Goal: Feedback & Contribution: Contribute content

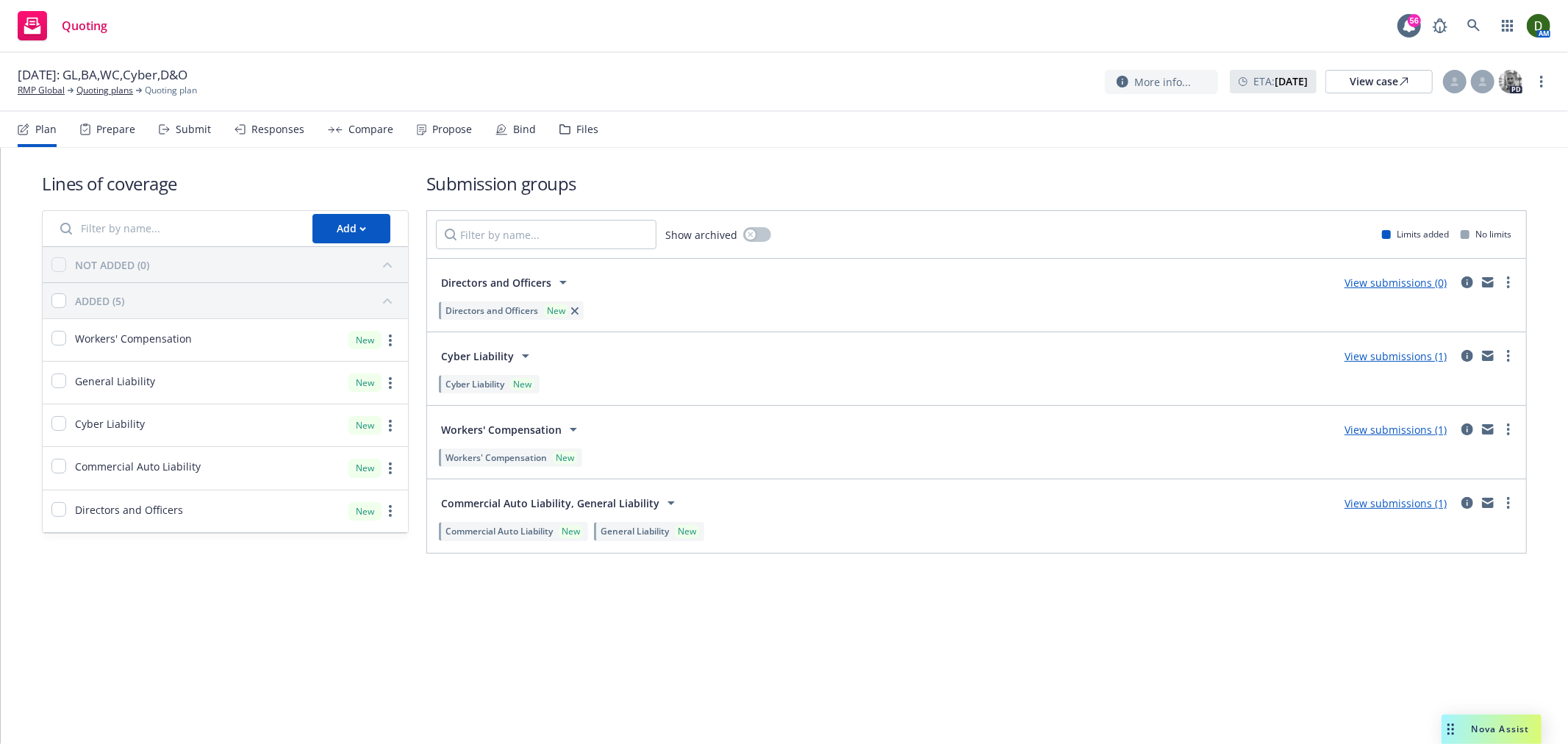
click at [586, 133] on div "Files" at bounding box center [587, 130] width 22 height 12
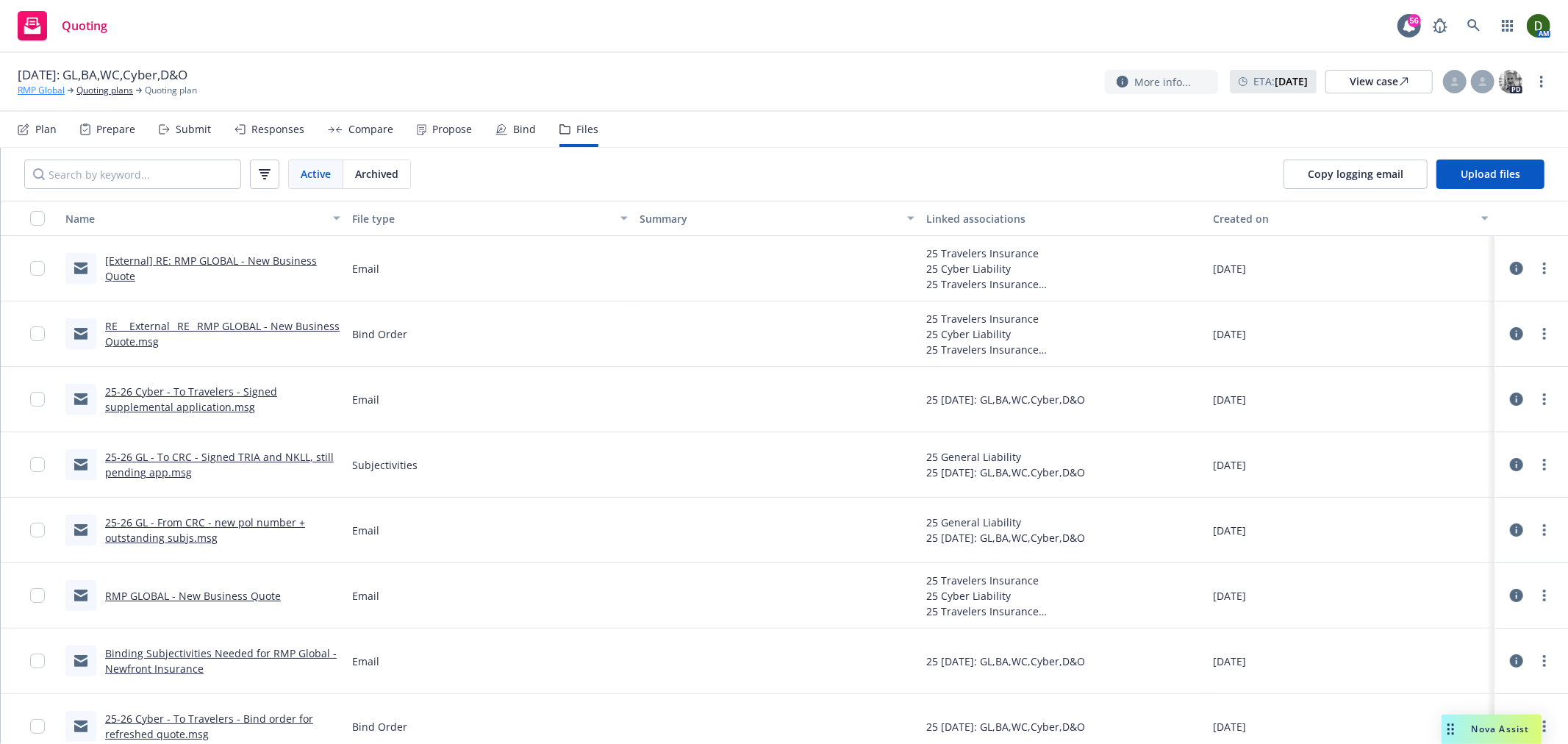
click at [57, 93] on link "RMP Global" at bounding box center [41, 90] width 47 height 13
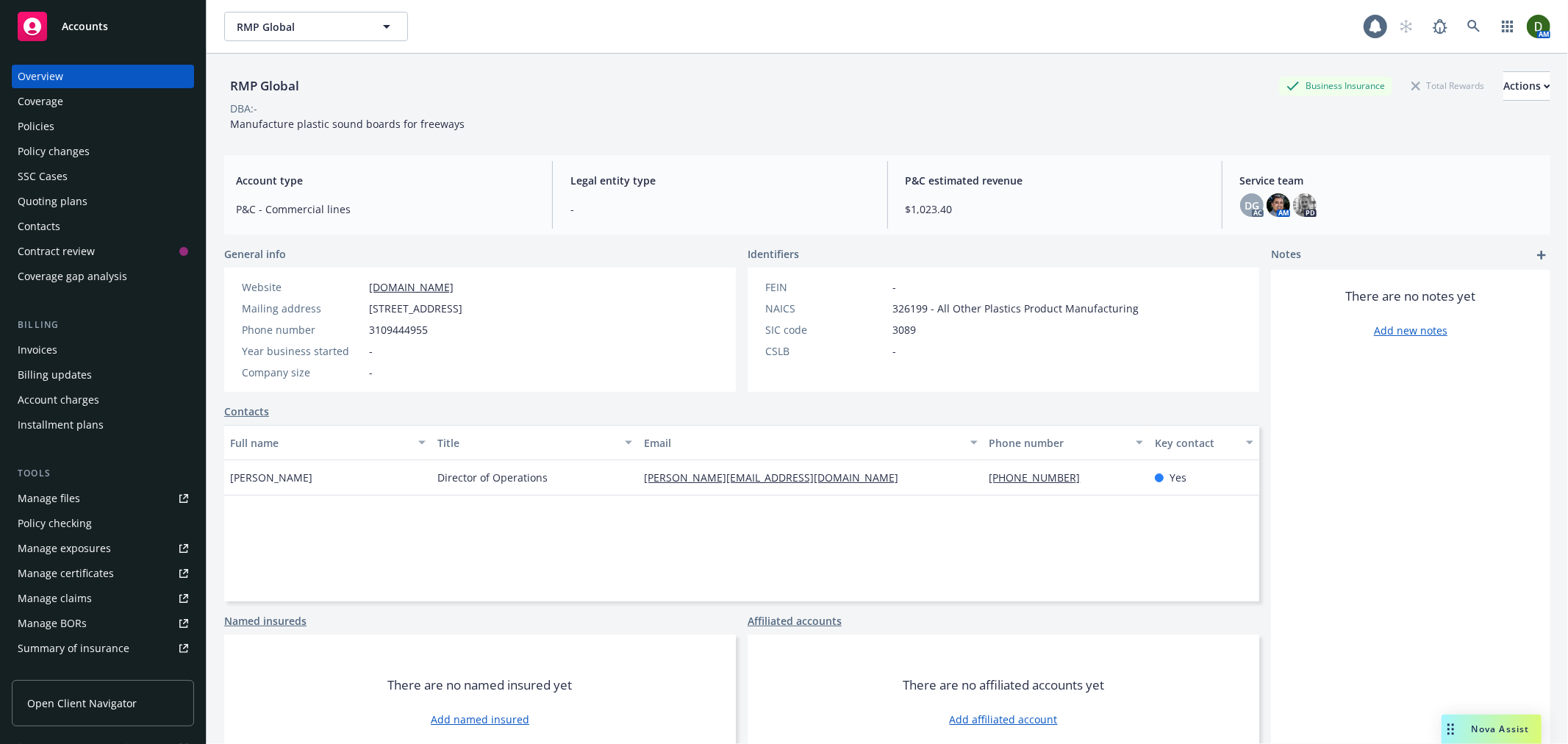
click at [69, 133] on div "Policies" at bounding box center [102, 126] width 171 height 24
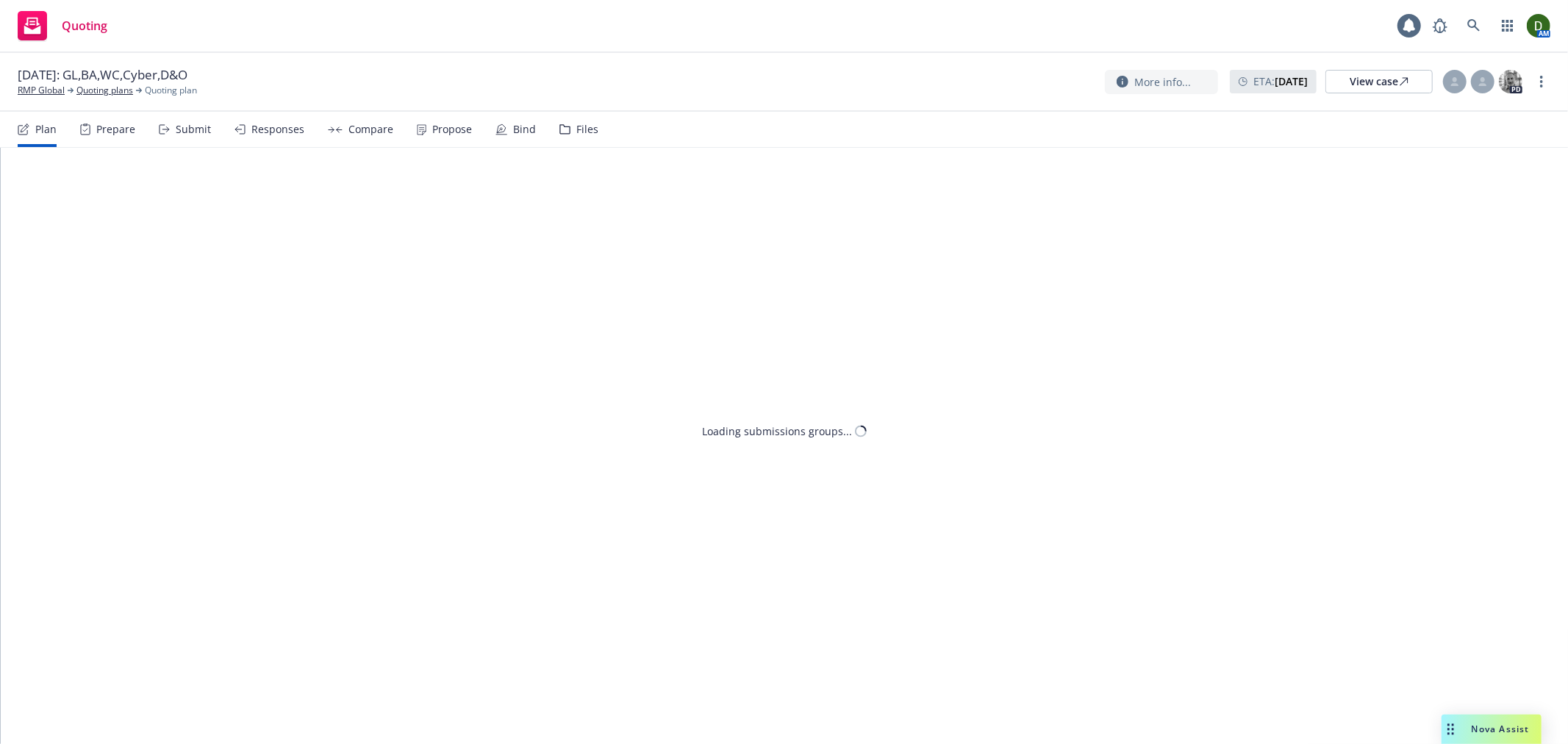
click at [572, 120] on div "Files" at bounding box center [579, 129] width 39 height 36
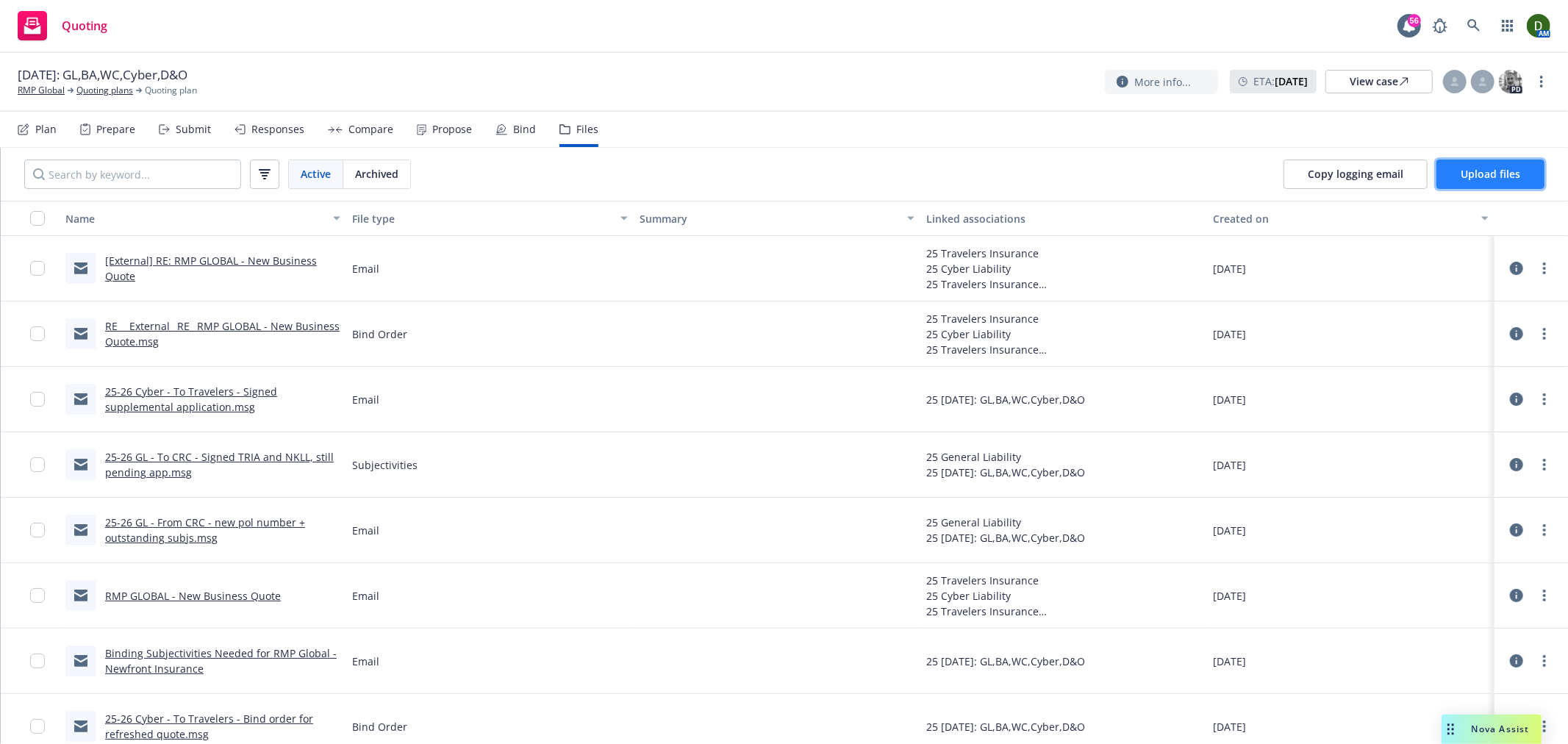
click at [1516, 179] on span "Upload files" at bounding box center [1490, 174] width 60 height 14
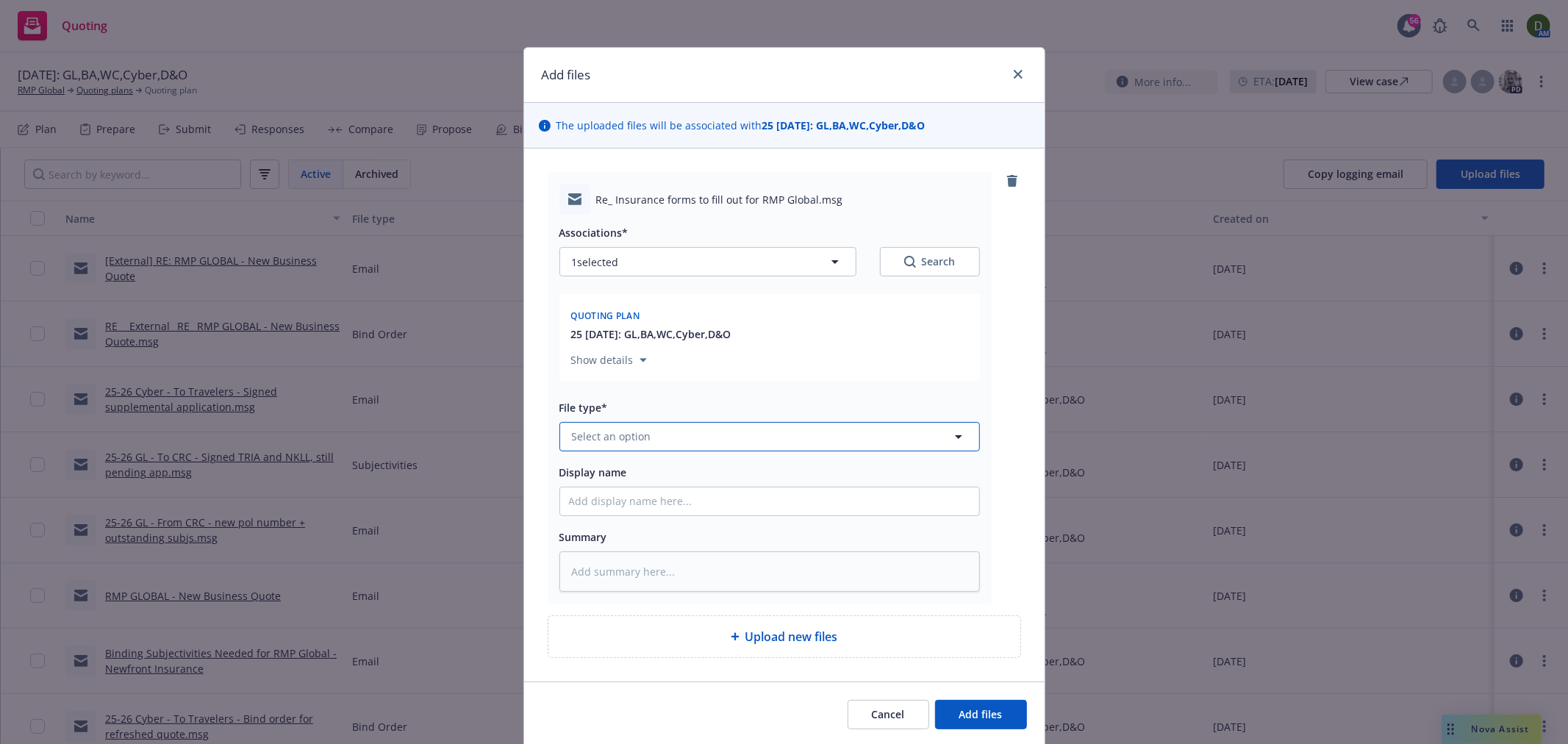
click at [674, 444] on button "Select an option" at bounding box center [770, 436] width 421 height 30
type input "email"
click at [662, 408] on div "Email" at bounding box center [770, 395] width 419 height 39
click at [698, 491] on input "Display name" at bounding box center [770, 501] width 419 height 28
type textarea "x"
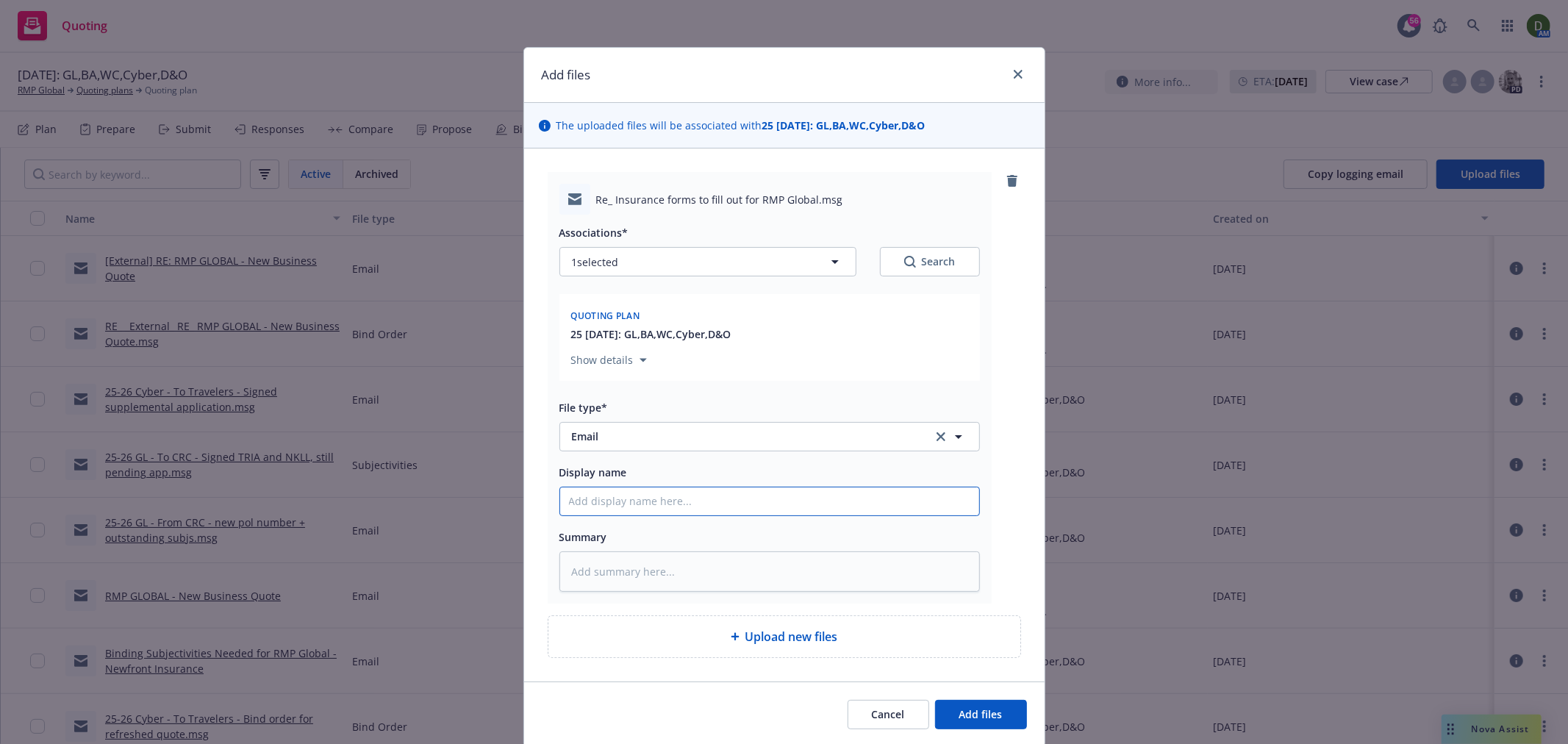
type input "2"
type textarea "x"
type input "25"
type textarea "x"
type input "25-"
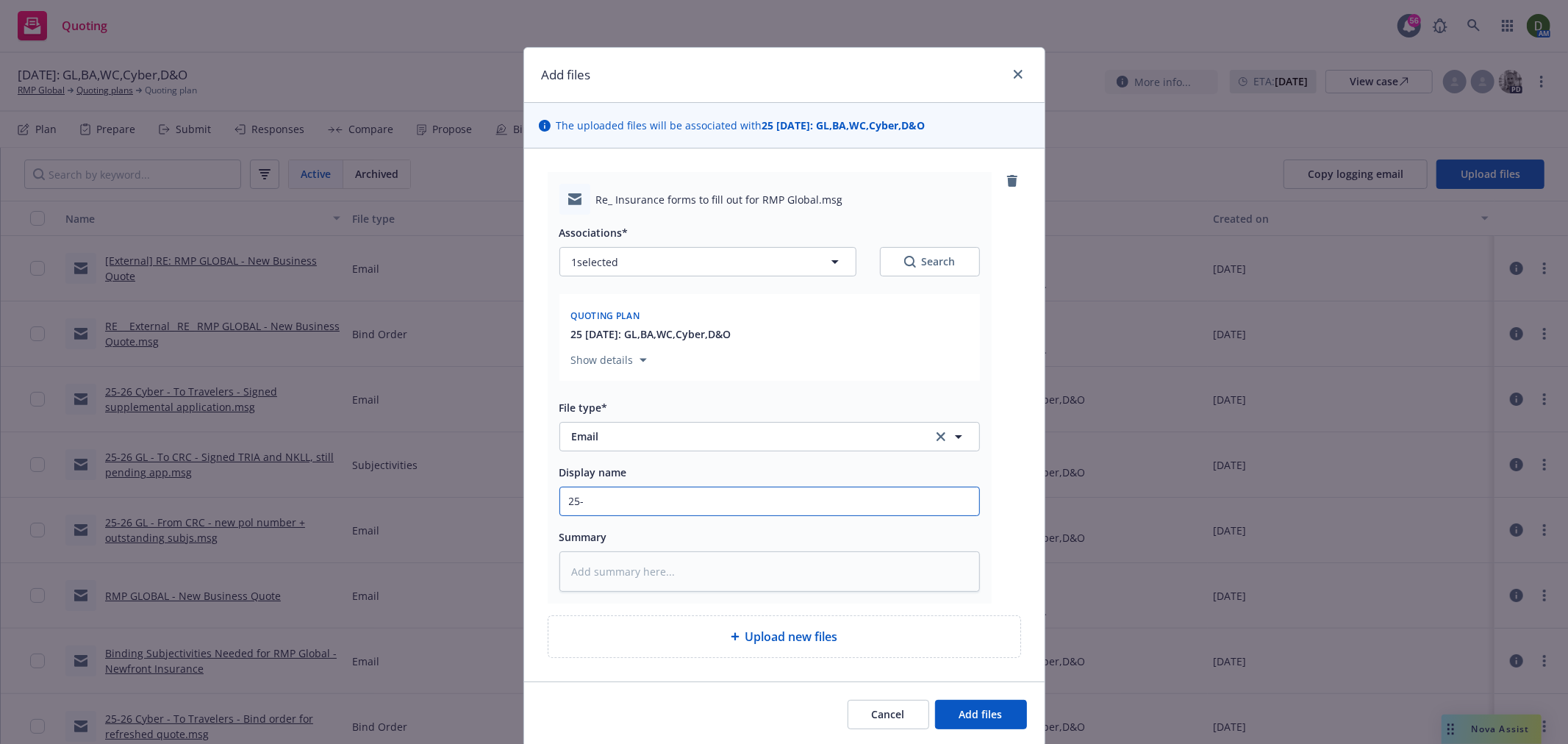
type textarea "x"
type input "25-2"
type textarea "x"
type input "25-26"
type textarea "x"
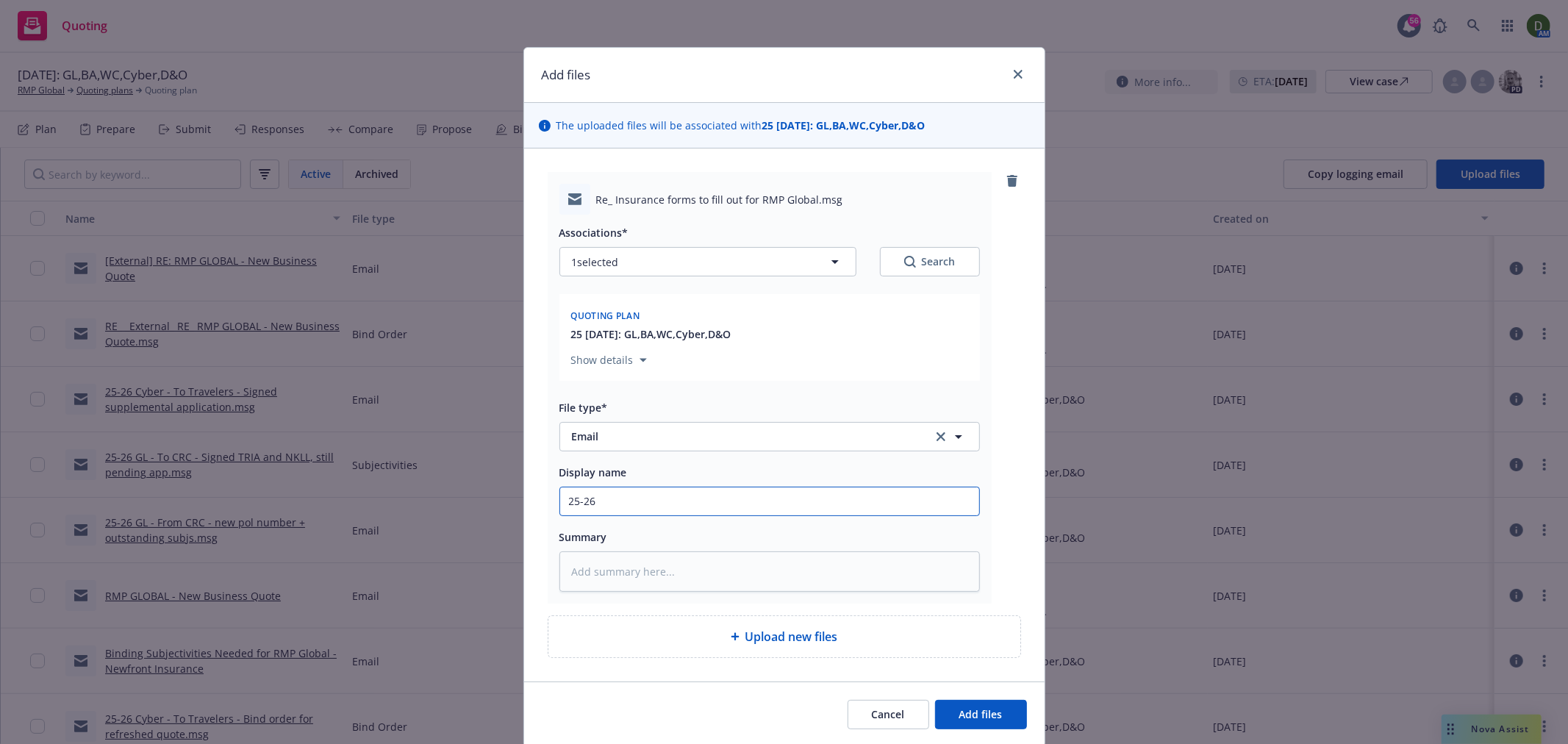
type input "25-26"
type textarea "x"
type input "25-26 C"
type textarea "x"
type input "25-26 Cy"
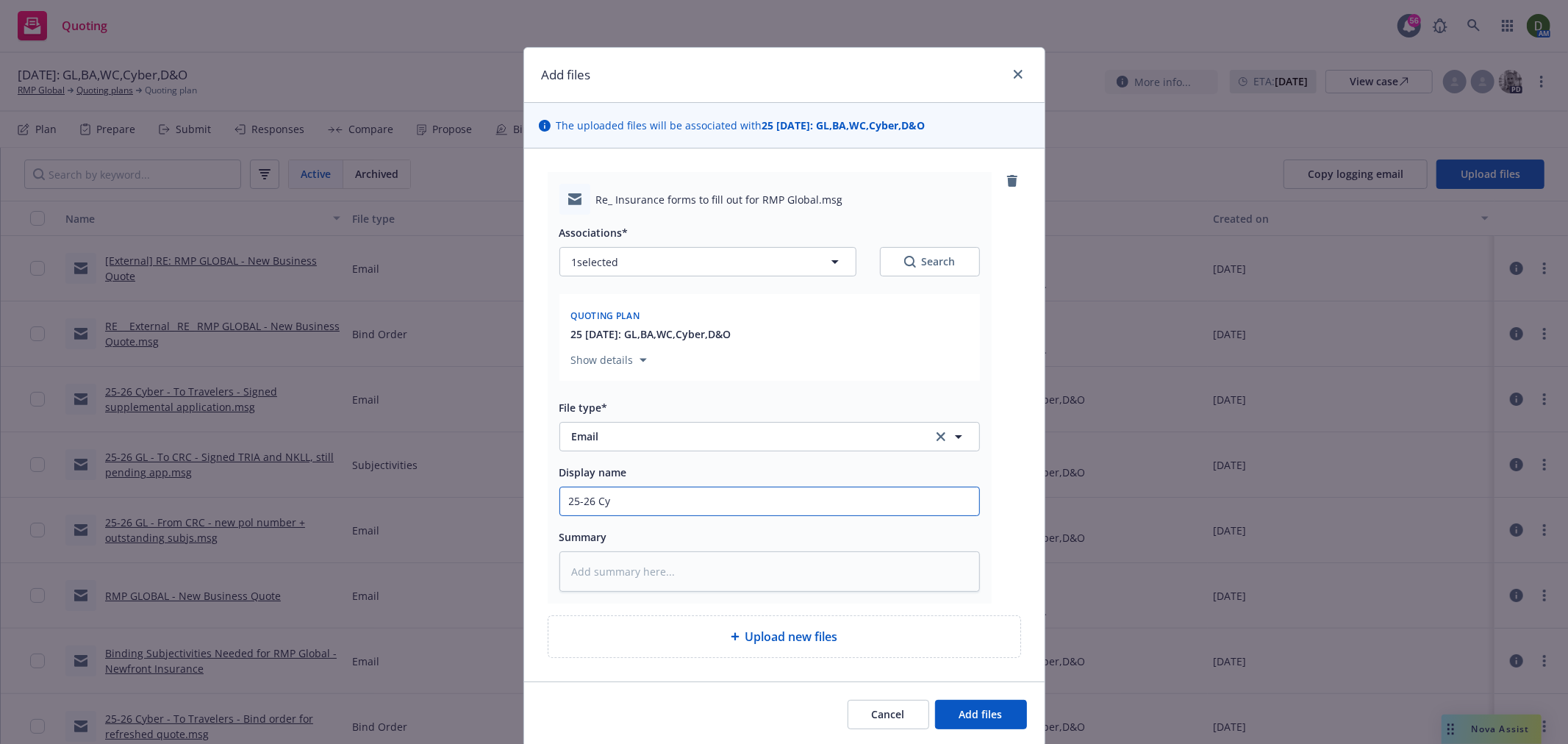
type textarea "x"
type input "25-26 Cyb"
type textarea "x"
type input "25-26 Cy"
type textarea "x"
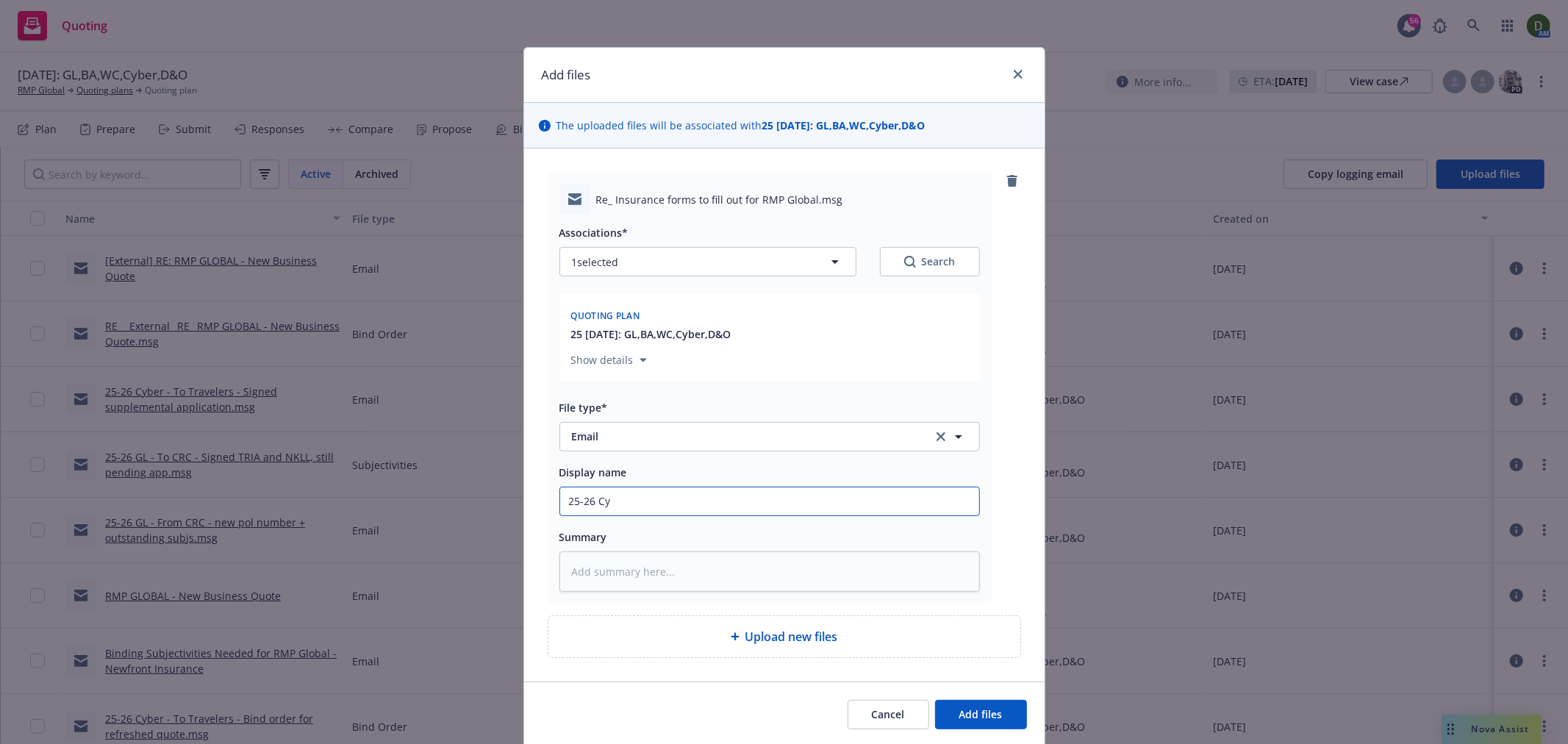
type input "25-26 C"
type textarea "x"
type input "25-26 CY"
type textarea "x"
type input "25-26 CYB"
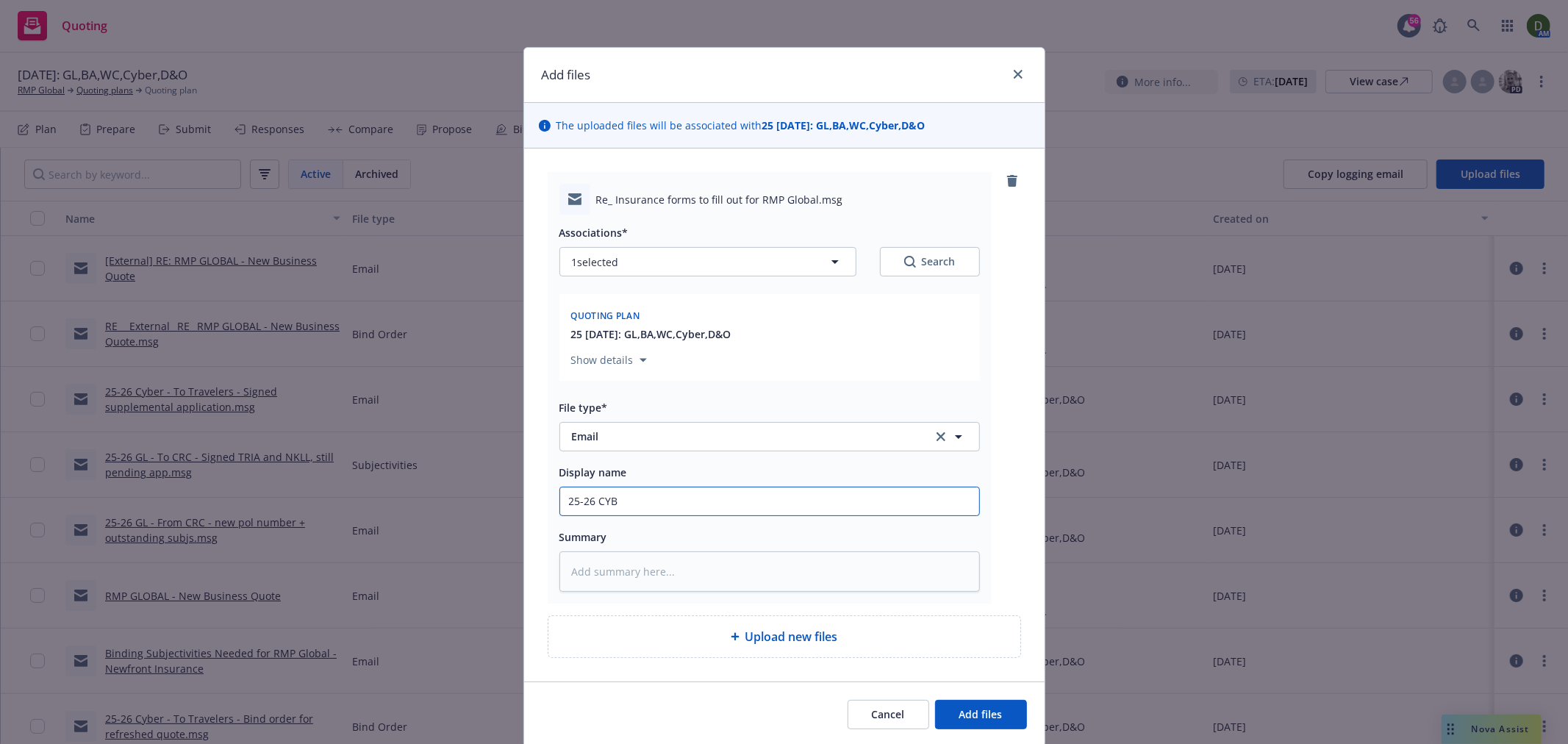
type textarea "x"
type input "25-26 CYB"
type textarea "x"
type input "25-26 CYB -"
type textarea "x"
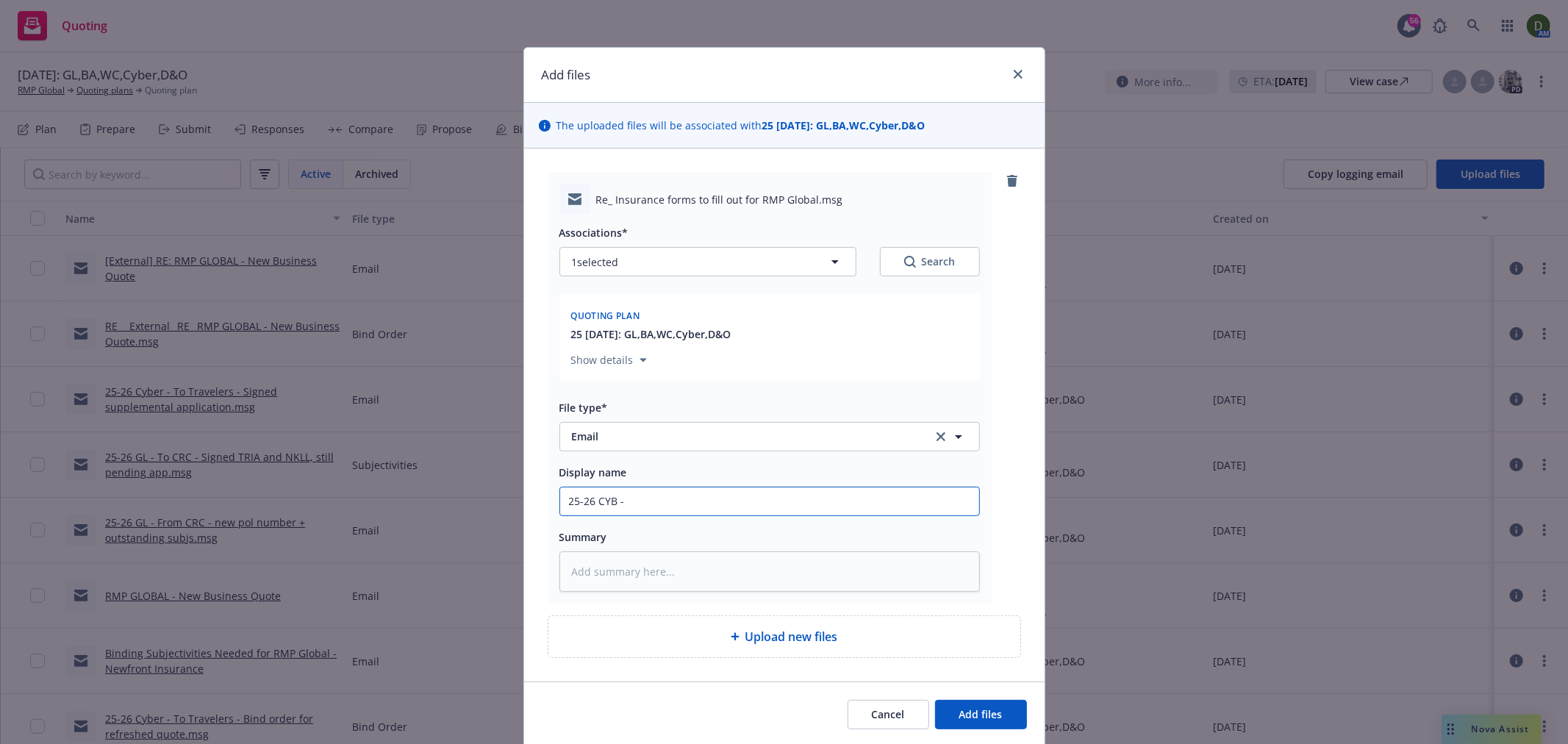
type input "25-26 CYB -"
type textarea "x"
type input "25-26 CYB - F"
type textarea "x"
type input "25-26 CYB - Fr"
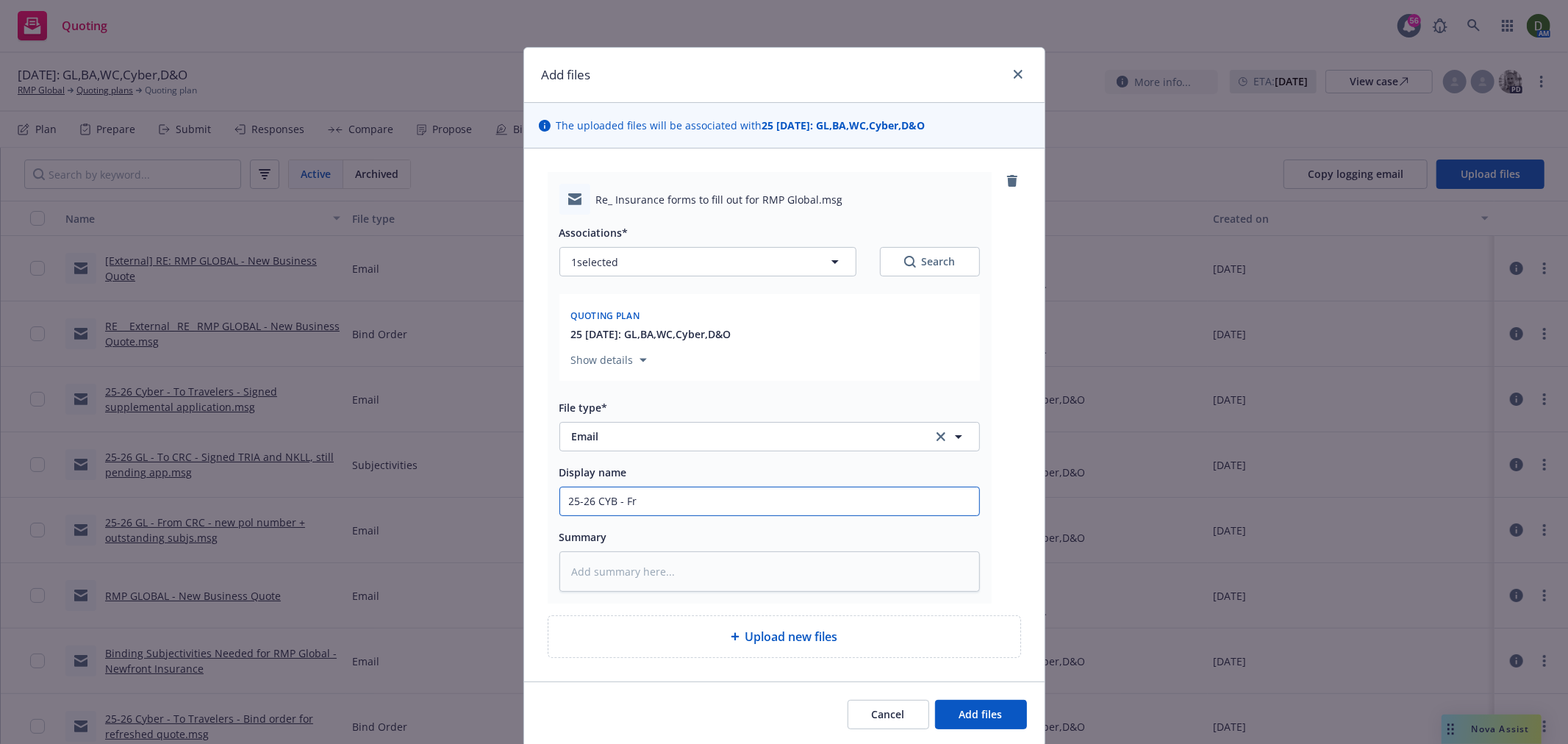
type textarea "x"
type input "25-26 CYB - Fro"
type textarea "x"
type input "25-26 CYB - From"
type textarea "x"
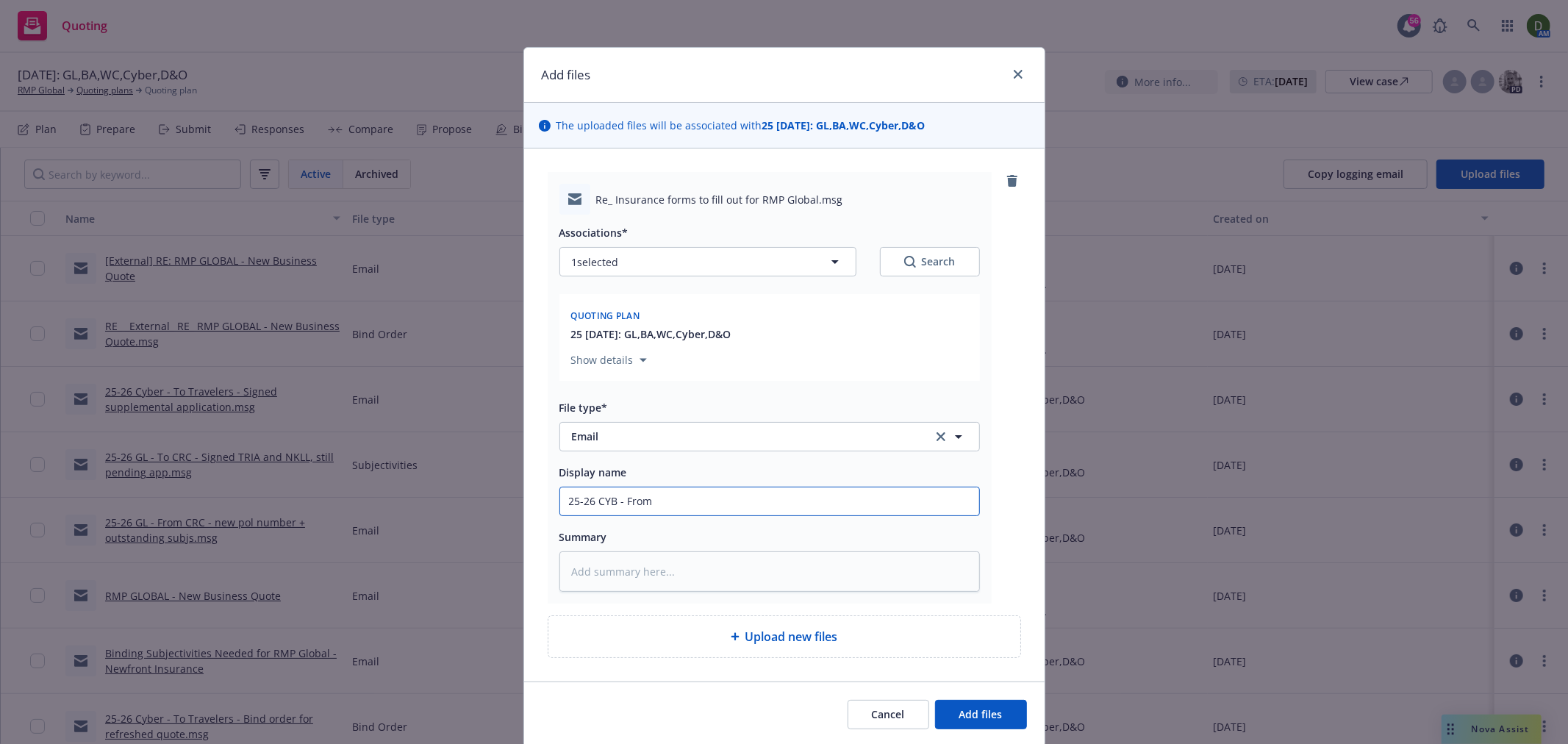
type input "25-26 CYB - From"
type textarea "x"
type input "25-26 CYB - From i"
type textarea "x"
type input "25-26 CYB - From in"
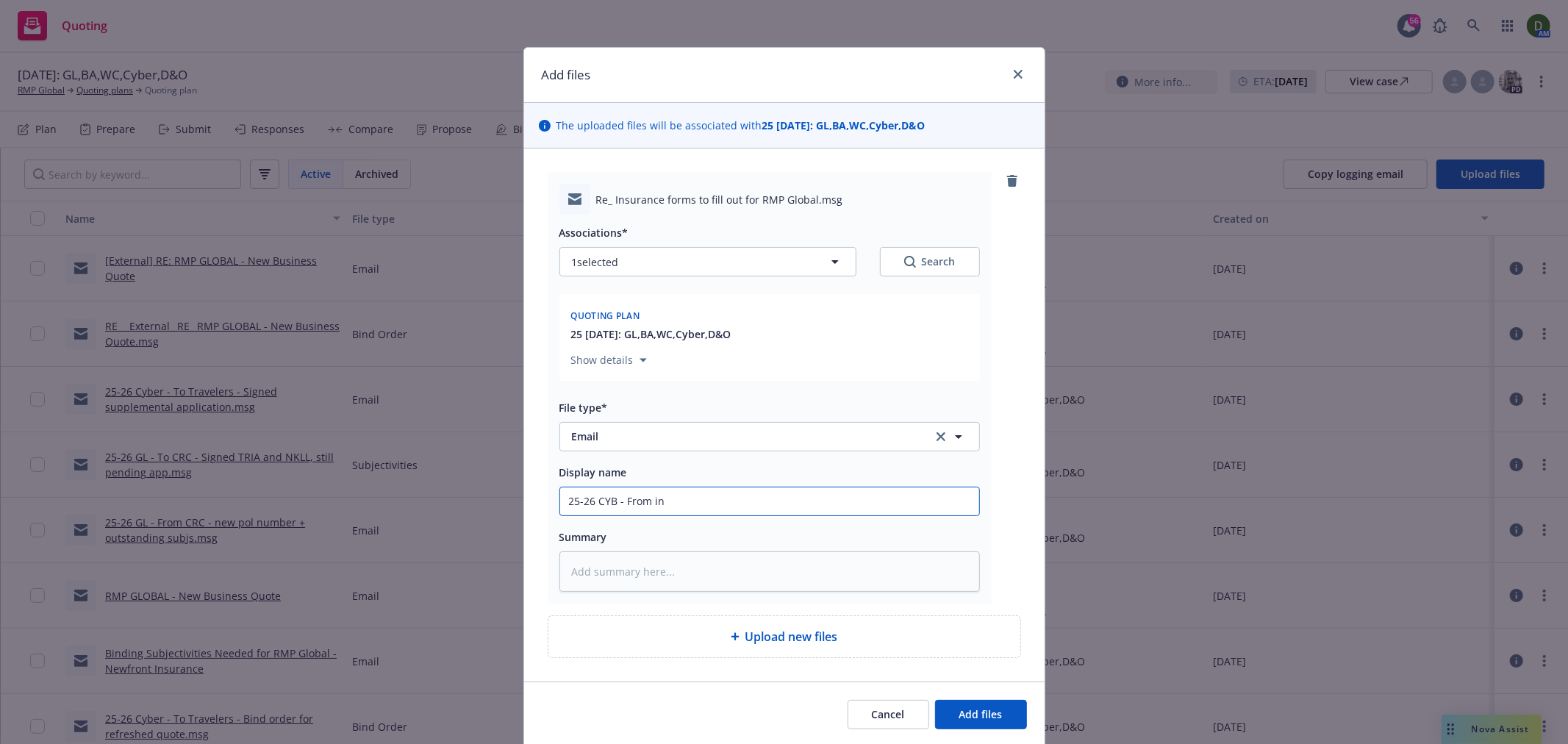
type textarea "x"
type input "25-26 CYB - From ins"
type textarea "x"
type input "25-26 CYB - From ins"
type textarea "x"
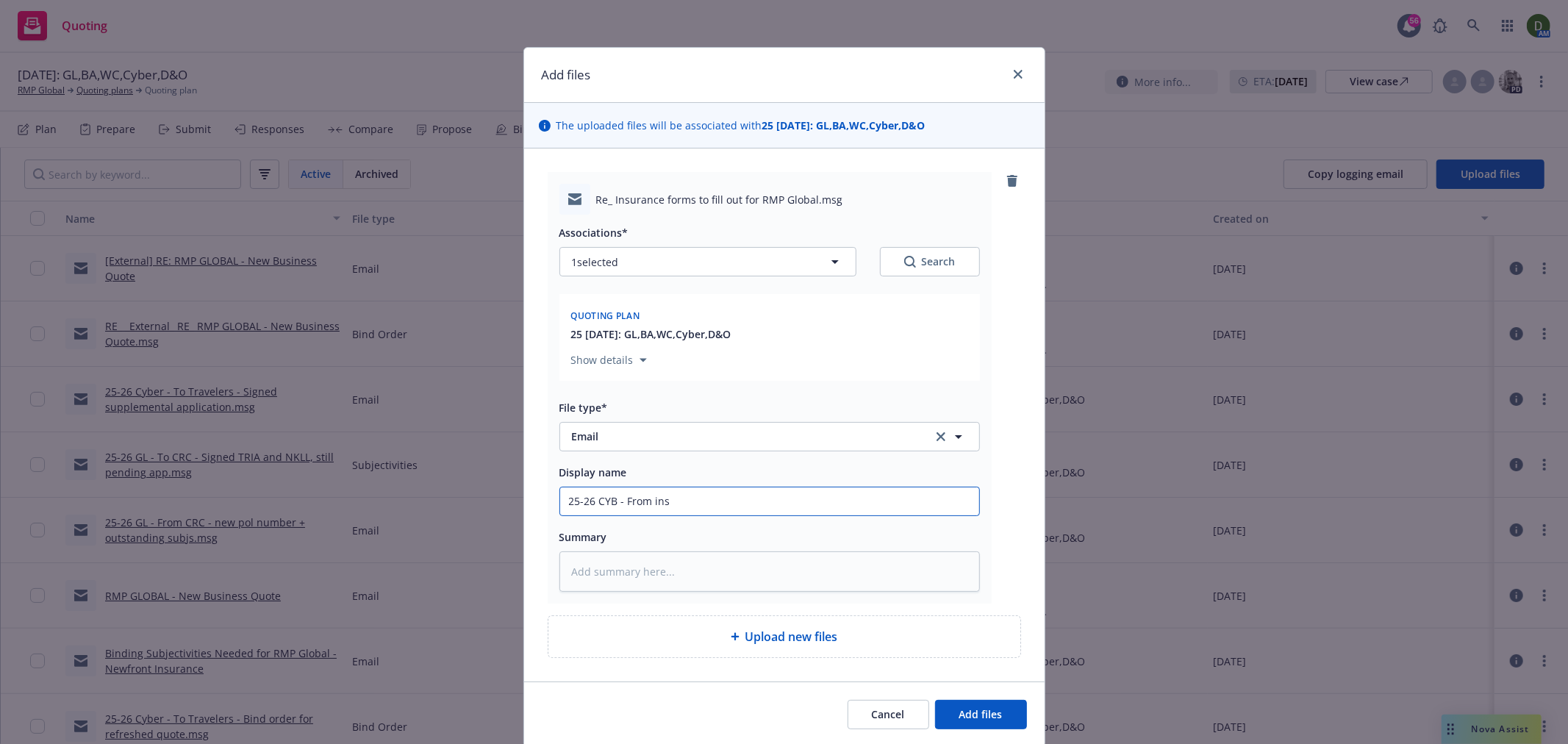
type input "25-26 CYB - From ins -"
type textarea "x"
type input "25-26 CYB - From ins -"
type textarea "x"
type input "25-26 CYB - From ins - N"
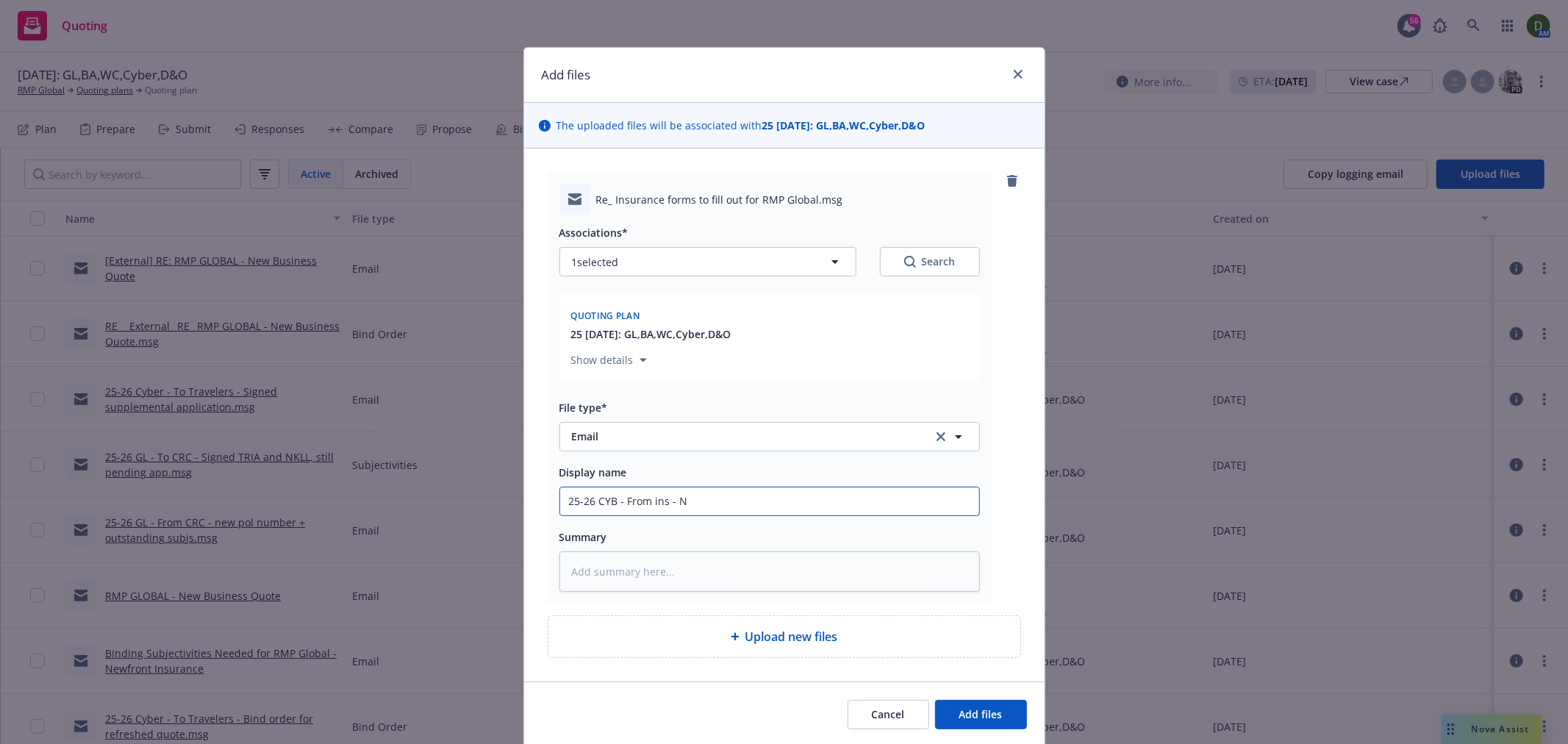
type textarea "x"
type input "25-26 CYB - From ins - No"
type textarea "x"
type input "25-26 CYB - From ins - No"
type textarea "x"
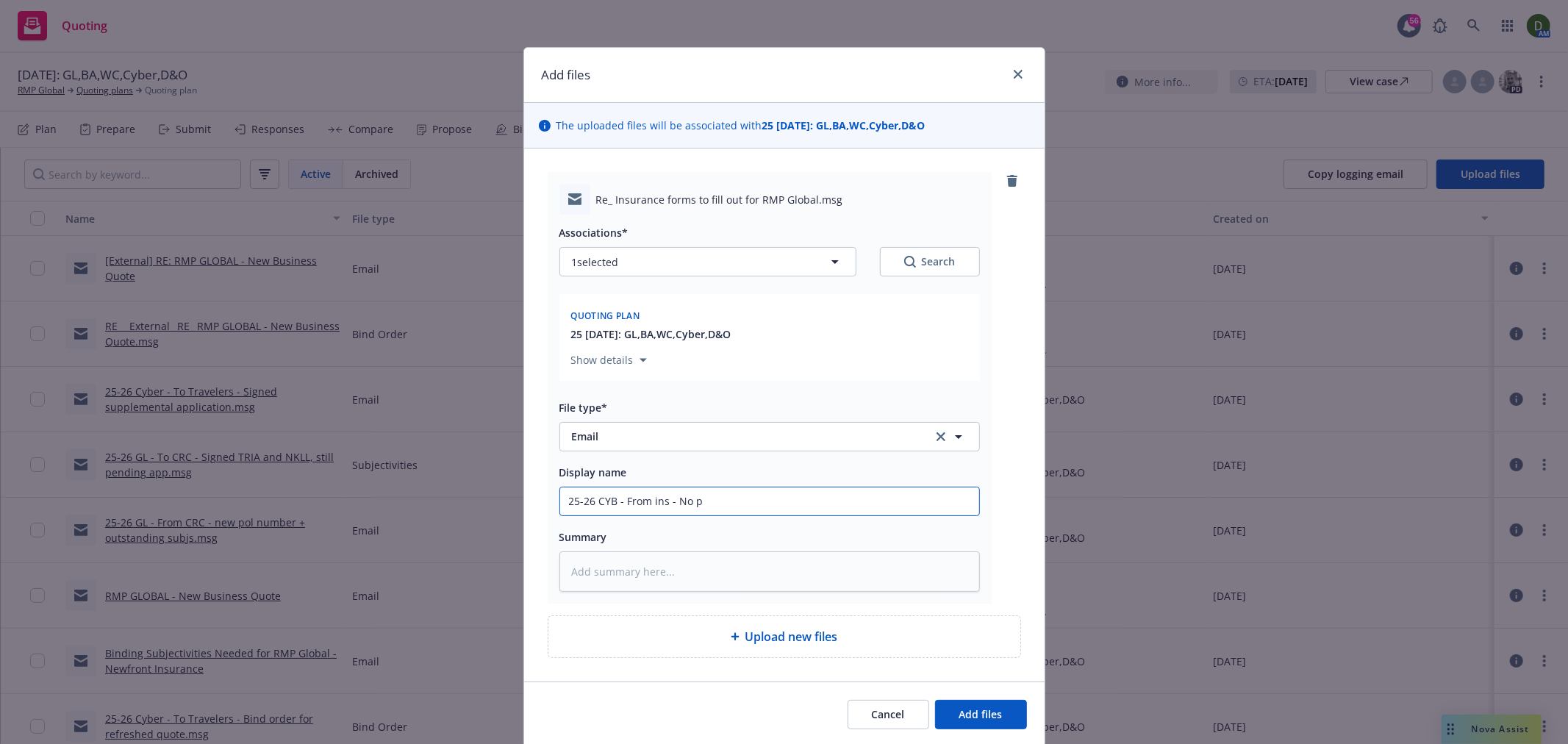
type input "25-26 CYB - From ins - No pr"
type textarea "x"
type input "25-26 CYB - From ins - No pri"
type textarea "x"
type input "25-26 CYB - From ins - No prio"
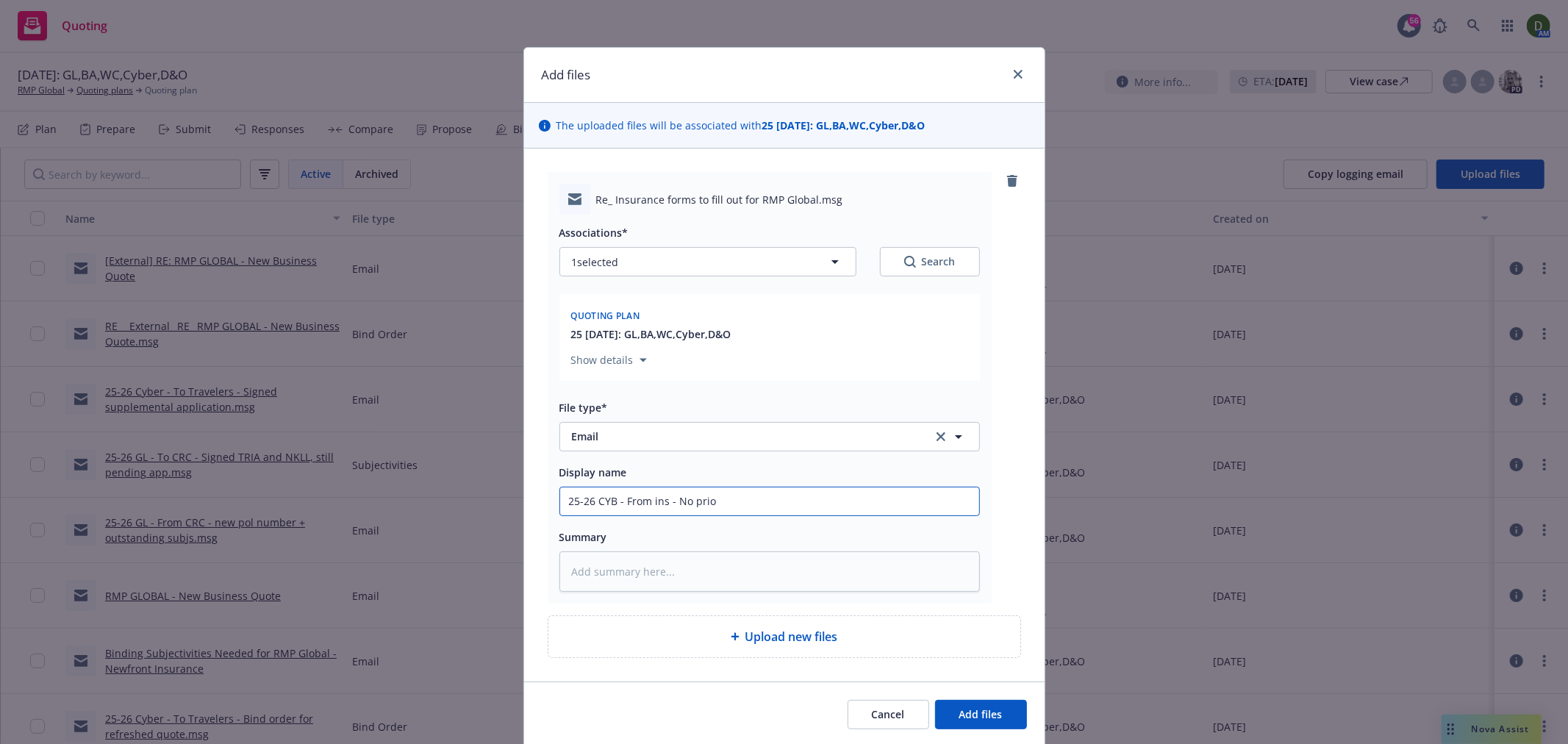
type textarea "x"
type input "25-26 CYB - From ins - No prior"
type textarea "x"
type input "25-26 CYB - From ins - No prior"
type textarea "x"
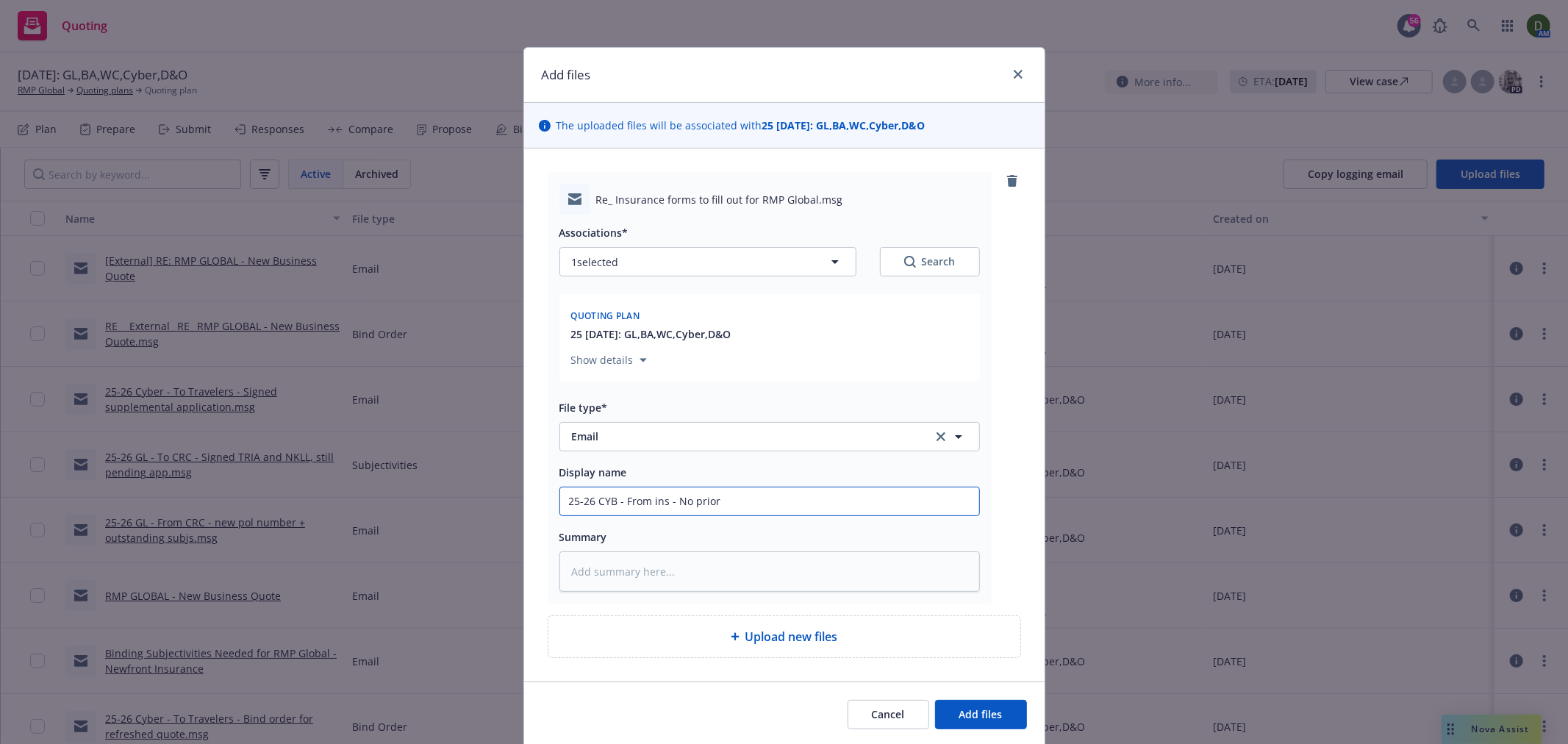
type input "25-26 CYB - From ins - No prior c"
type textarea "x"
type input "25-26 CYB - From ins - No prior cy"
type textarea "x"
type input "25-26 CYB - From ins - No prior cyb"
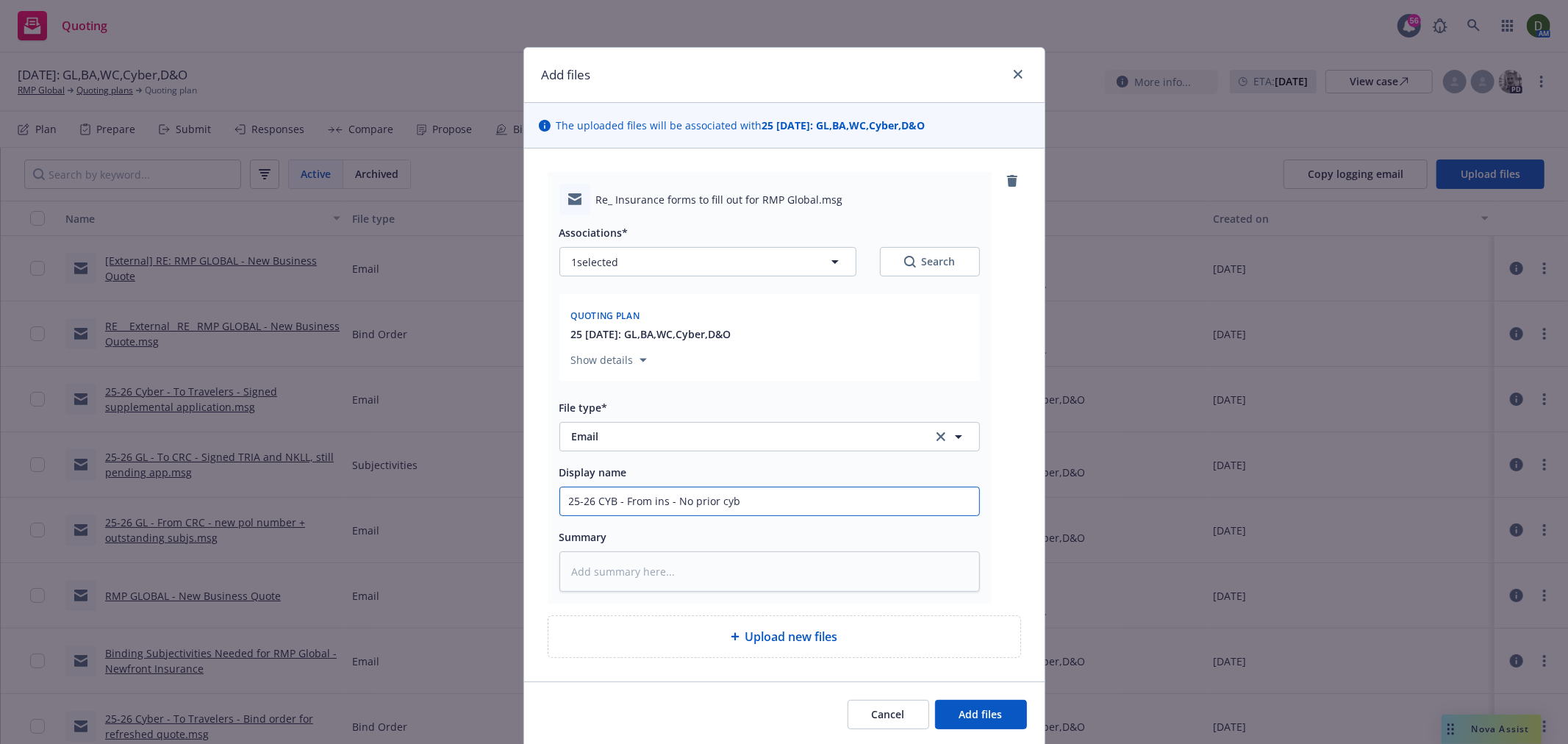
type textarea "x"
type input "25-26 CYB - From ins - No prior cybe"
type textarea "x"
type input "25-26 CYB - From ins - No prior cyber"
type textarea "x"
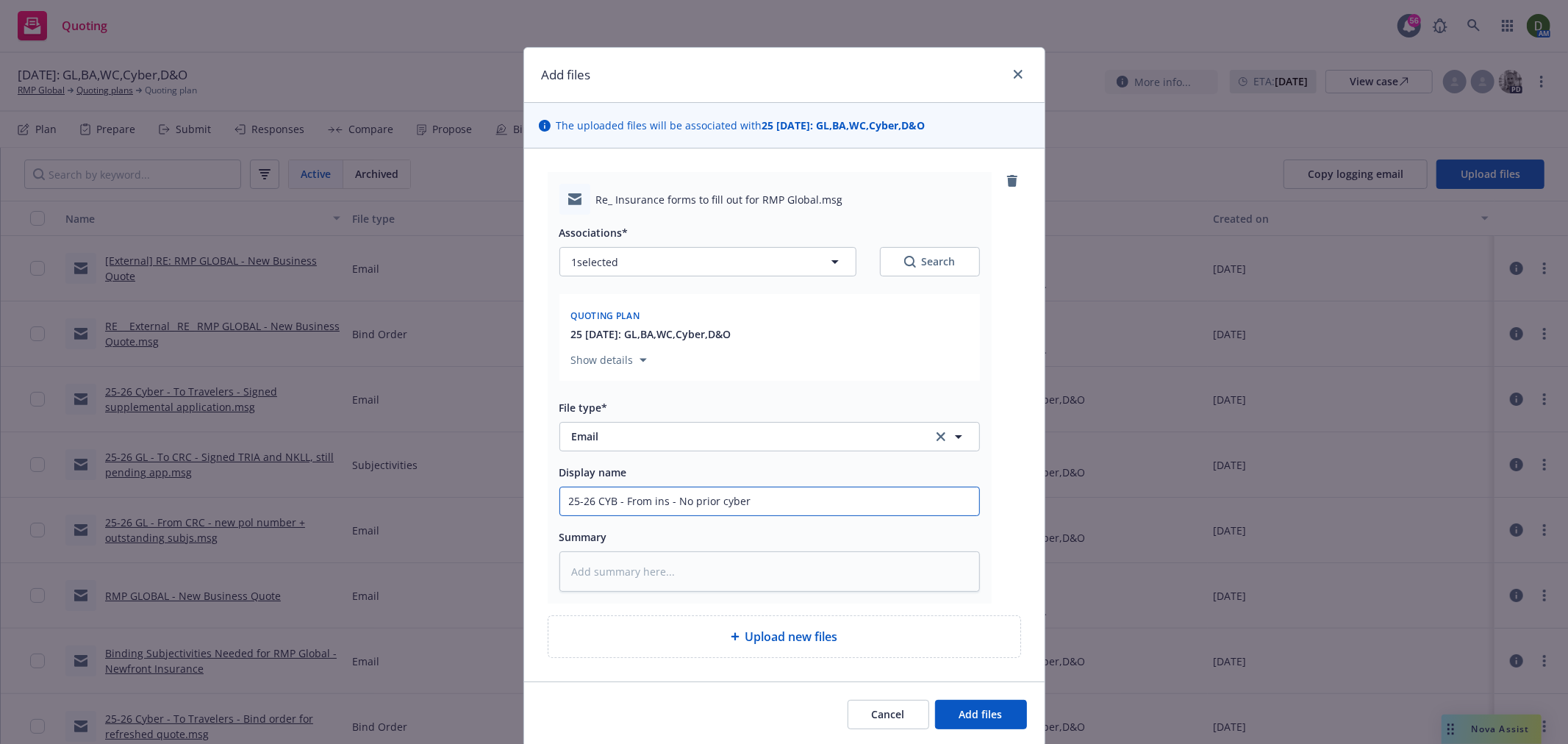
type input "25-26 CYB - From ins - No prior cyber"
type textarea "x"
type input "25-26 CYB - From ins - No prior cyber p"
type textarea "x"
type input "25-26 CYB - From ins - No prior cyber po"
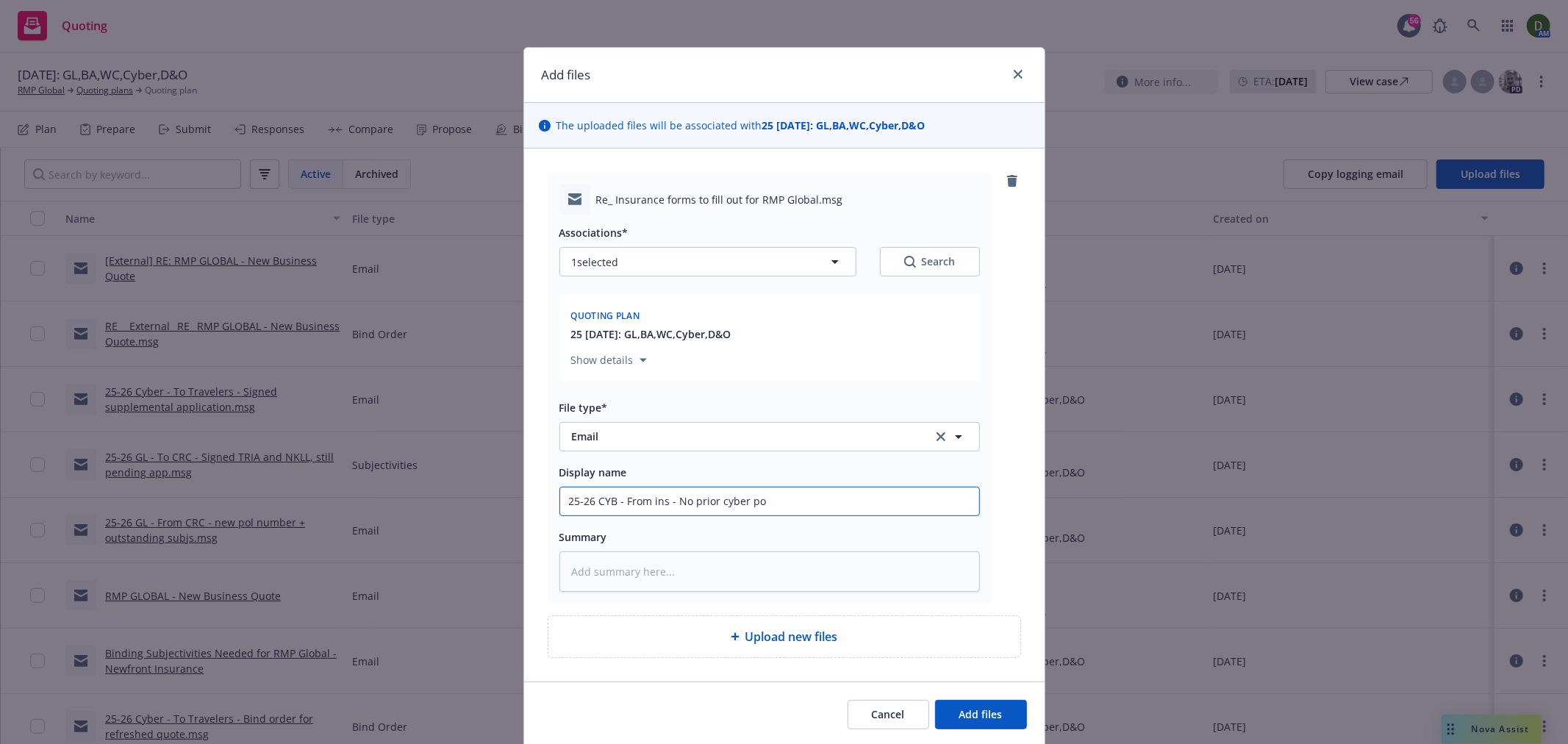
type textarea "x"
type input "25-26 CYB - From ins - No prior cyber pol"
type textarea "x"
type input "25-26 CYB - From ins - No prior cyber pol,"
type textarea "x"
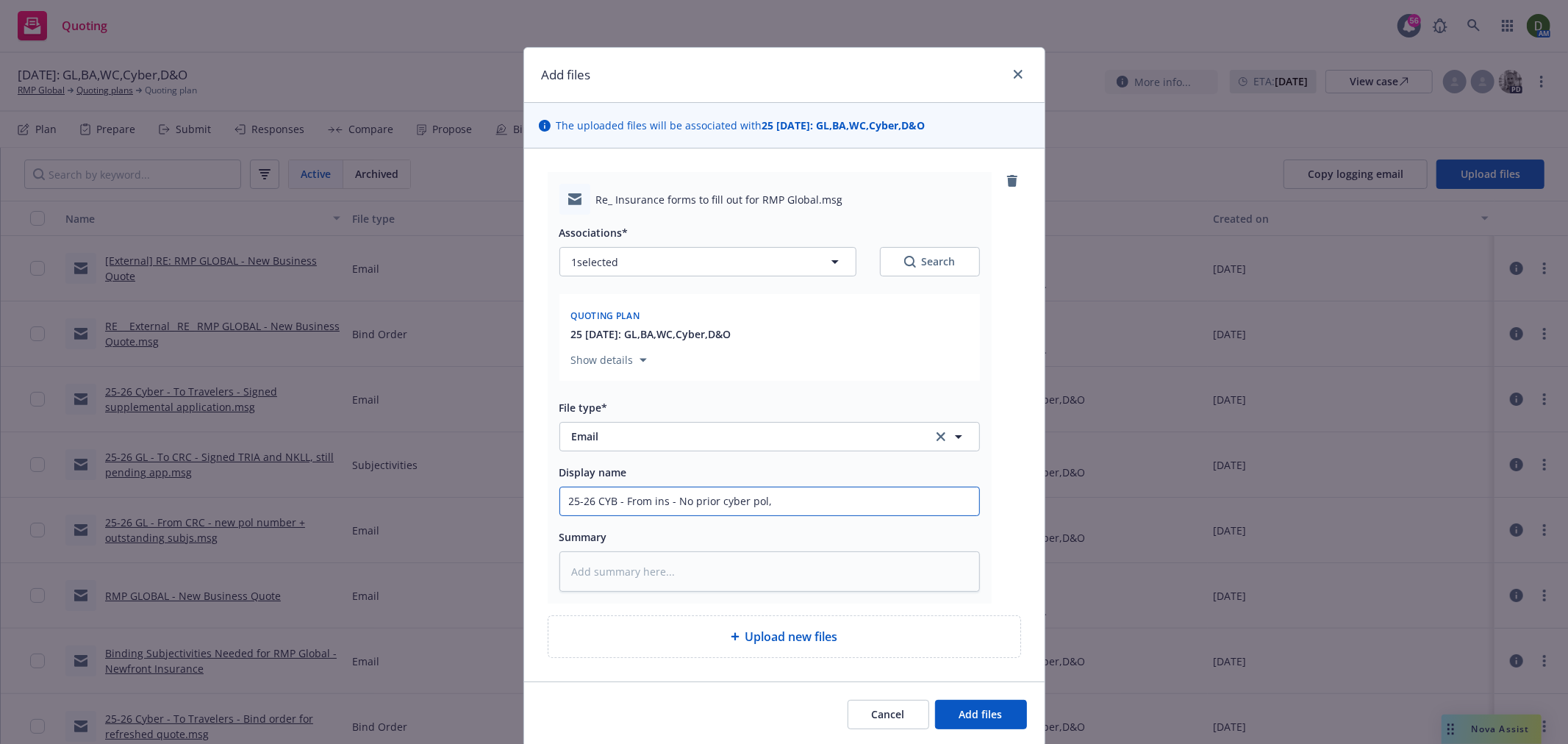
type input "25-26 CYB - From ins - No prior cyber pol,"
type textarea "x"
type input "25-26 CYB - From ins - No prior cyber pol, p"
type textarea "x"
type input "25-26 CYB - From ins - No prior cyber pol, pa"
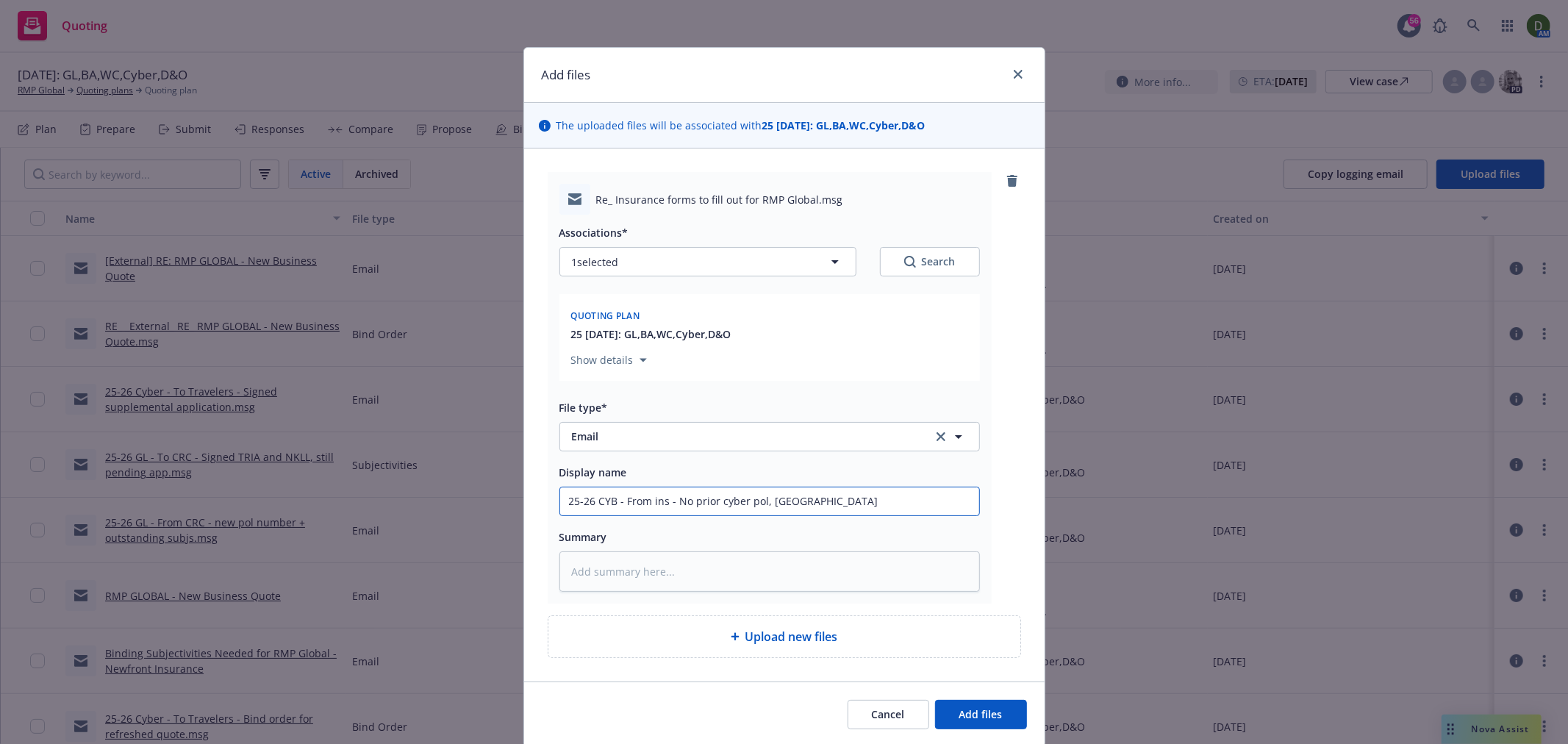
type textarea "x"
type input "25-26 CYB - From ins - No prior cyber pol, pay"
type textarea "x"
type input "25-26 CYB - From ins - No prior cyber pol, paym"
type textarea "x"
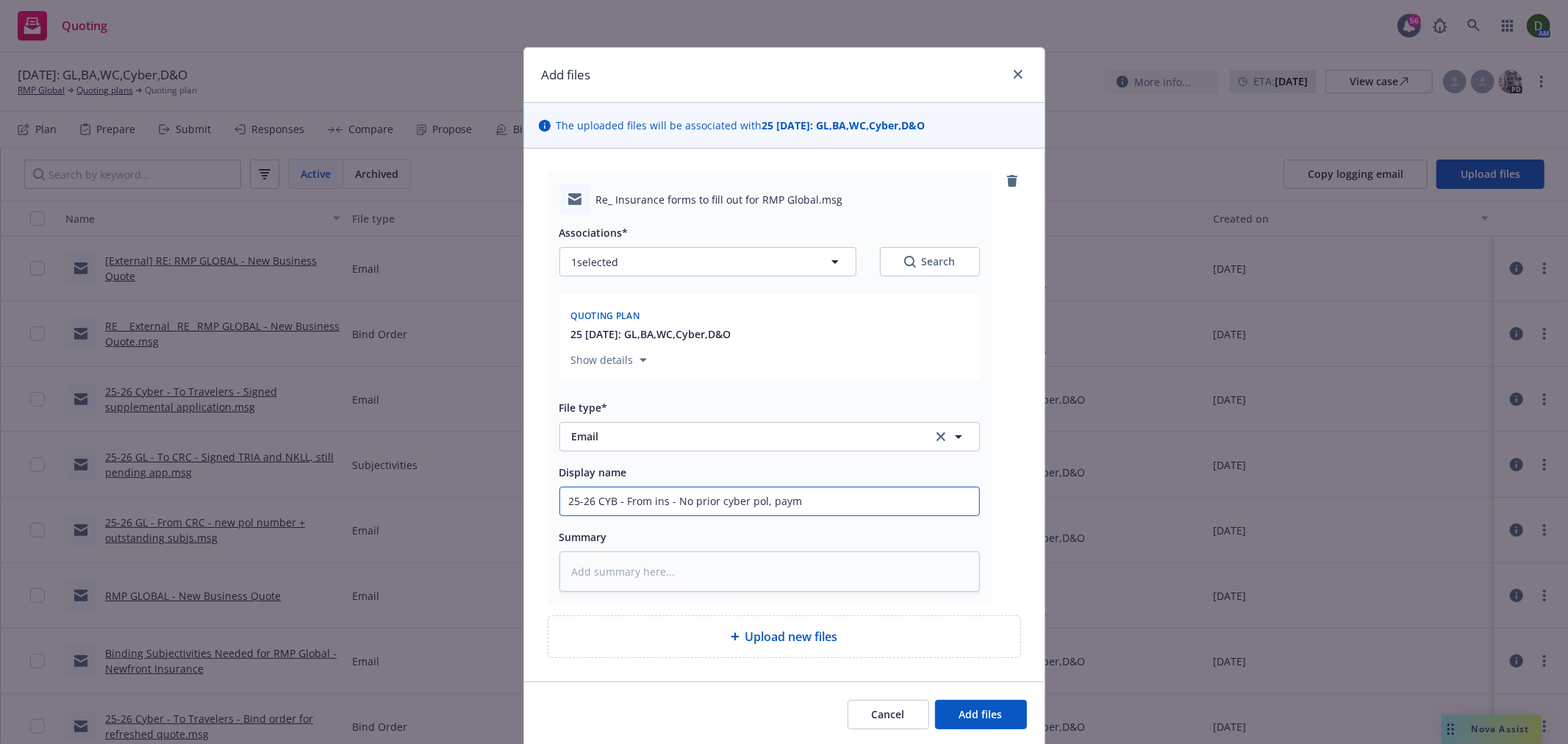
type input "25-26 CYB - From ins - No prior cyber pol, payme"
type textarea "x"
type input "25-26 CYB - From ins - No prior cyber pol, paymen"
type textarea "x"
type input "25-26 CYB - From ins - No prior cyber pol, payment"
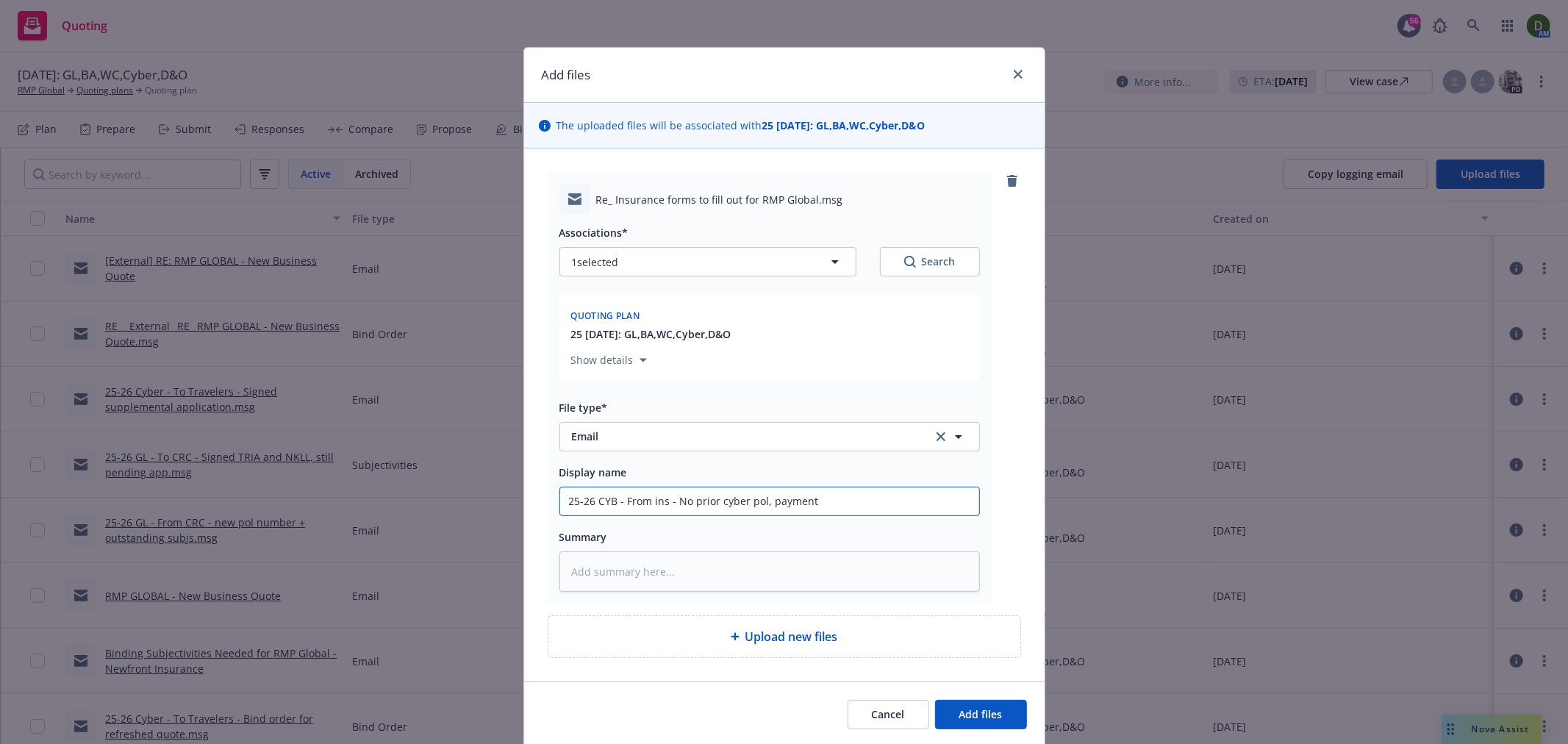
type textarea "x"
type input "25-26 CYB - From ins - No prior cyber pol, payment"
type textarea "x"
type input "25-26 CYB - From ins - No prior cyber pol, payment m"
type textarea "x"
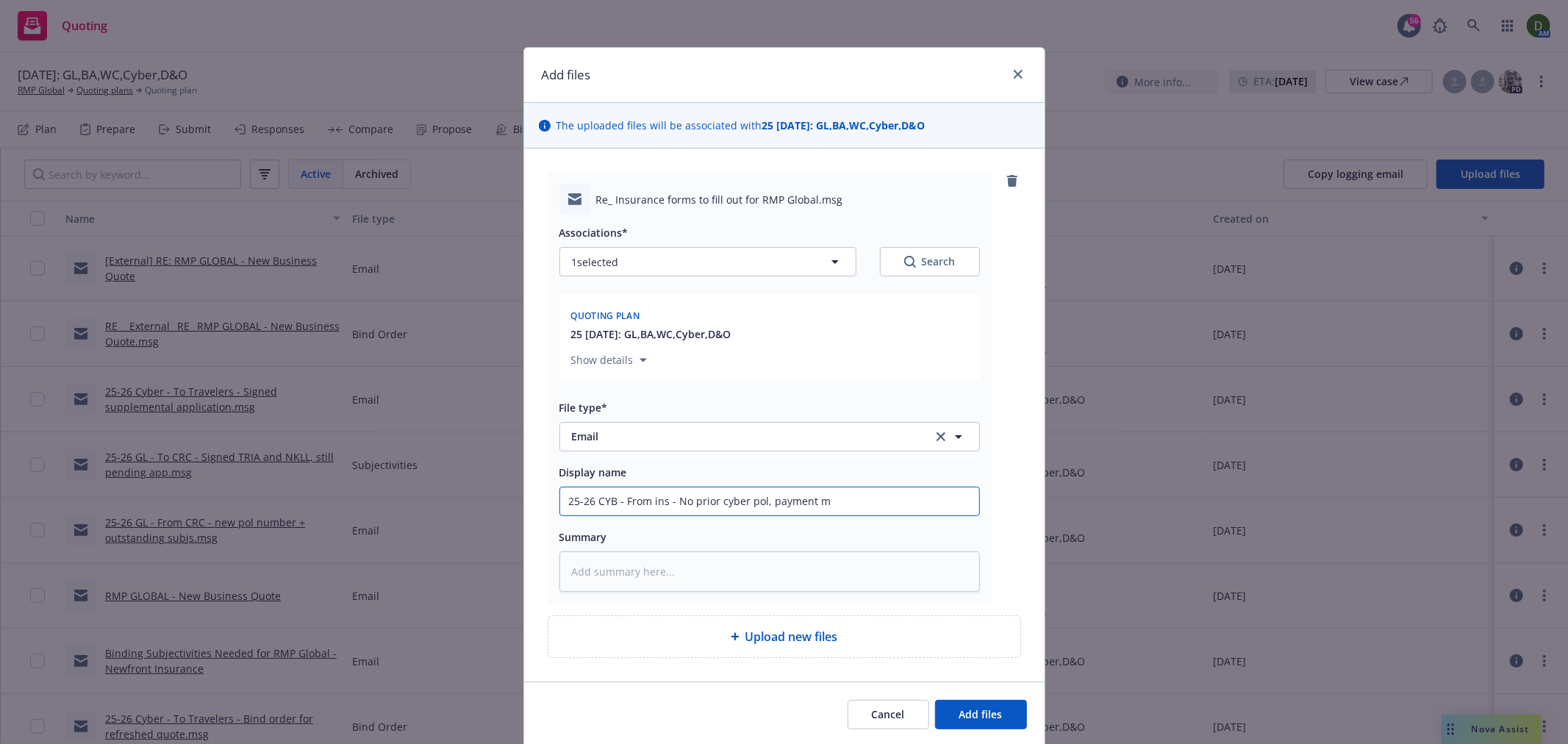
type input "25-26 CYB - From ins - No prior cyber pol, payment me"
type textarea "x"
type input "25-26 CYB - From ins - No prior cyber pol, payment met"
type textarea "x"
type input "25-26 CYB - From ins - No prior cyber pol, payment meth"
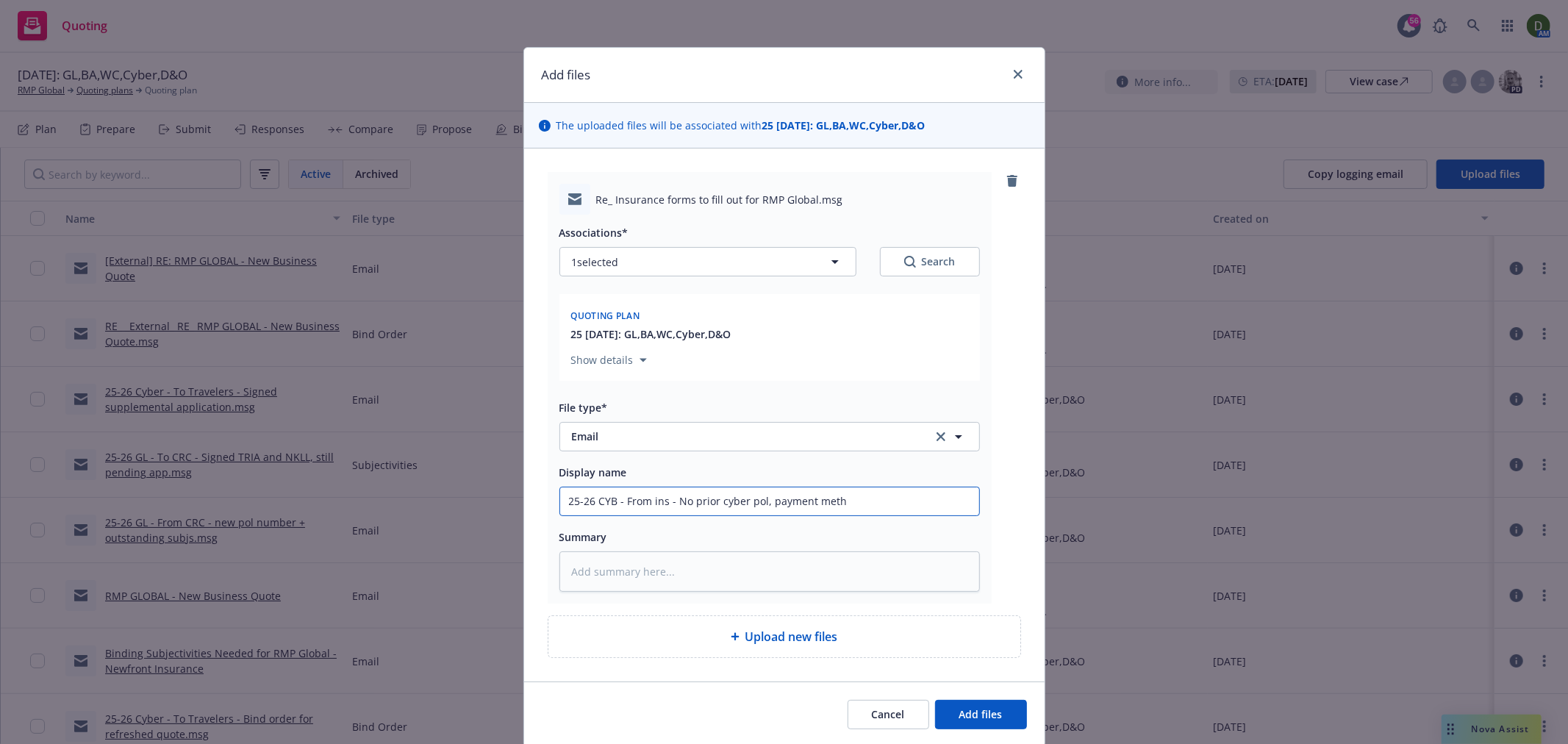
type textarea "x"
type input "25-26 CYB - From ins - No prior cyber pol, payment metho"
type textarea "x"
type input "25-26 CYB - From ins - No prior cyber pol, payment method"
type textarea "x"
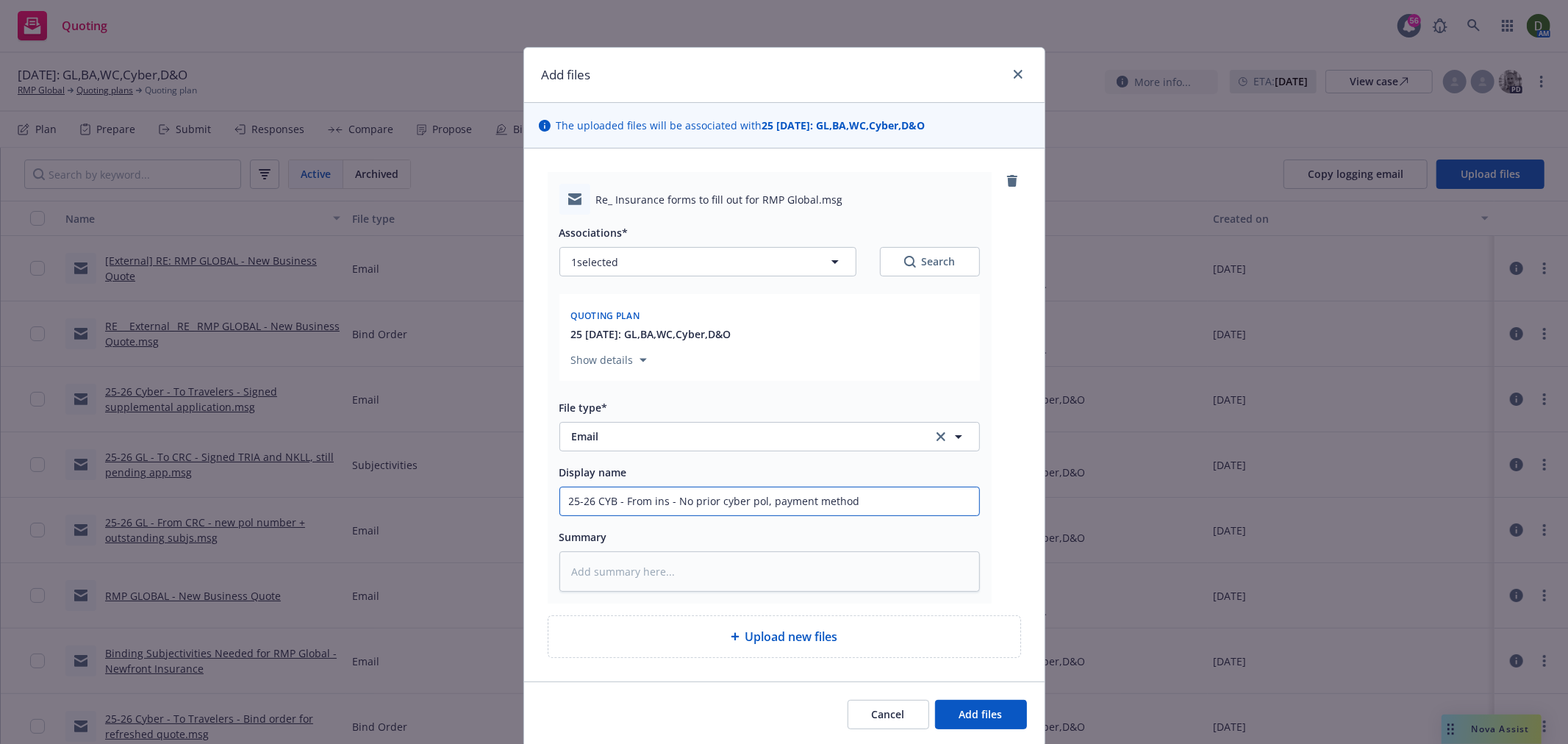
type input "25-26 CYB - From ins - No prior cyber pol, payment method"
type textarea "x"
type input "25-26 CYB - From ins - No prior cyber pol, payment method c"
type textarea "x"
type input "25-26 CYB - From ins - No prior cyber pol, payment method co"
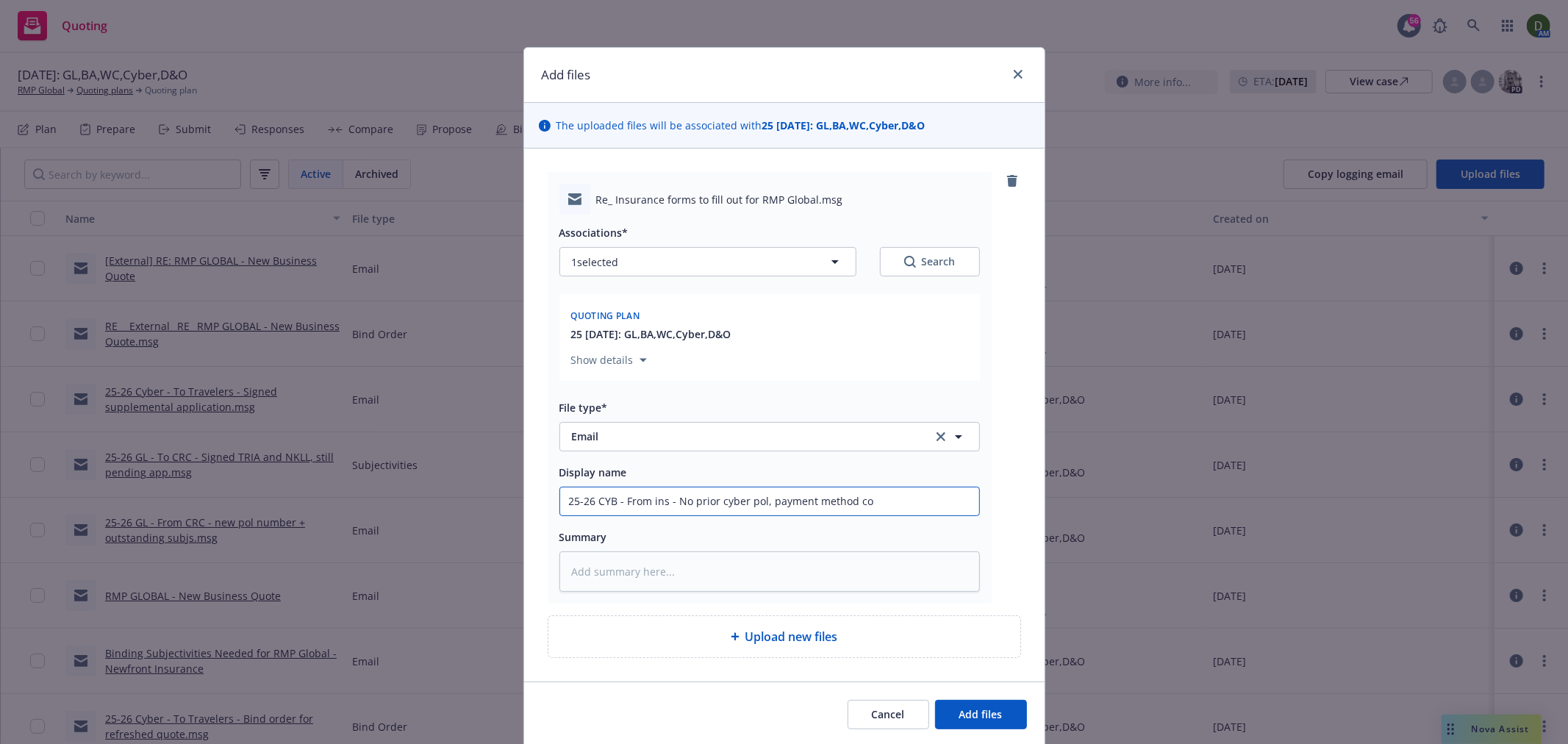
type textarea "x"
type input "25-26 CYB - From ins - No prior cyber pol, payment method con"
type textarea "x"
type input "25-26 CYB - From ins - No prior cyber pol, payment method conf"
type textarea "x"
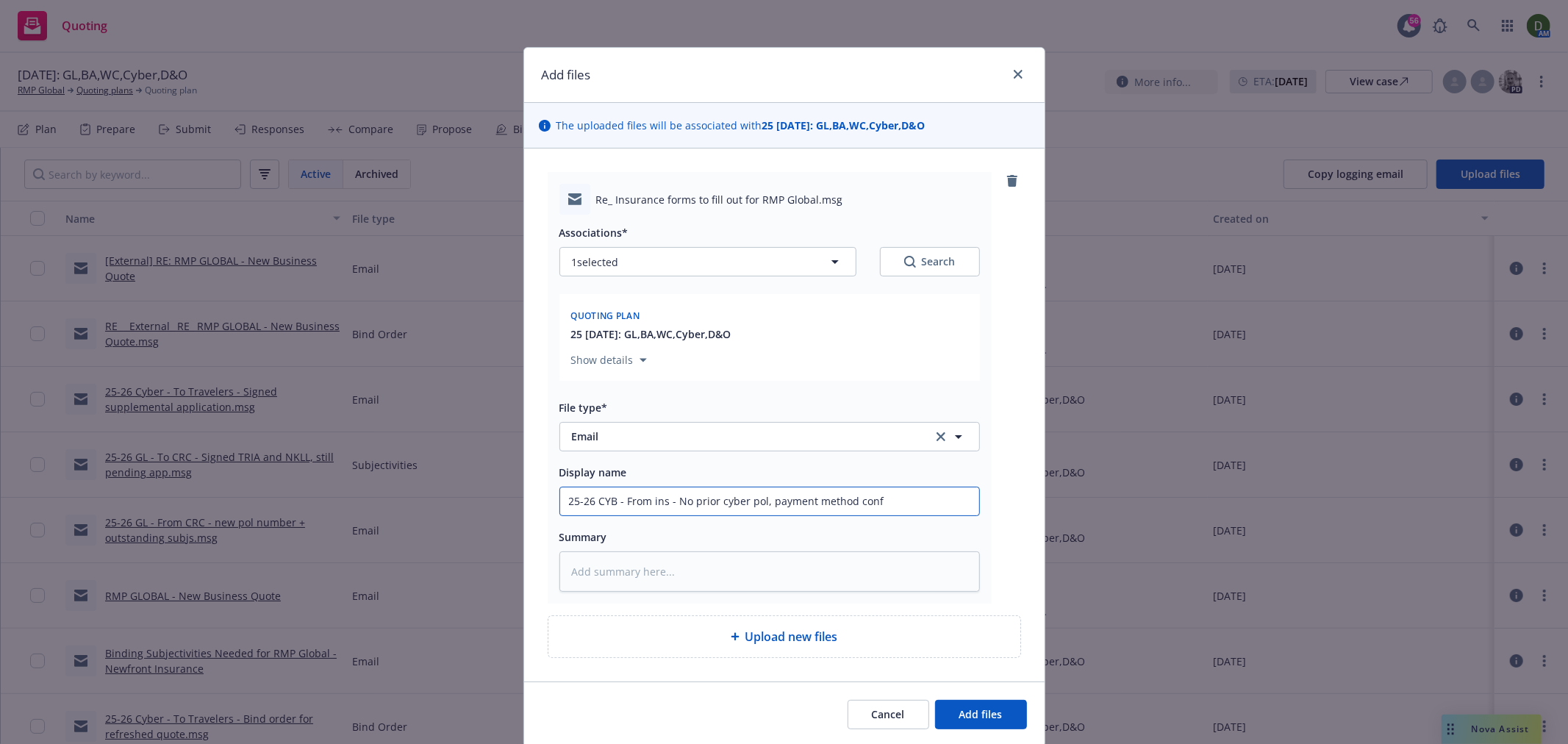
type input "25-26 CYB - From ins - No prior cyber pol, payment method confi"
type textarea "x"
type input "25-26 CYB - From ins - No prior cyber pol, payment method confir"
type textarea "x"
type input "25-26 CYB - From ins - No prior cyber pol, payment method confirm"
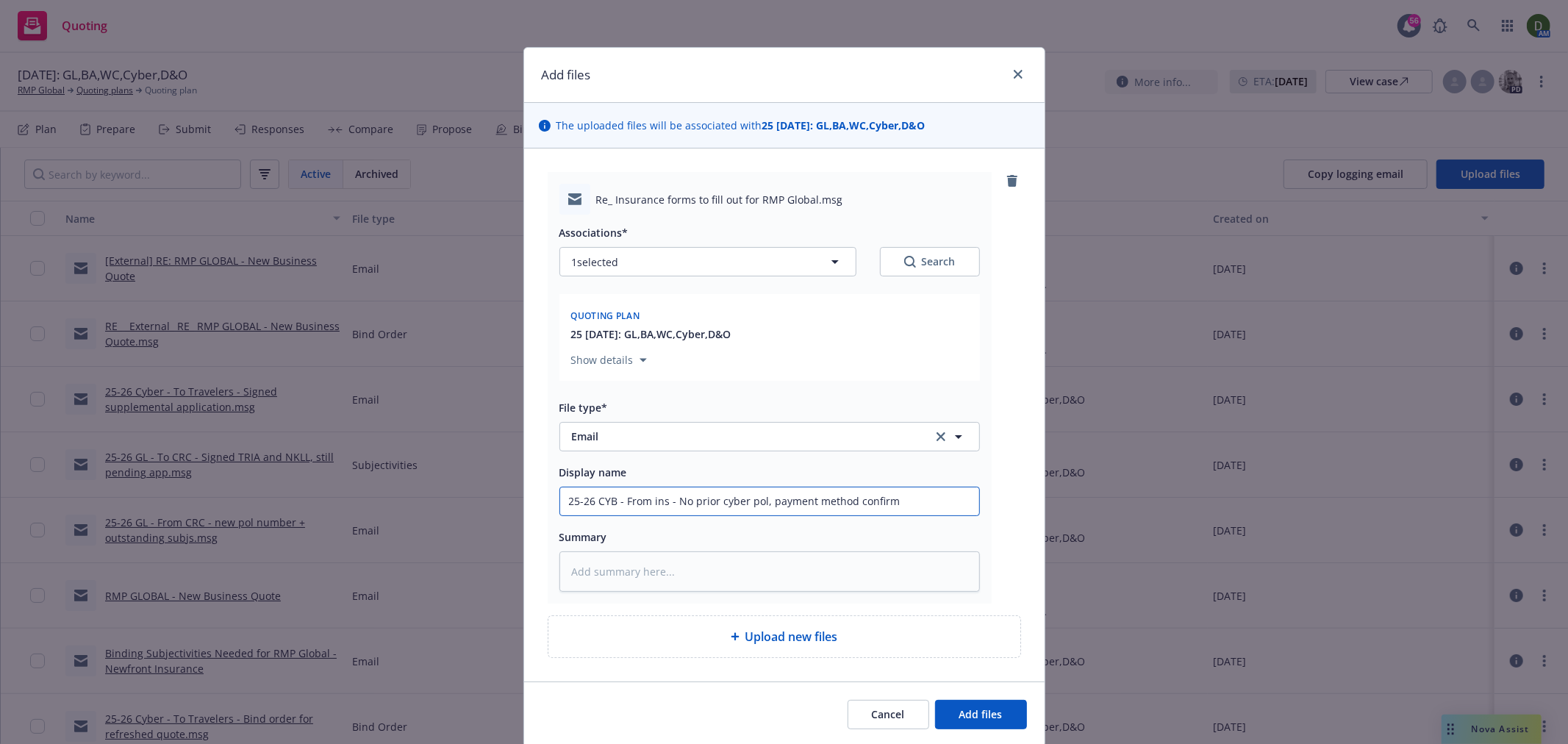
type textarea "x"
type input "25-26 CYB - From ins - No prior cyber pol, payment method confirma"
type textarea "x"
type input "25-26 CYB - From ins - No prior cyber pol, payment method confirmat"
type textarea "x"
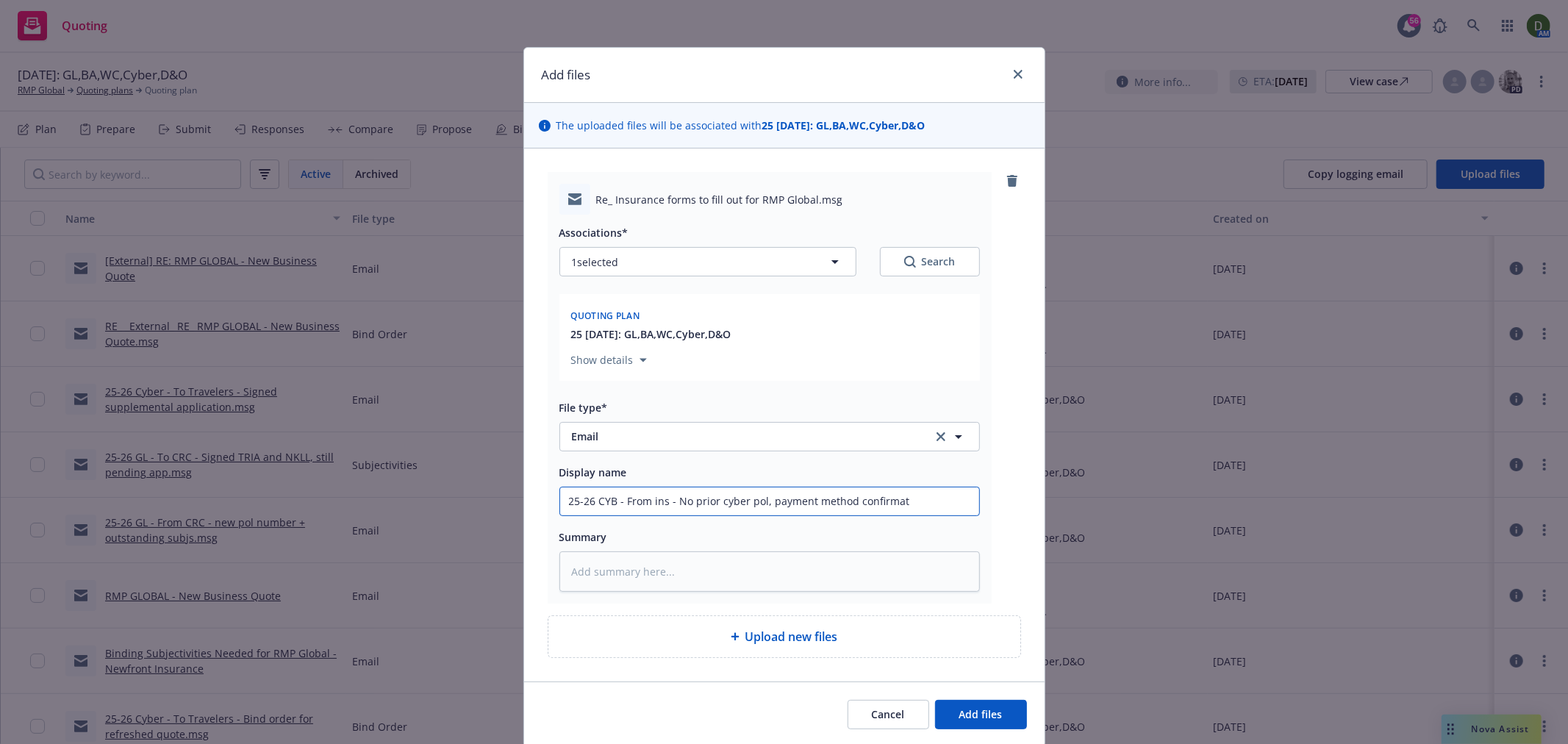
type input "25-26 CYB - From ins - No prior cyber pol, payment method confirmati"
type textarea "x"
type input "25-26 CYB - From ins - No prior cyber pol, payment method confirmatio"
type textarea "x"
type input "25-26 CYB - From ins - No prior cyber pol, payment method confirmation"
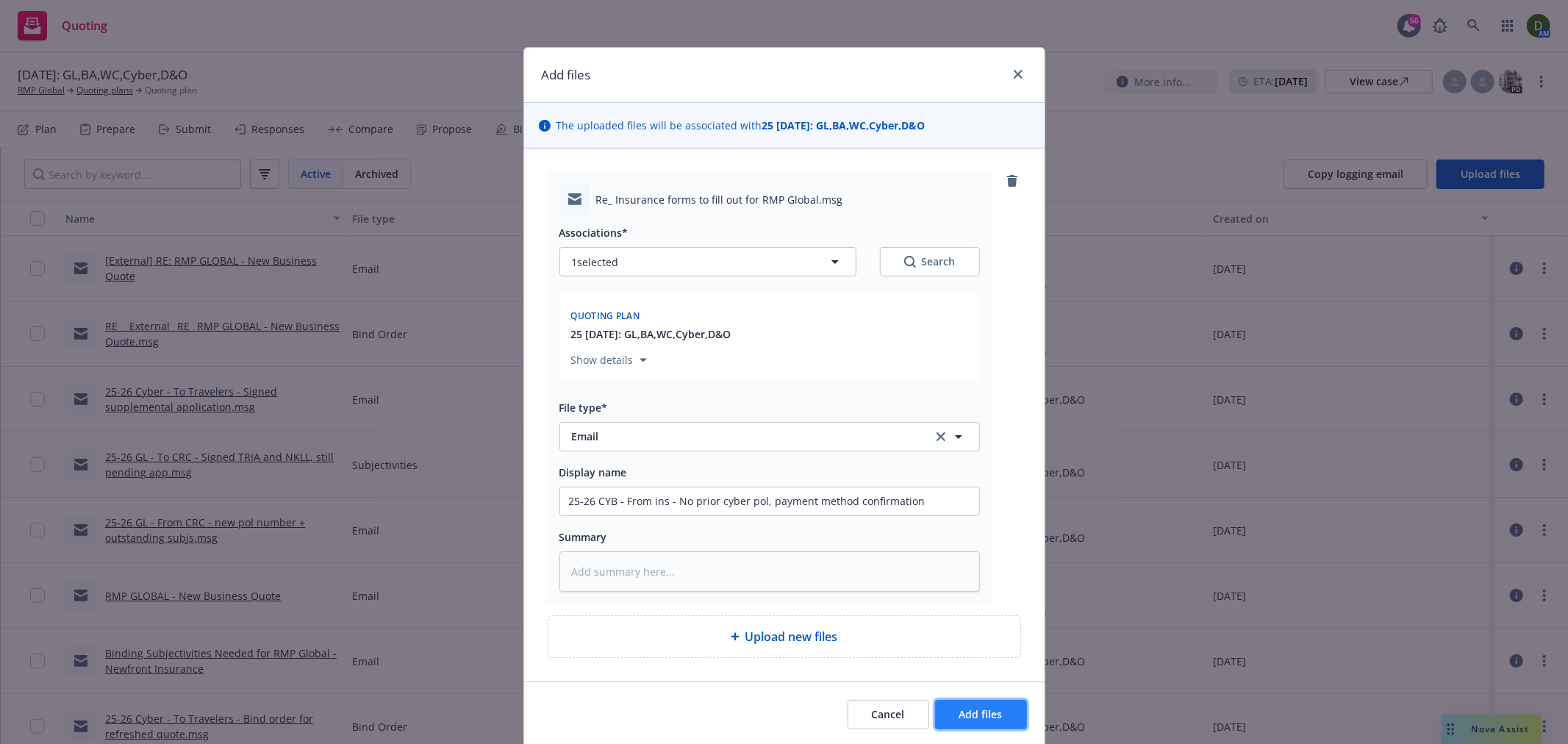
click at [989, 704] on button "Add files" at bounding box center [980, 714] width 92 height 30
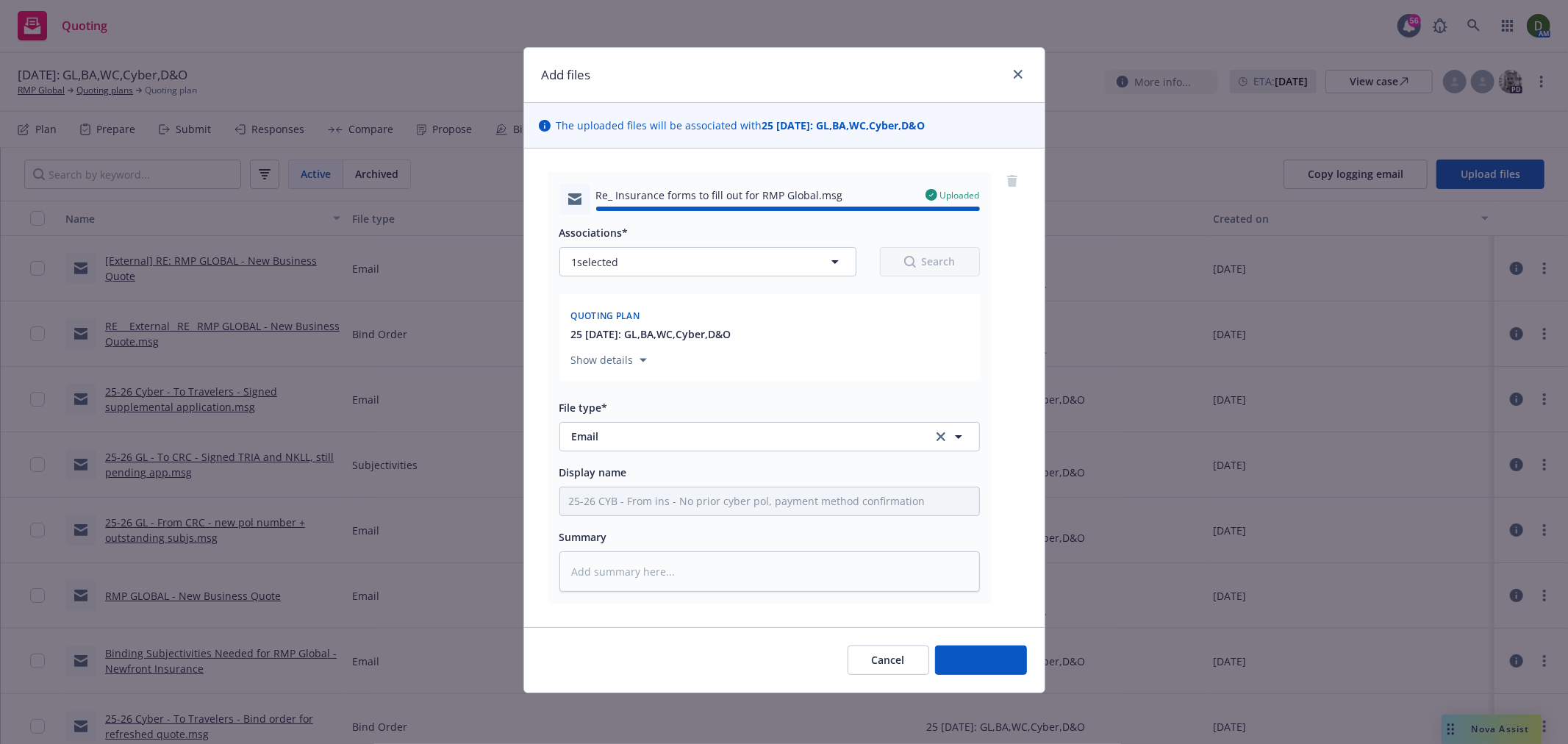
type textarea "x"
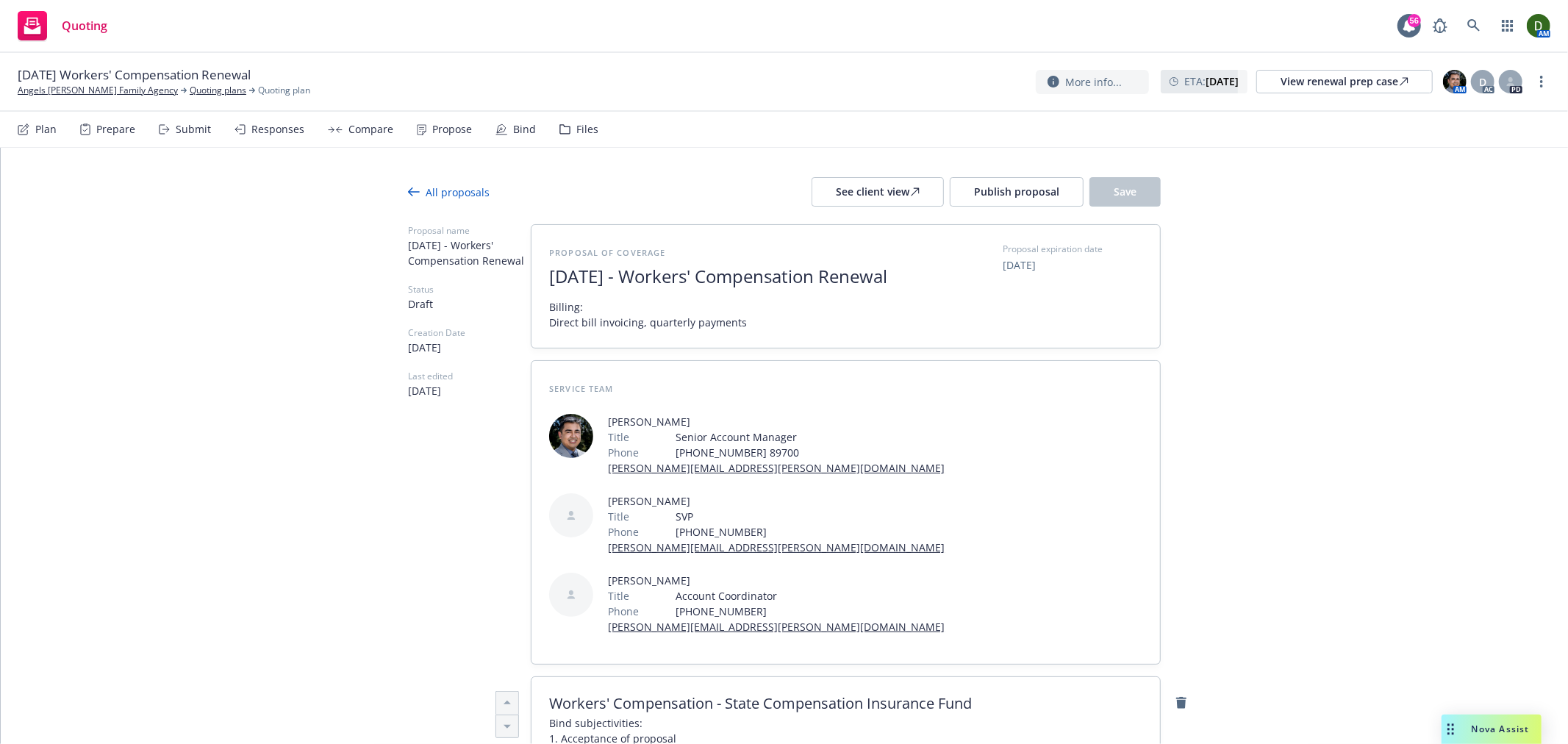
click at [459, 114] on div "Propose" at bounding box center [444, 129] width 55 height 36
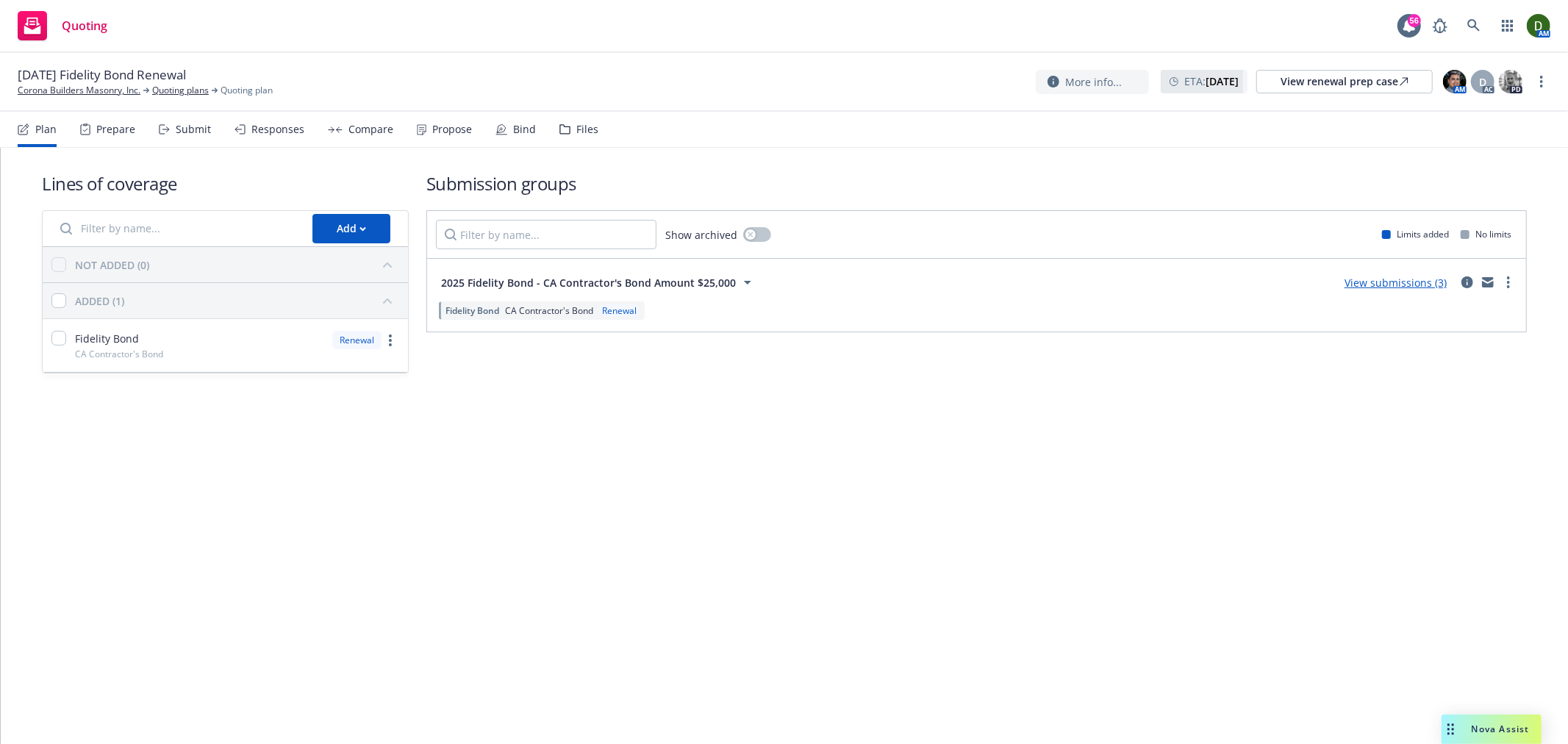
click at [439, 119] on div "Propose" at bounding box center [444, 129] width 55 height 36
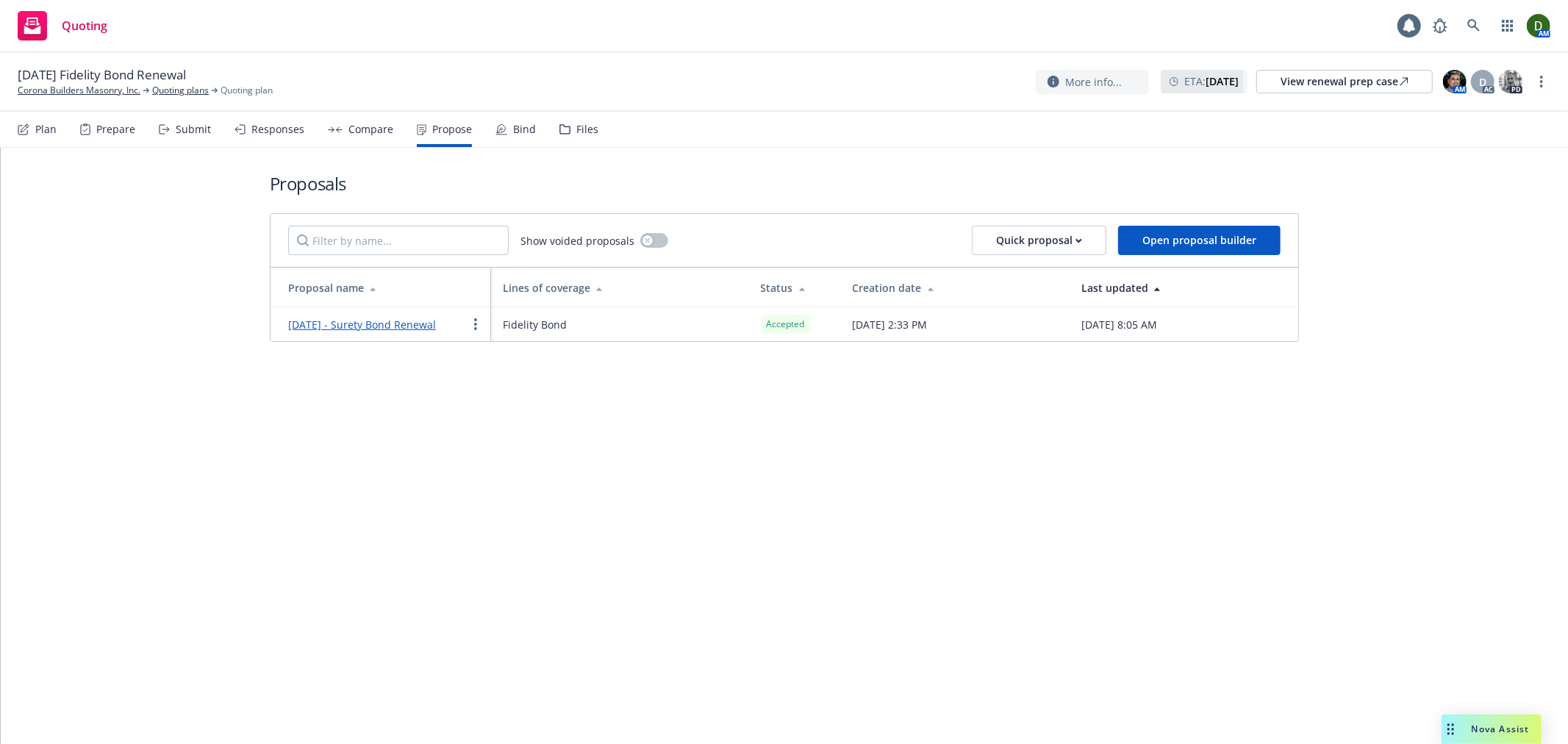
click at [512, 118] on div "Bind" at bounding box center [515, 129] width 40 height 36
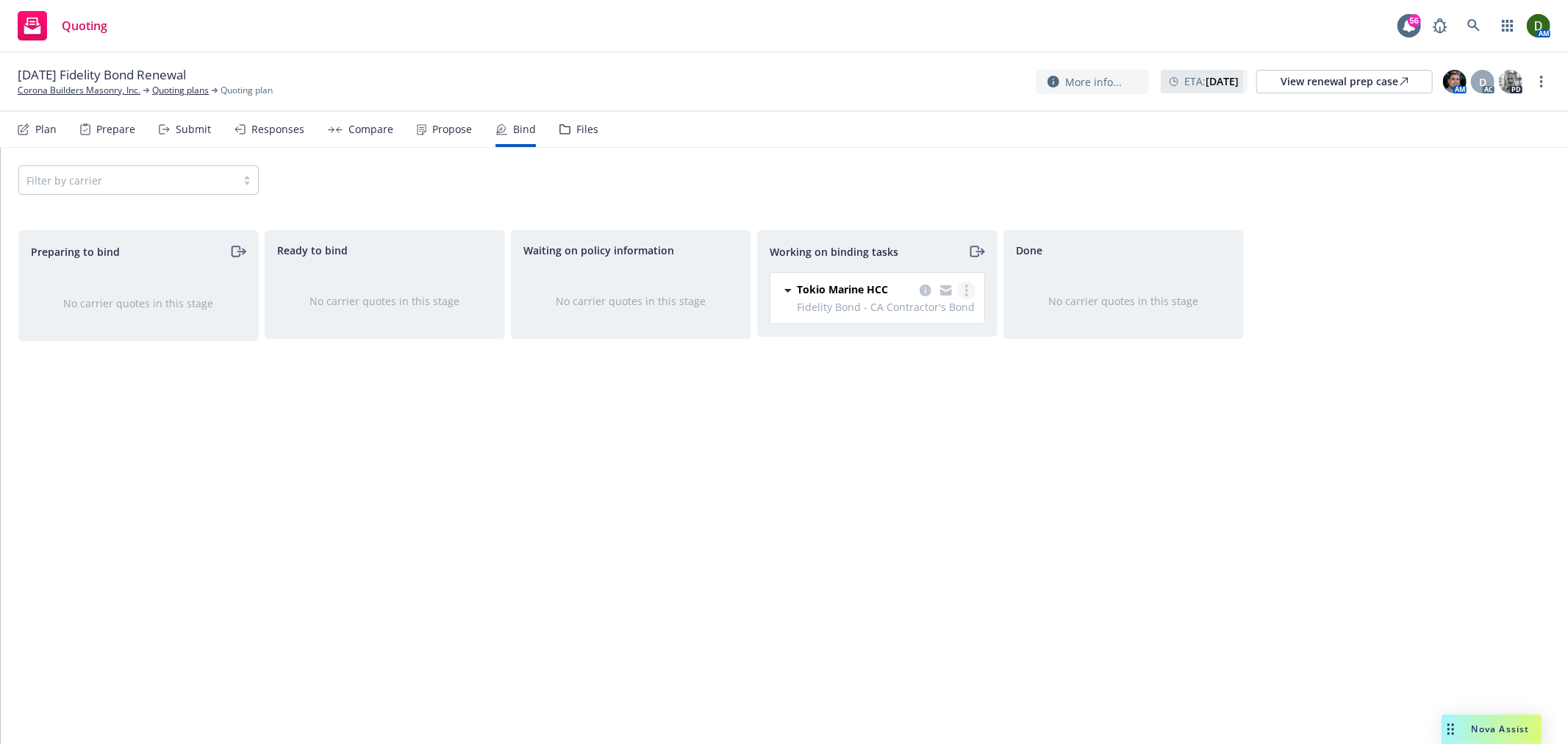
click at [968, 290] on link "more" at bounding box center [966, 290] width 17 height 17
click at [931, 354] on span "Move to done" at bounding box center [892, 350] width 102 height 14
click at [1542, 88] on link "more" at bounding box center [1541, 81] width 17 height 17
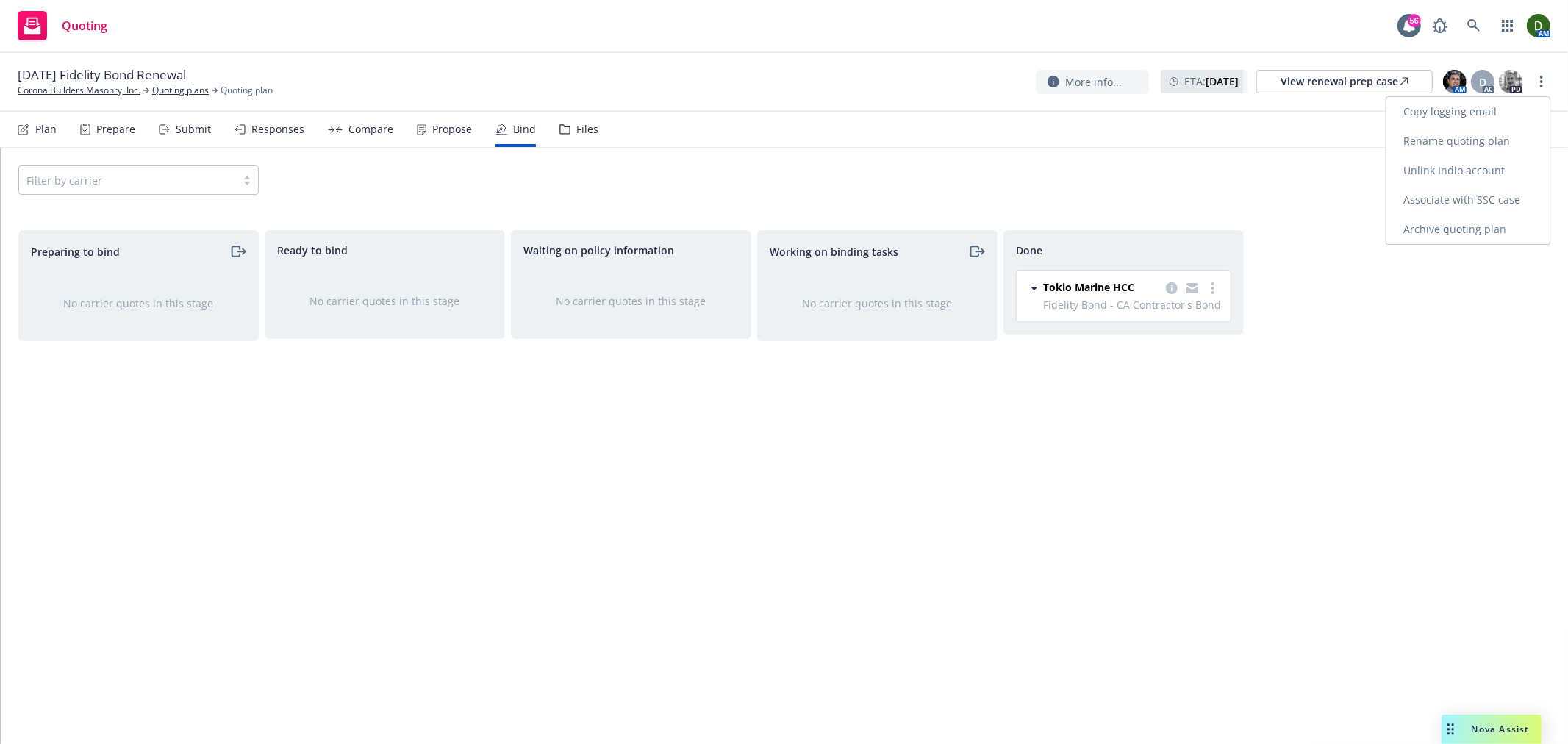
drag, startPoint x: 1445, startPoint y: 224, endPoint x: 1437, endPoint y: 235, distance: 13.6
click at [1445, 224] on link "Archive quoting plan" at bounding box center [1468, 229] width 164 height 30
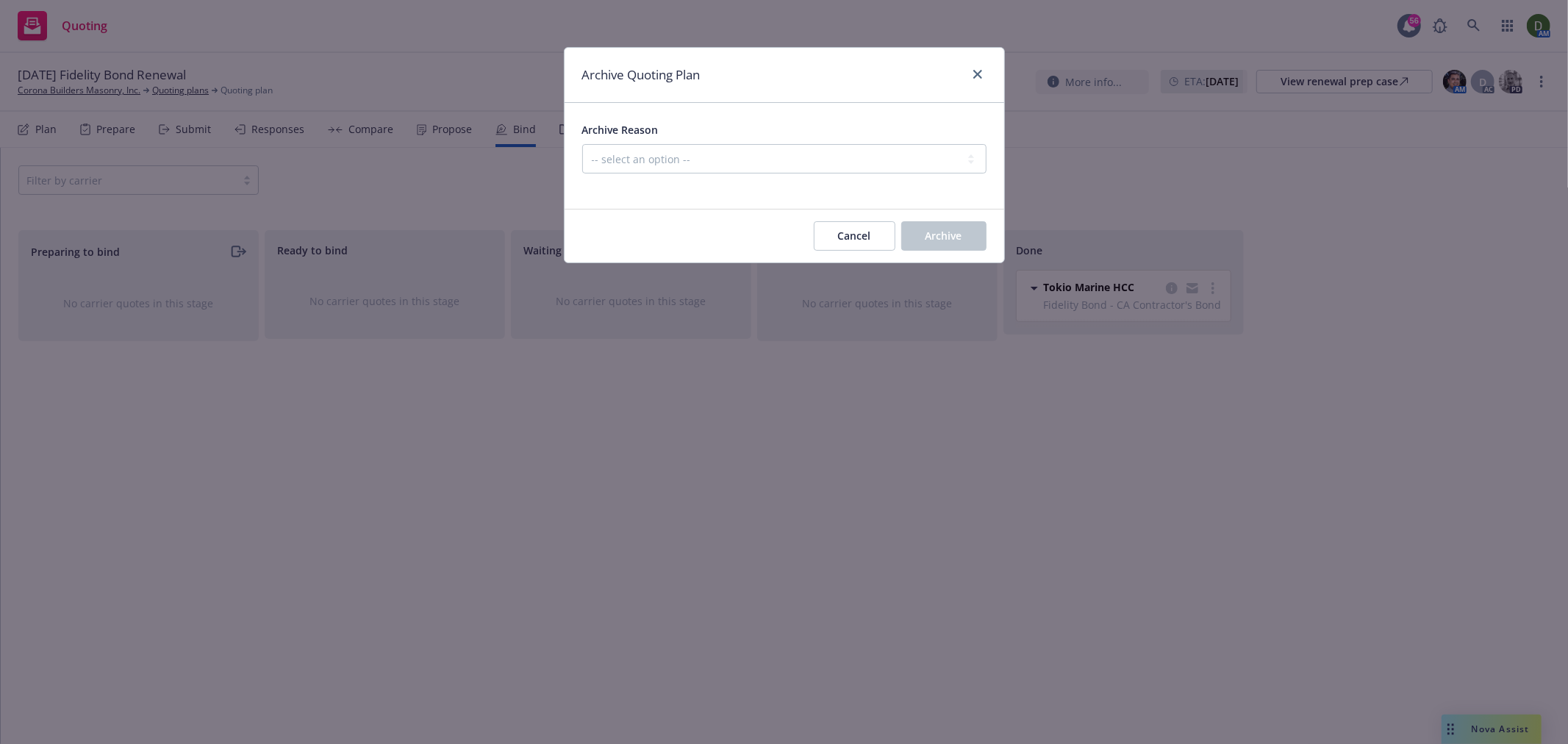
drag, startPoint x: 762, startPoint y: 143, endPoint x: 760, endPoint y: 163, distance: 20.1
click at [762, 143] on div "Archive Reason -- select an option -- All policies in this renewal plan are aut…" at bounding box center [784, 147] width 404 height 53
click at [776, 140] on div "Archive Reason -- select an option -- All policies in this renewal plan are aut…" at bounding box center [784, 147] width 404 height 53
drag, startPoint x: 770, startPoint y: 159, endPoint x: 768, endPoint y: 171, distance: 12.2
click at [768, 162] on select "-- select an option -- All policies in this renewal plan are auto-renewed Creat…" at bounding box center [784, 159] width 404 height 30
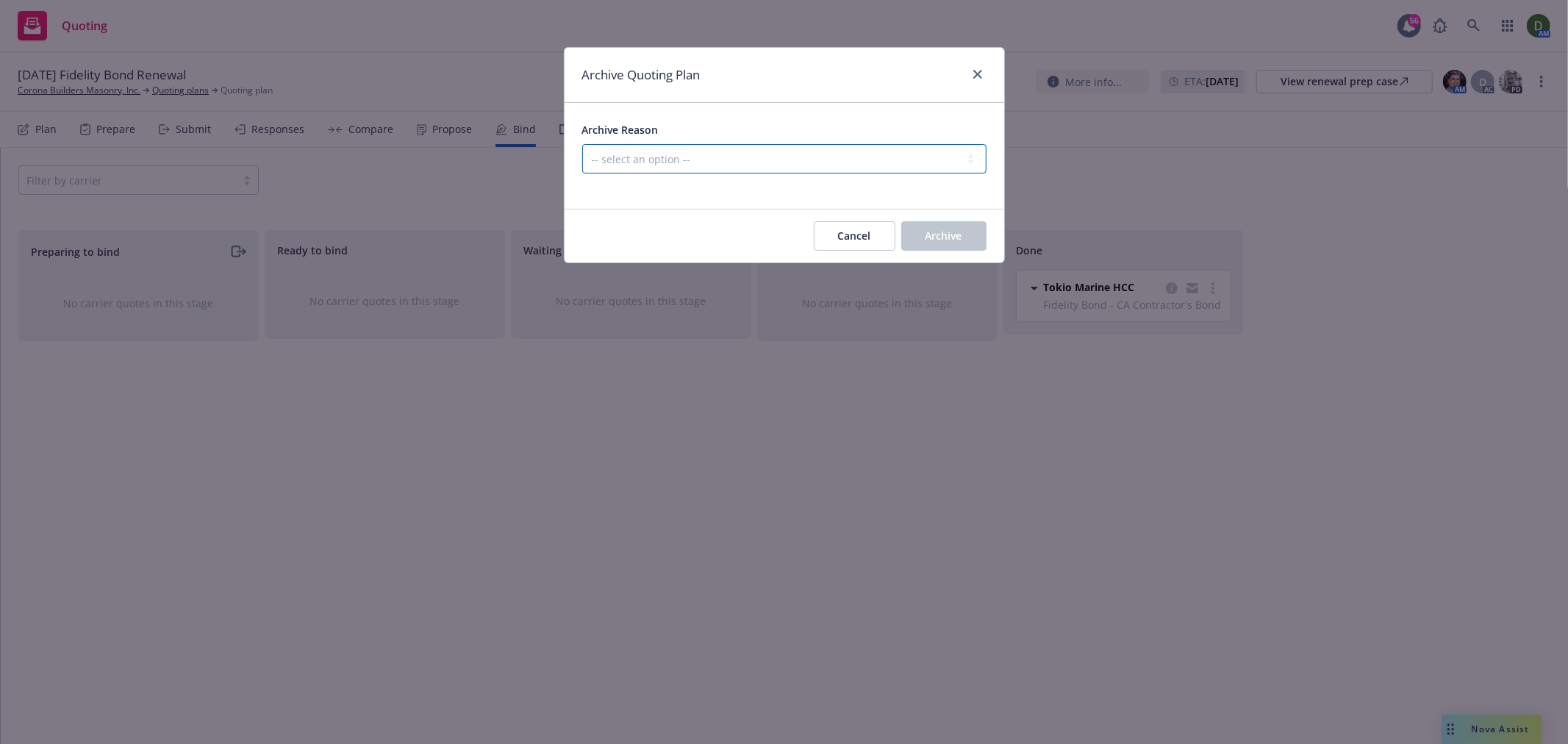
select select "ARCHIVED_RENEWAL_COMPLETED"
click at [582, 144] on select "-- select an option -- All policies in this renewal plan are auto-renewed Creat…" at bounding box center [784, 159] width 404 height 30
click at [960, 237] on span "Archive" at bounding box center [944, 236] width 36 height 14
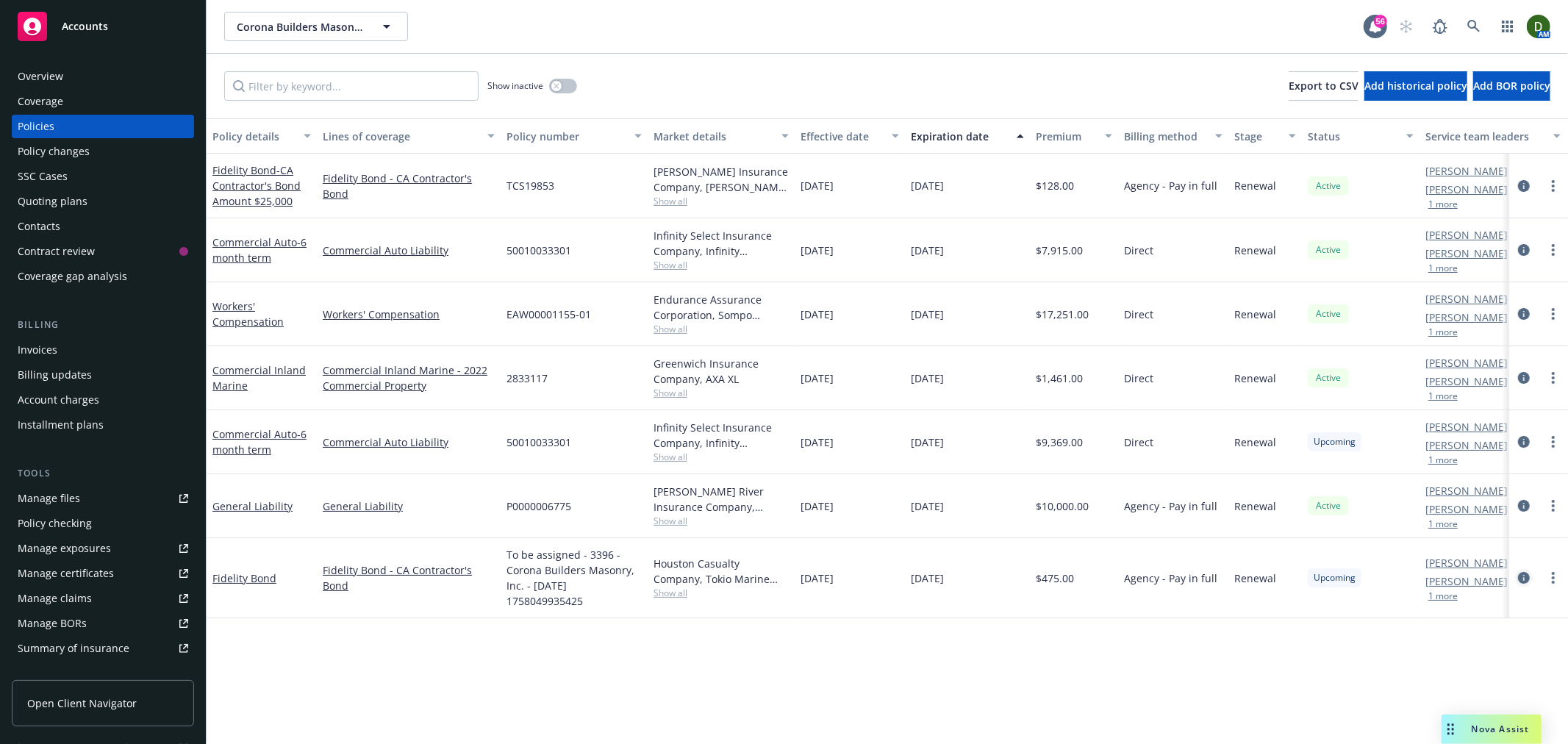
click at [1526, 582] on icon "circleInformation" at bounding box center [1524, 578] width 12 height 12
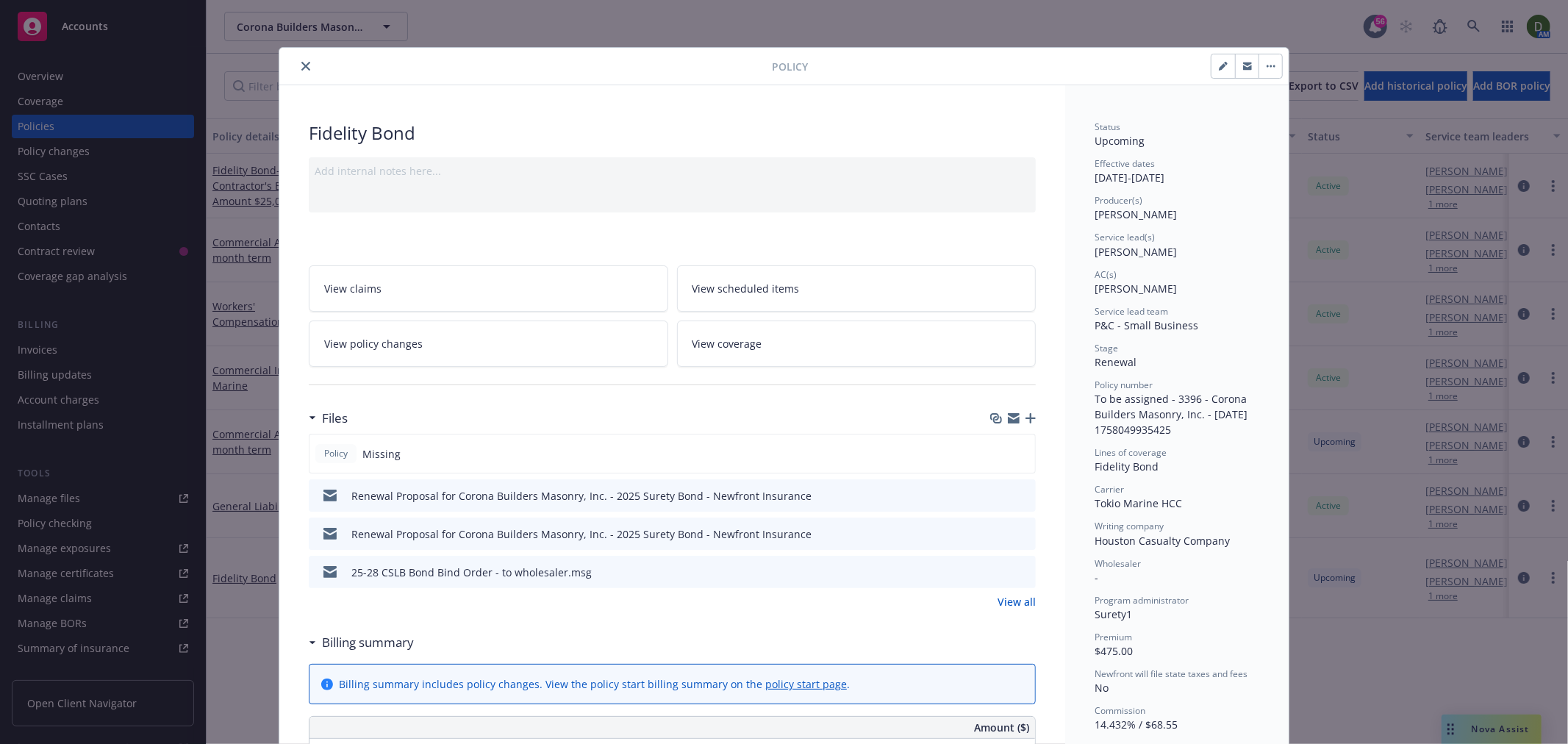
click at [1027, 418] on icon "button" at bounding box center [1030, 419] width 11 height 11
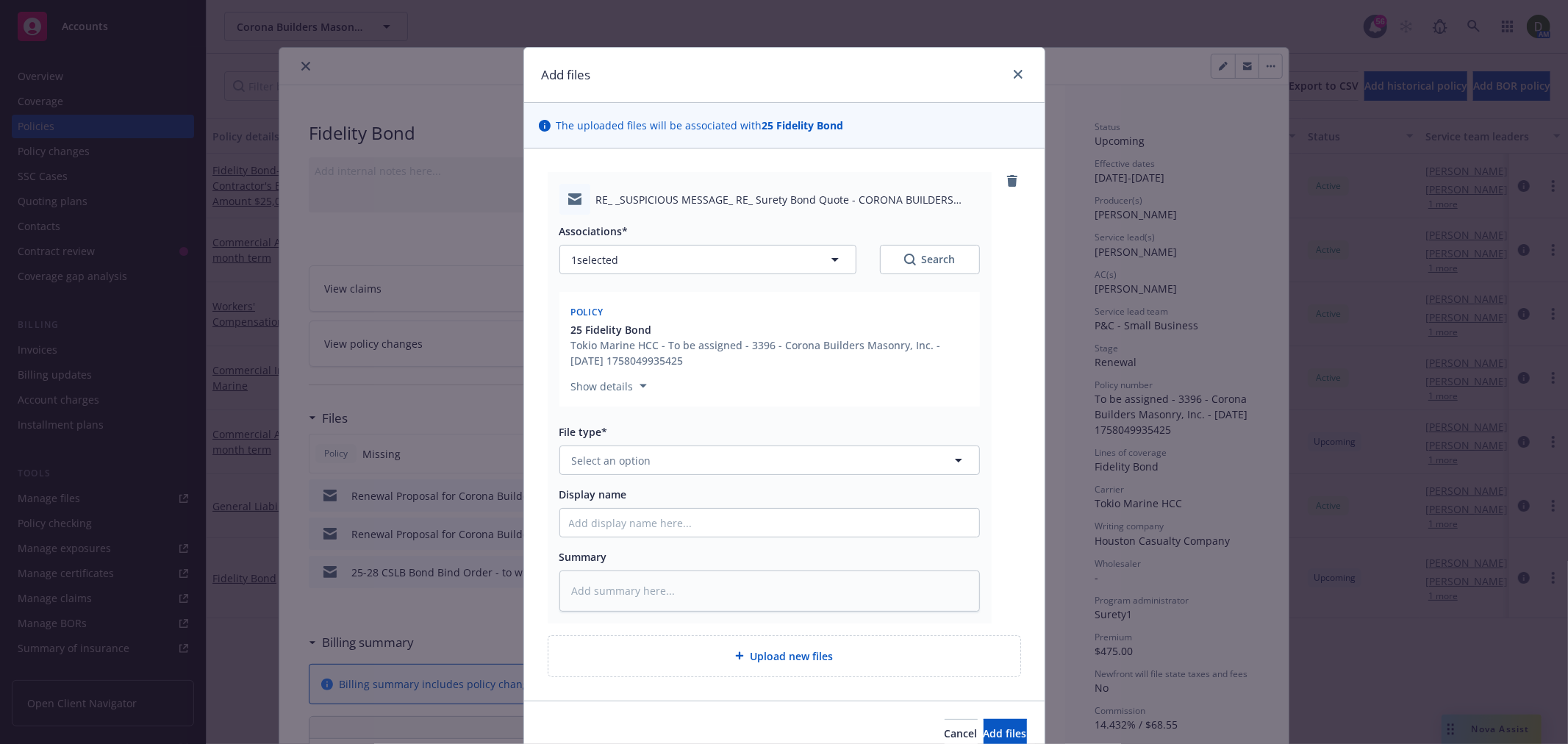
type textarea "x"
click at [638, 448] on button "Select an option" at bounding box center [770, 460] width 421 height 30
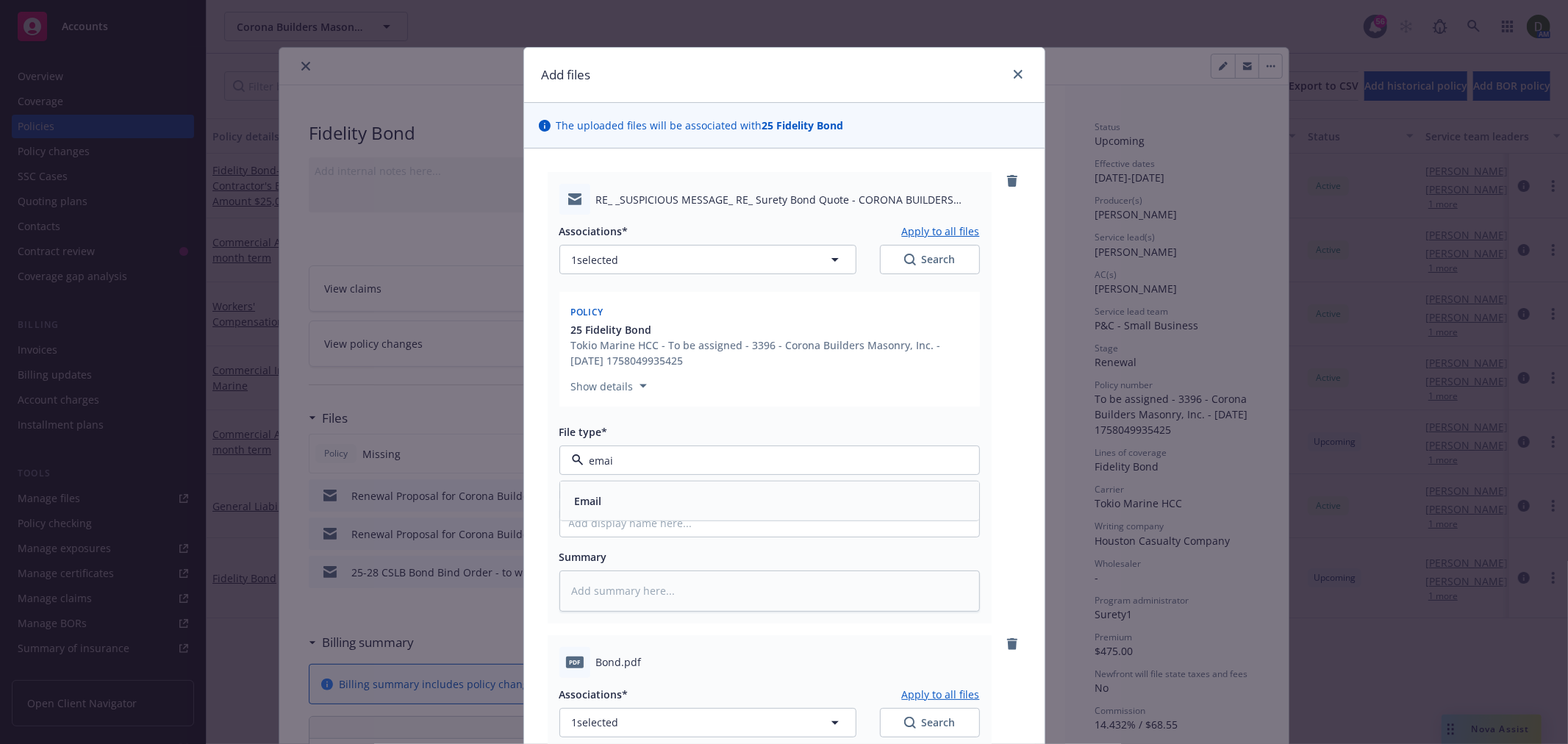
type input "email"
click at [746, 487] on div "Email" at bounding box center [770, 501] width 419 height 39
click at [665, 520] on input "Display name" at bounding box center [770, 523] width 419 height 28
type textarea "x"
type input "2"
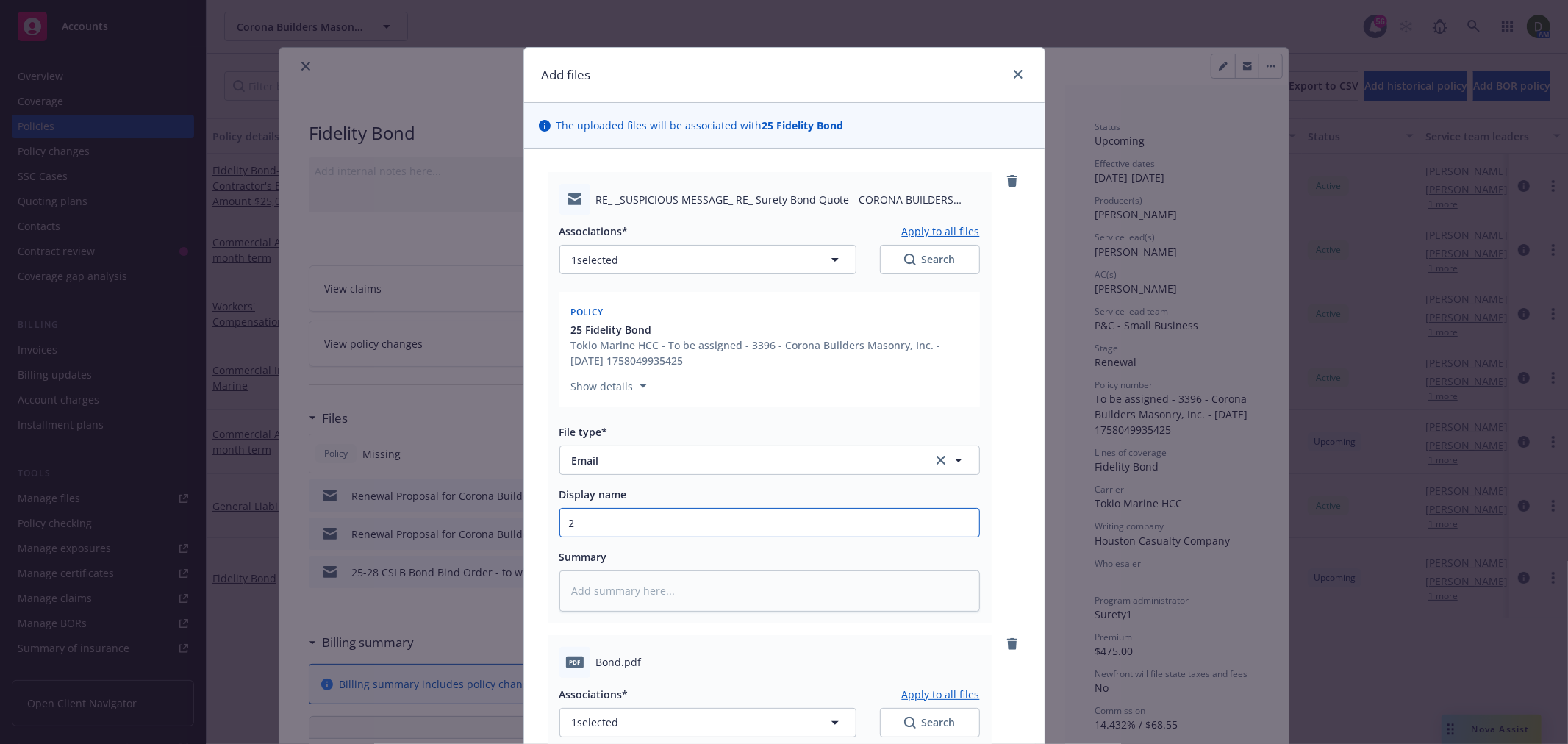
type textarea "x"
type input "25"
type textarea "x"
type input "25-"
type textarea "x"
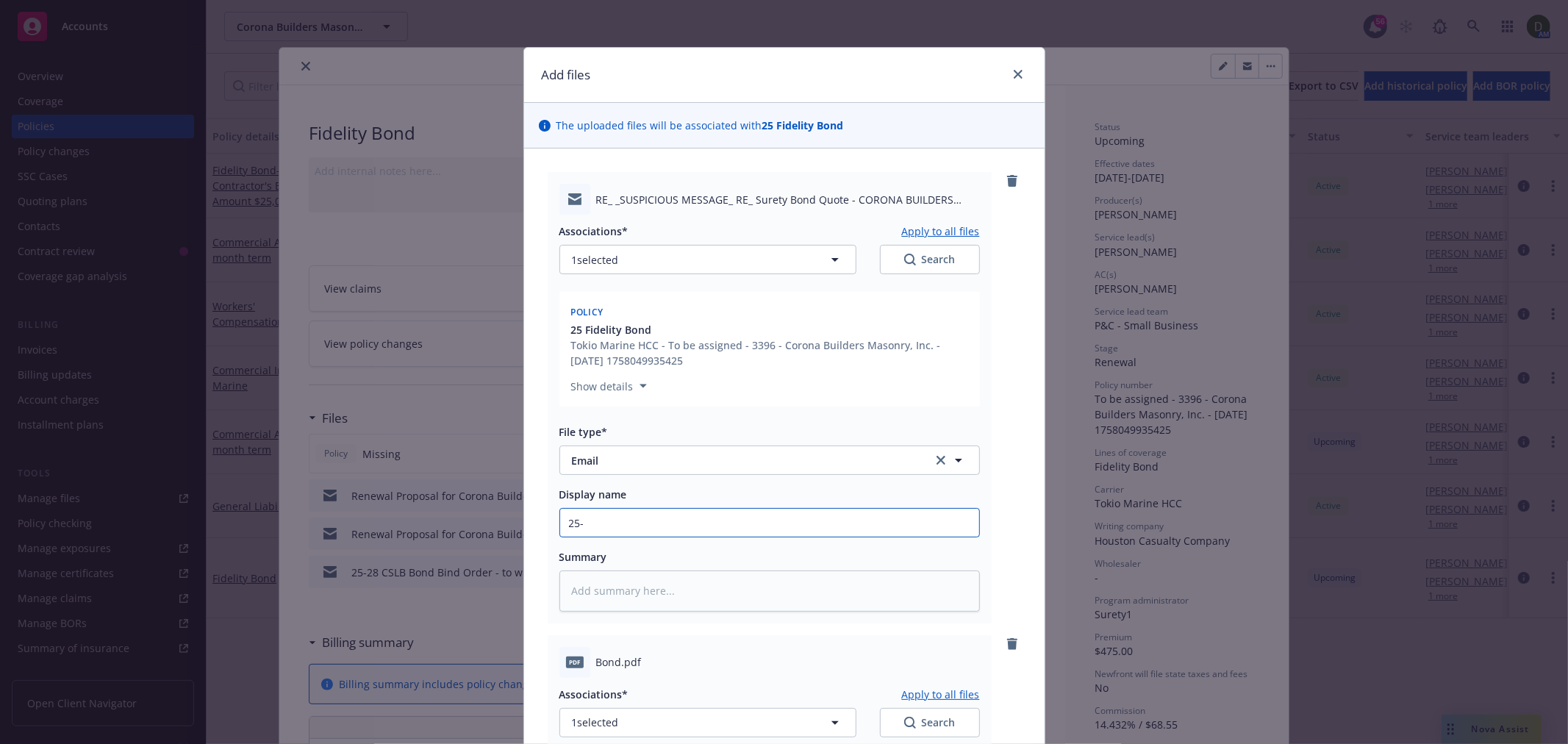
type input "25-2"
type textarea "x"
type input "25-26"
type textarea "x"
type input "25-26"
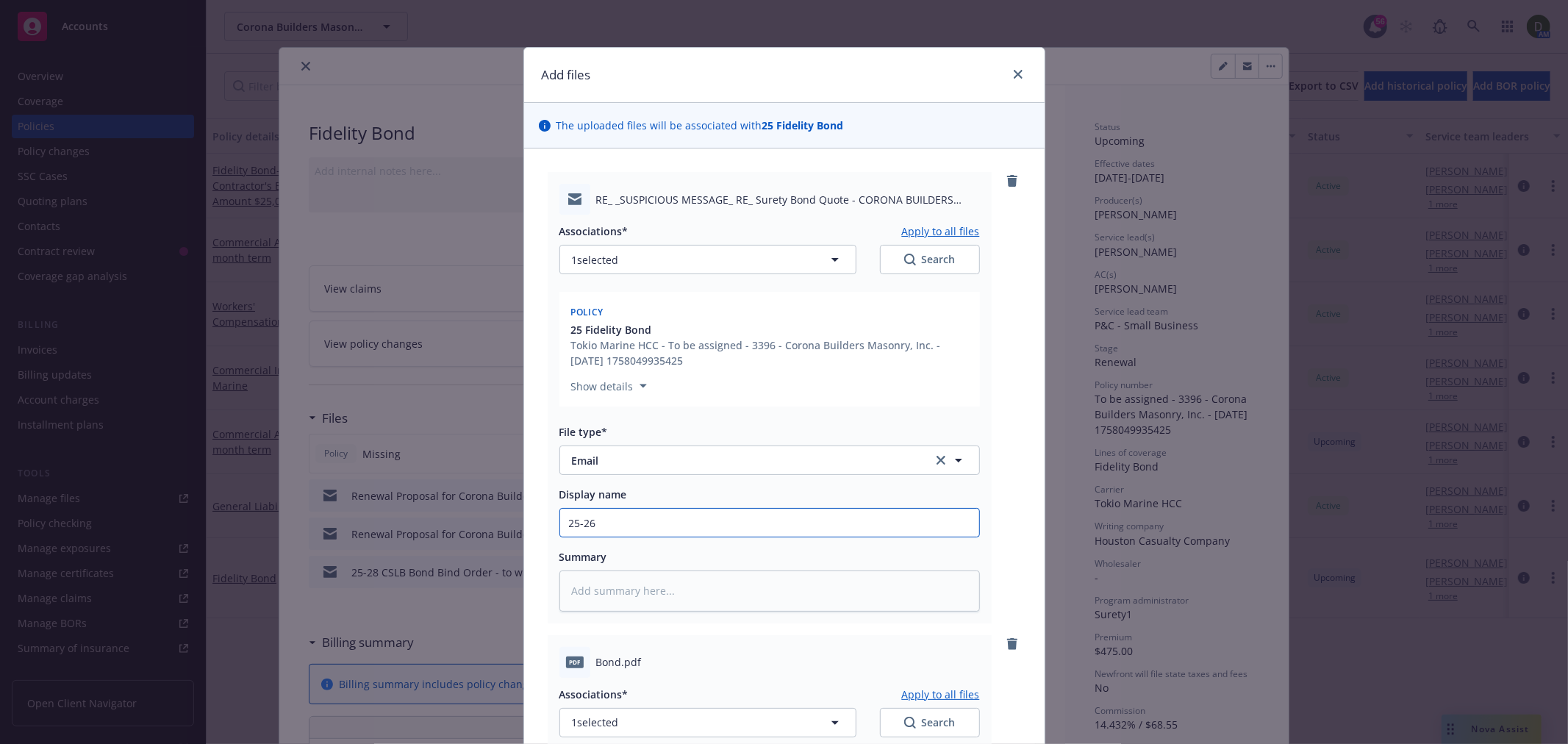
type textarea "x"
type input "25-26 B"
type textarea "x"
type input "25-26 Bon"
type textarea "x"
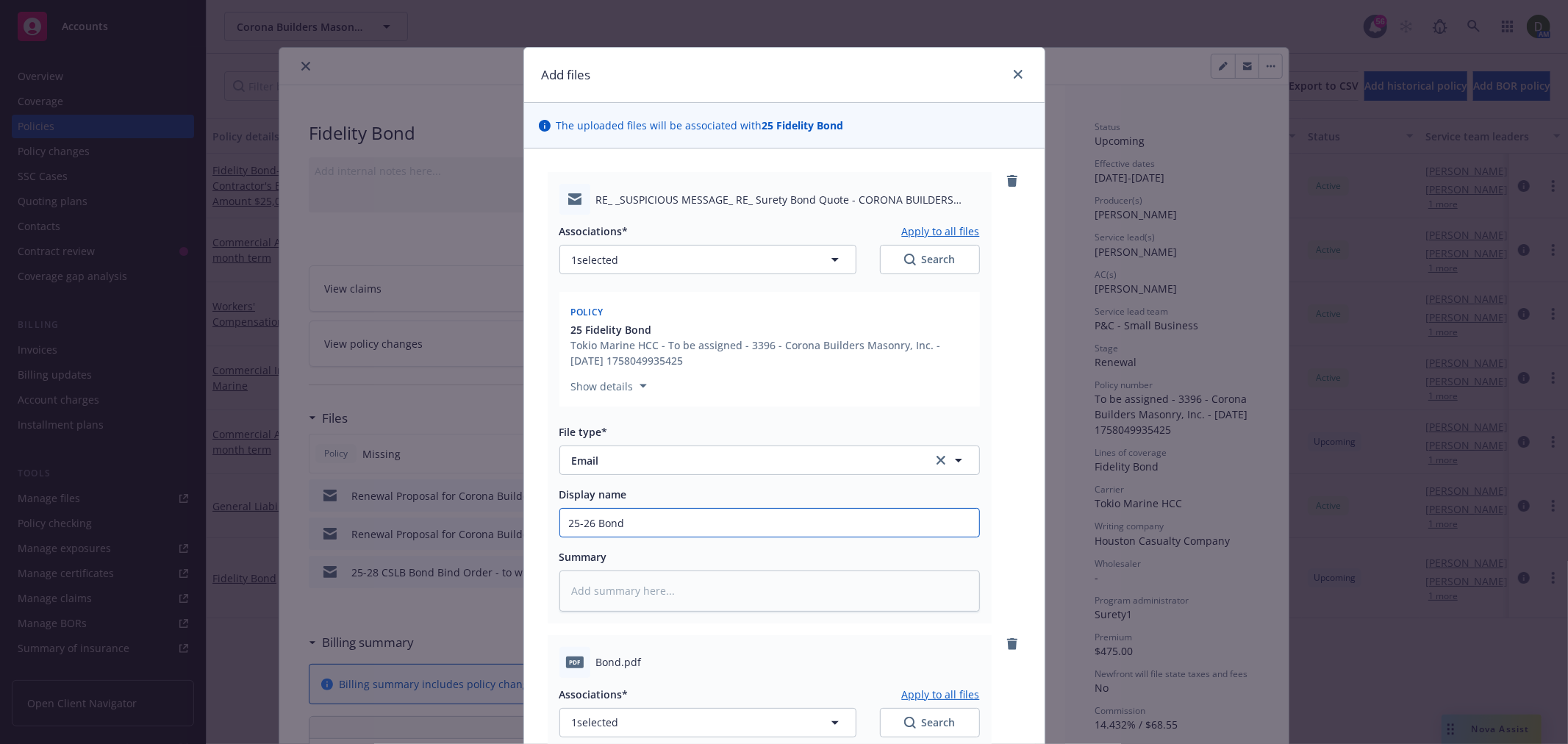
type input "25-26 Bond"
type textarea "x"
type input "25-26 Bond -"
type textarea "x"
type input "25-26 Bond -"
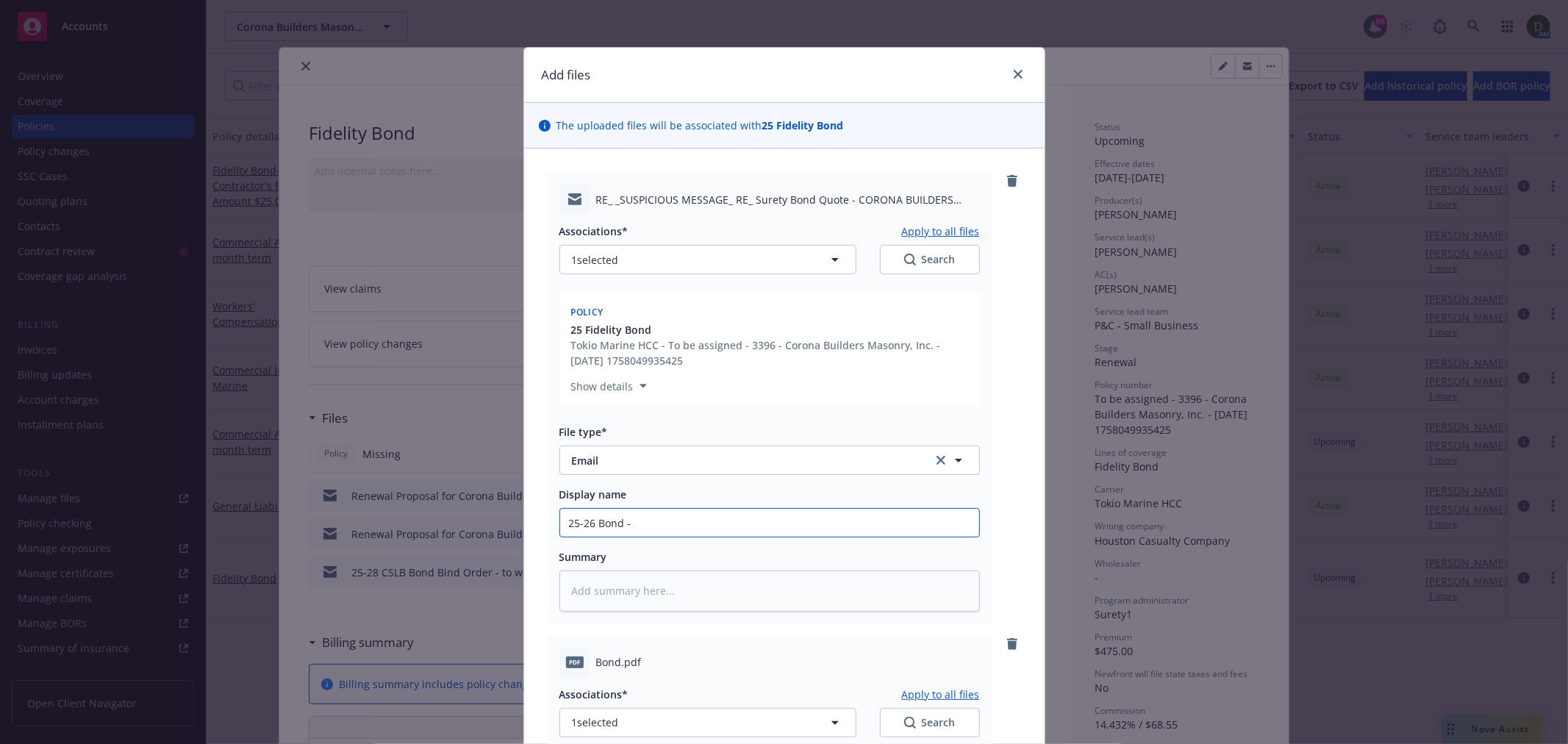
type textarea "x"
type input "25-26 Bond - F"
type textarea "x"
type input "25-26 Bond - Fr"
type textarea "x"
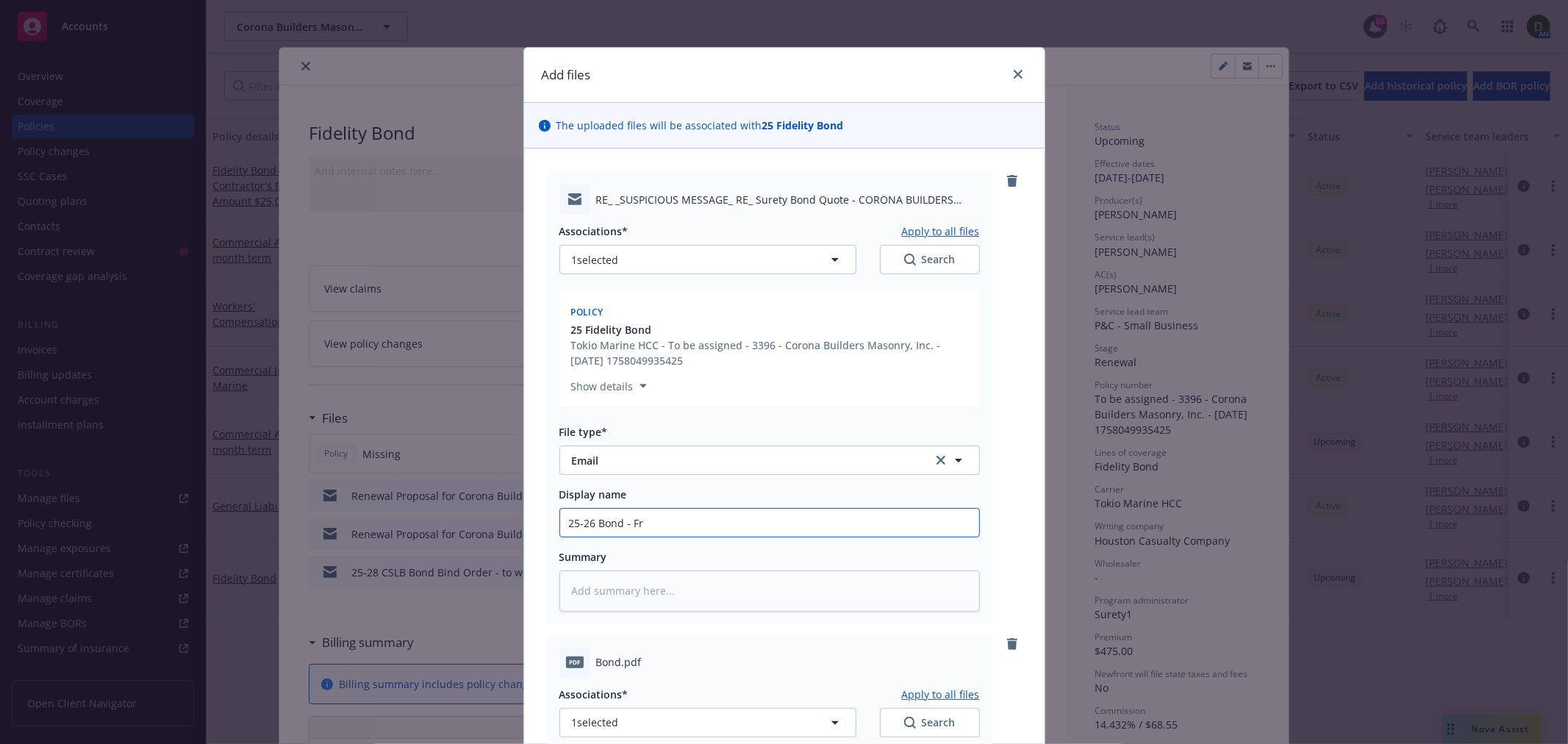
type input "25-26 Bond - Fro"
type textarea "x"
type input "25-26 Bond - From"
type textarea "x"
type input "25-26 Bond - From"
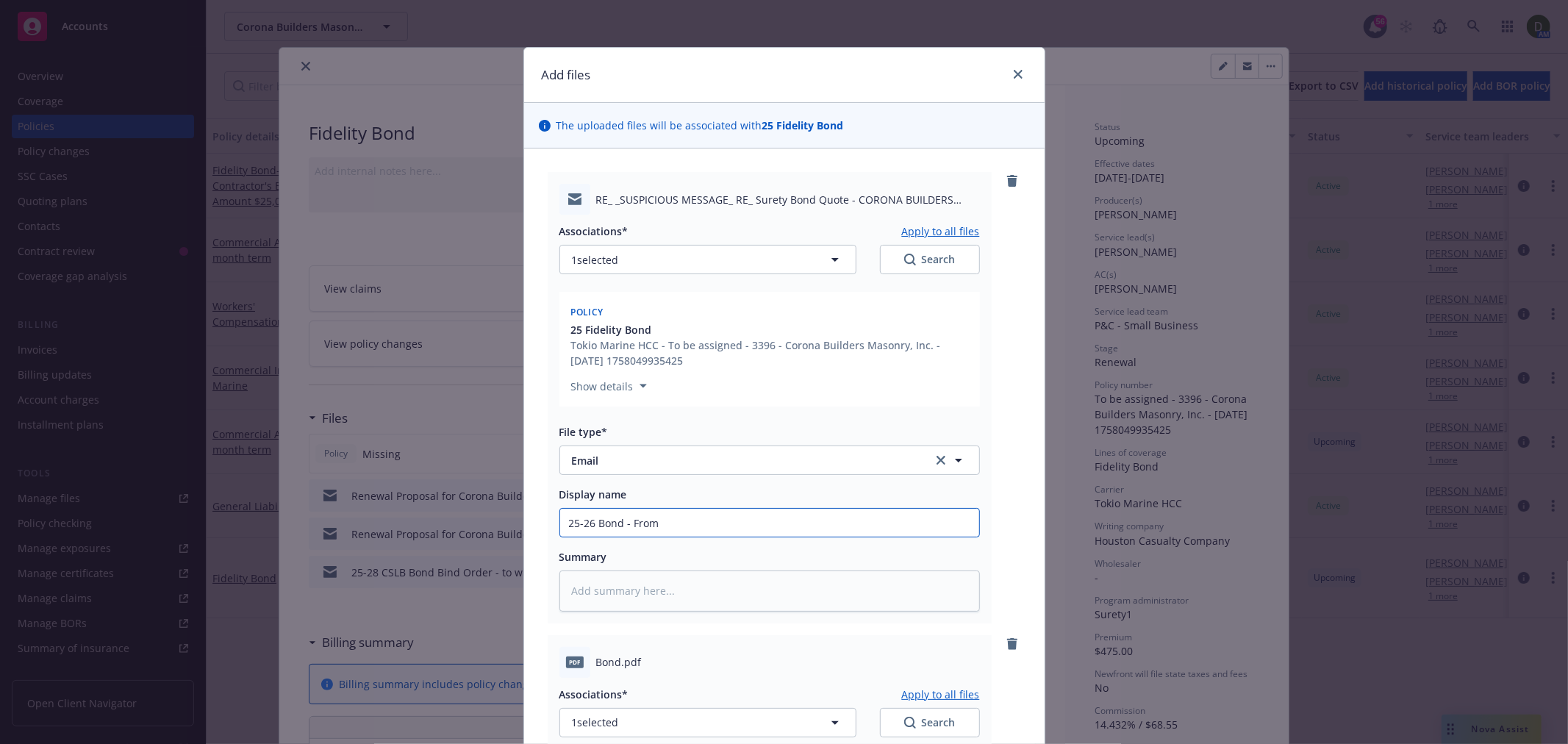
type textarea "x"
type input "25-26 Bond - From S"
type textarea "x"
type input "25-26 Bond - From Su"
type textarea "x"
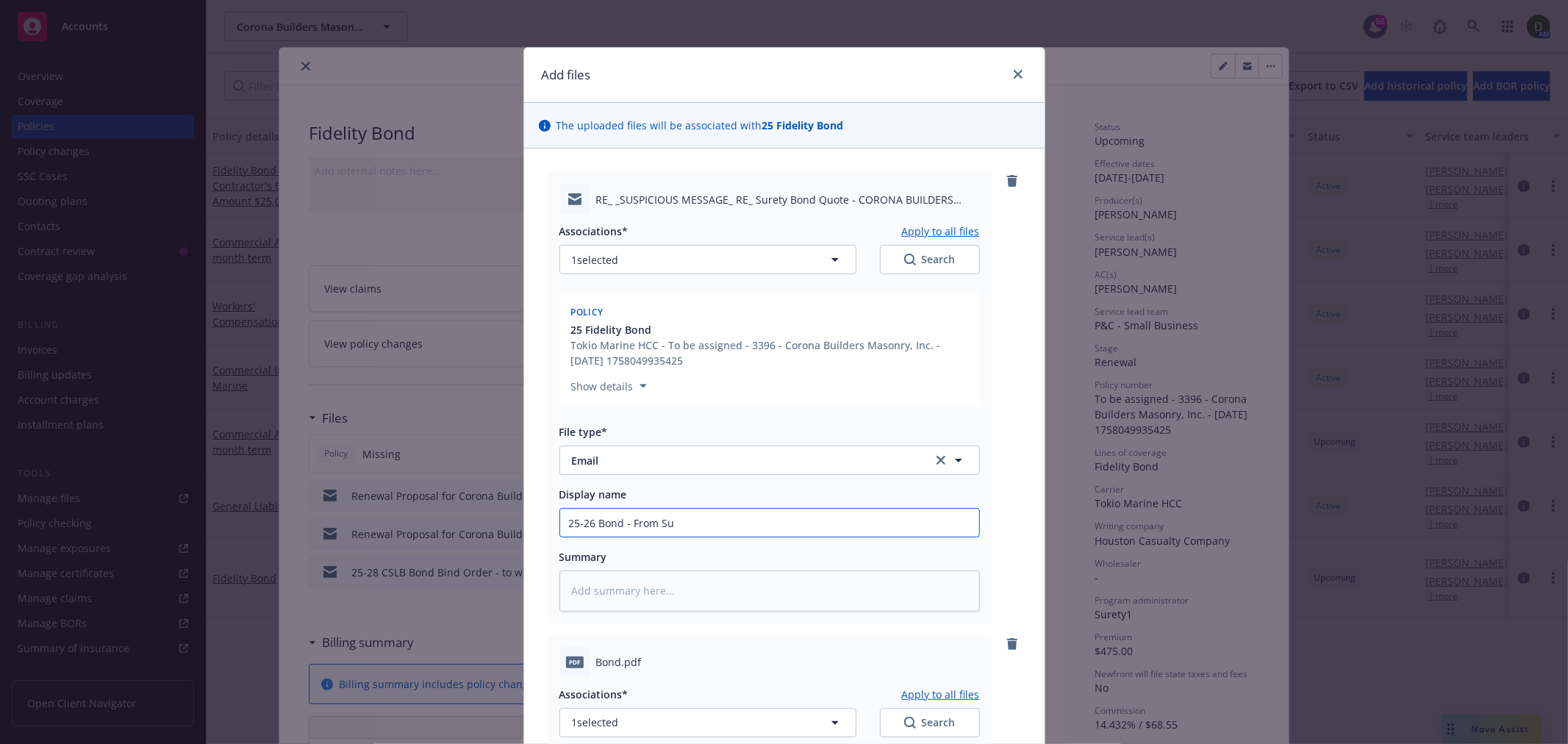
type input "25-26 Bond - From Sur"
type textarea "x"
type input "25-26 Bond - From Sure"
type textarea "x"
type input "25-26 Bond - From Suret"
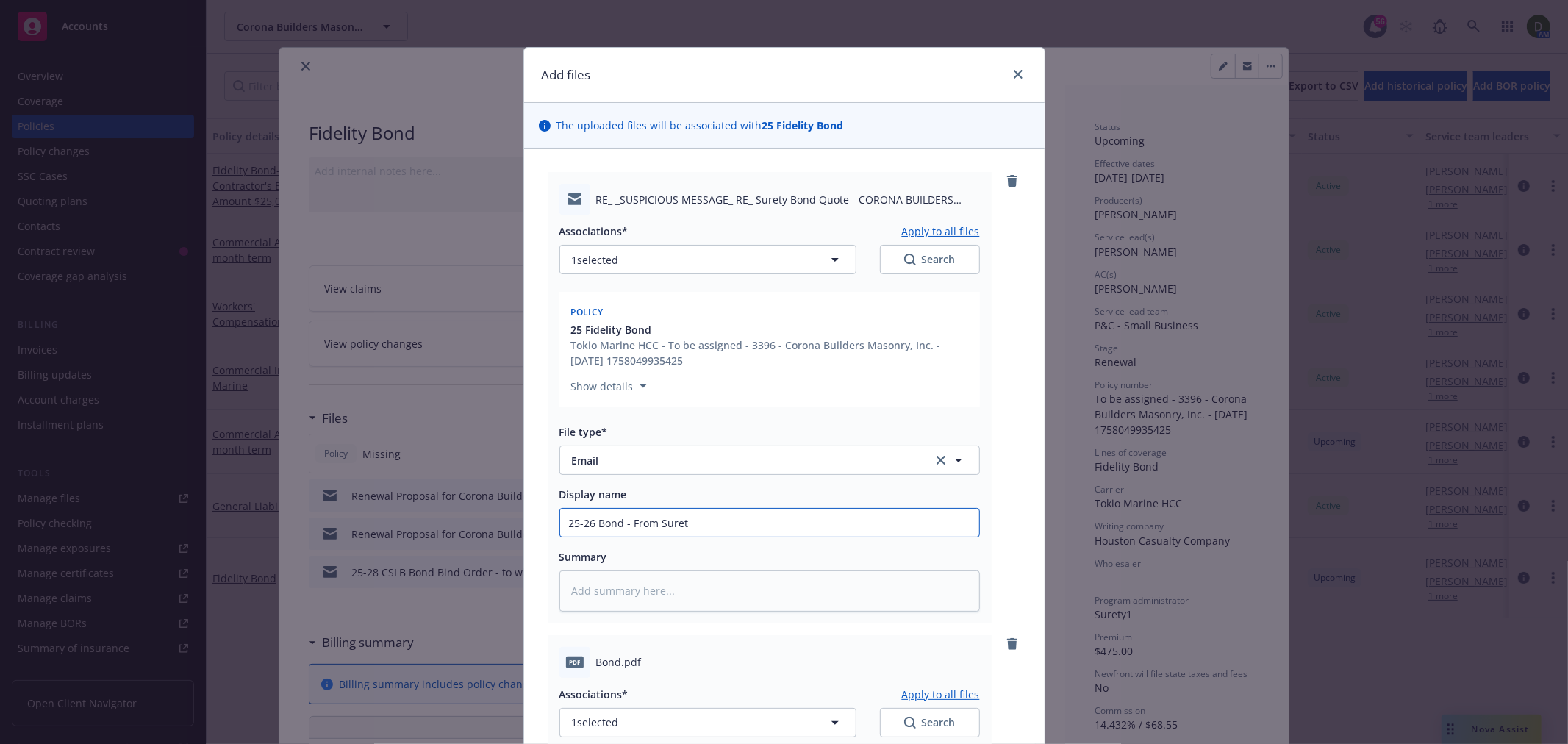
type textarea "x"
type input "25-26 Bond - From Surety"
type textarea "x"
type input "25-26 Bond - From Surety"
type textarea "x"
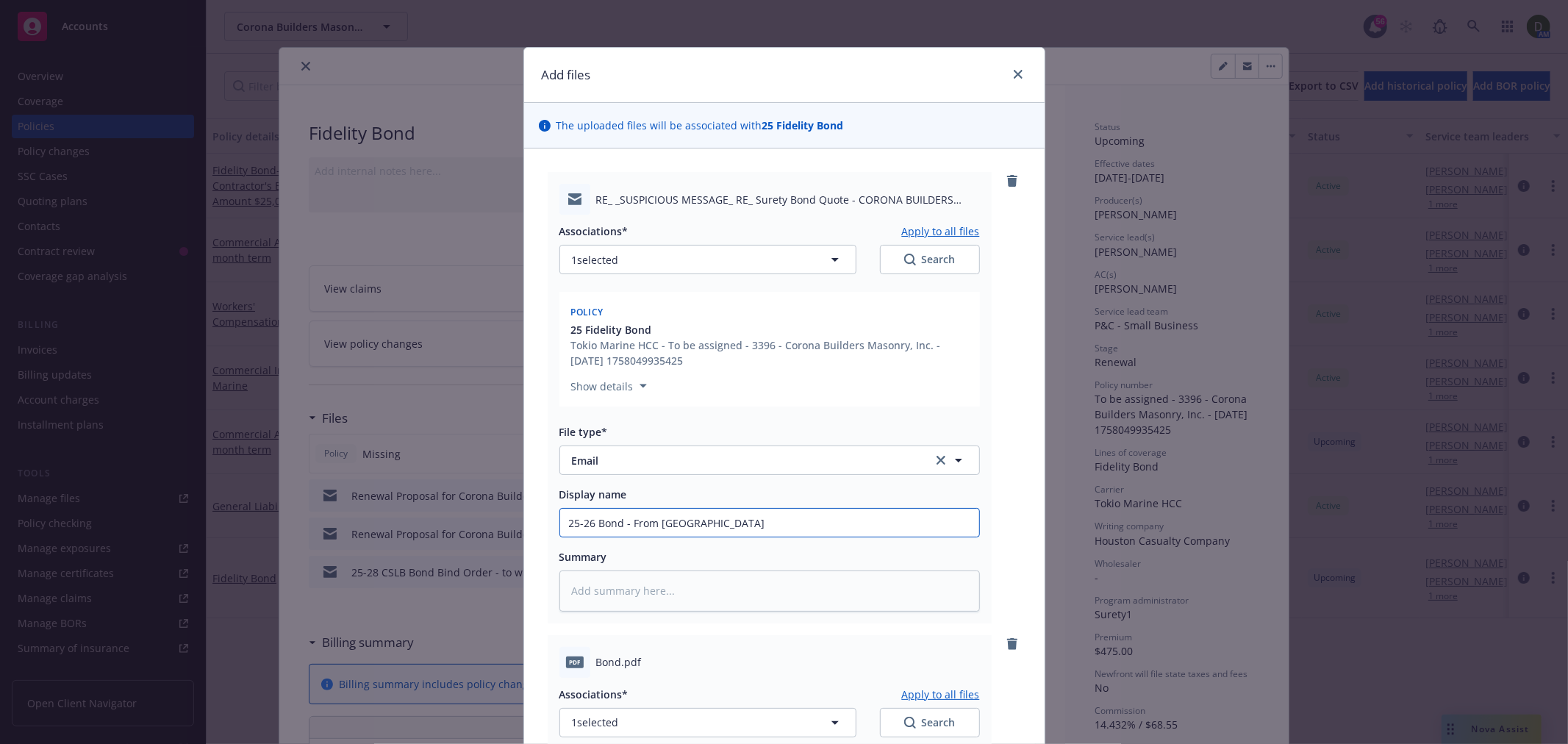
type input "25-26 Bond - From Surety"
type textarea "x"
type input "25-26 Bond - From Surety1"
type textarea "x"
type input "25-26 Bond - From Surety1"
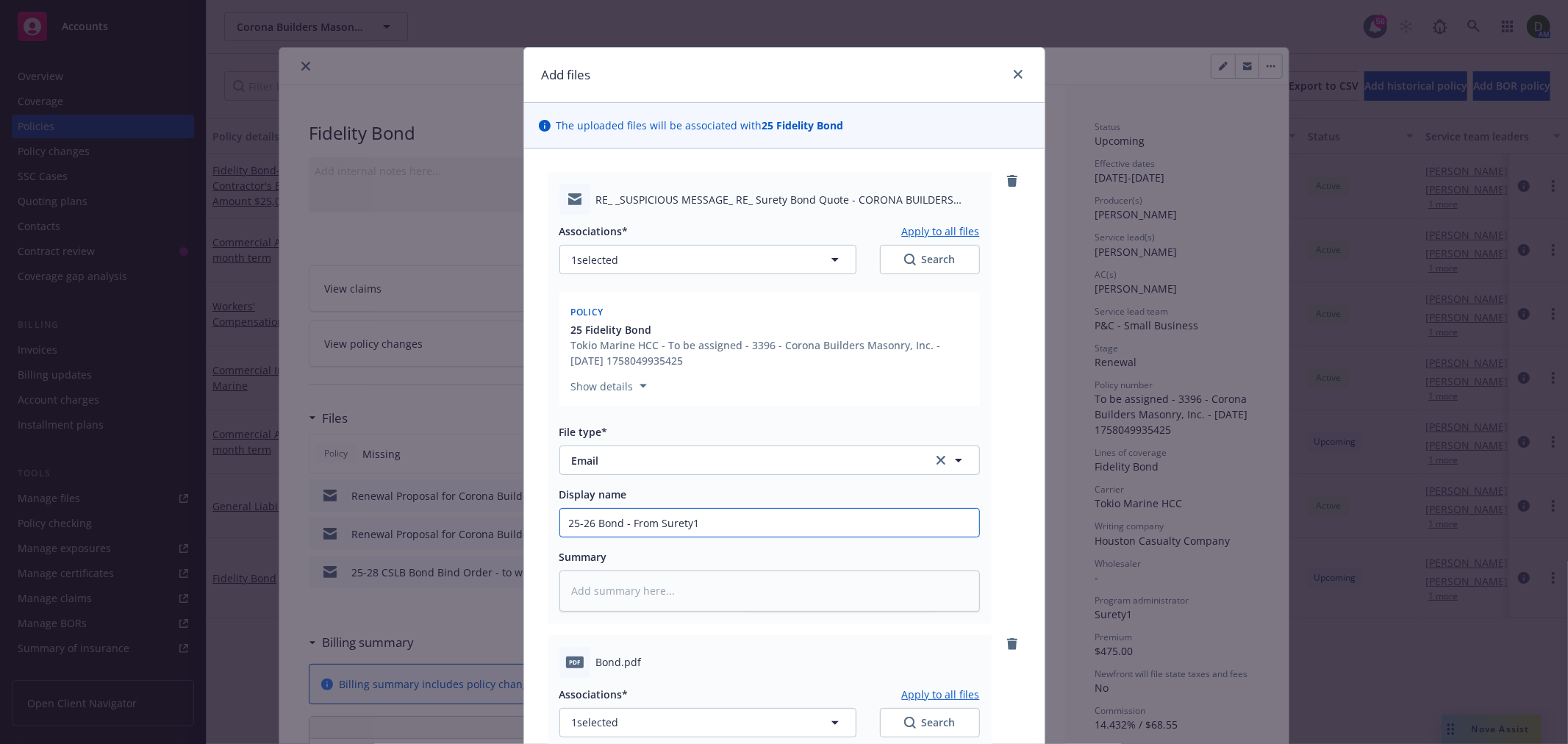
type textarea "x"
type input "25-26 Bond - From Surety1 -"
type textarea "x"
type input "25-26 Bond - From Surety1 -"
type textarea "x"
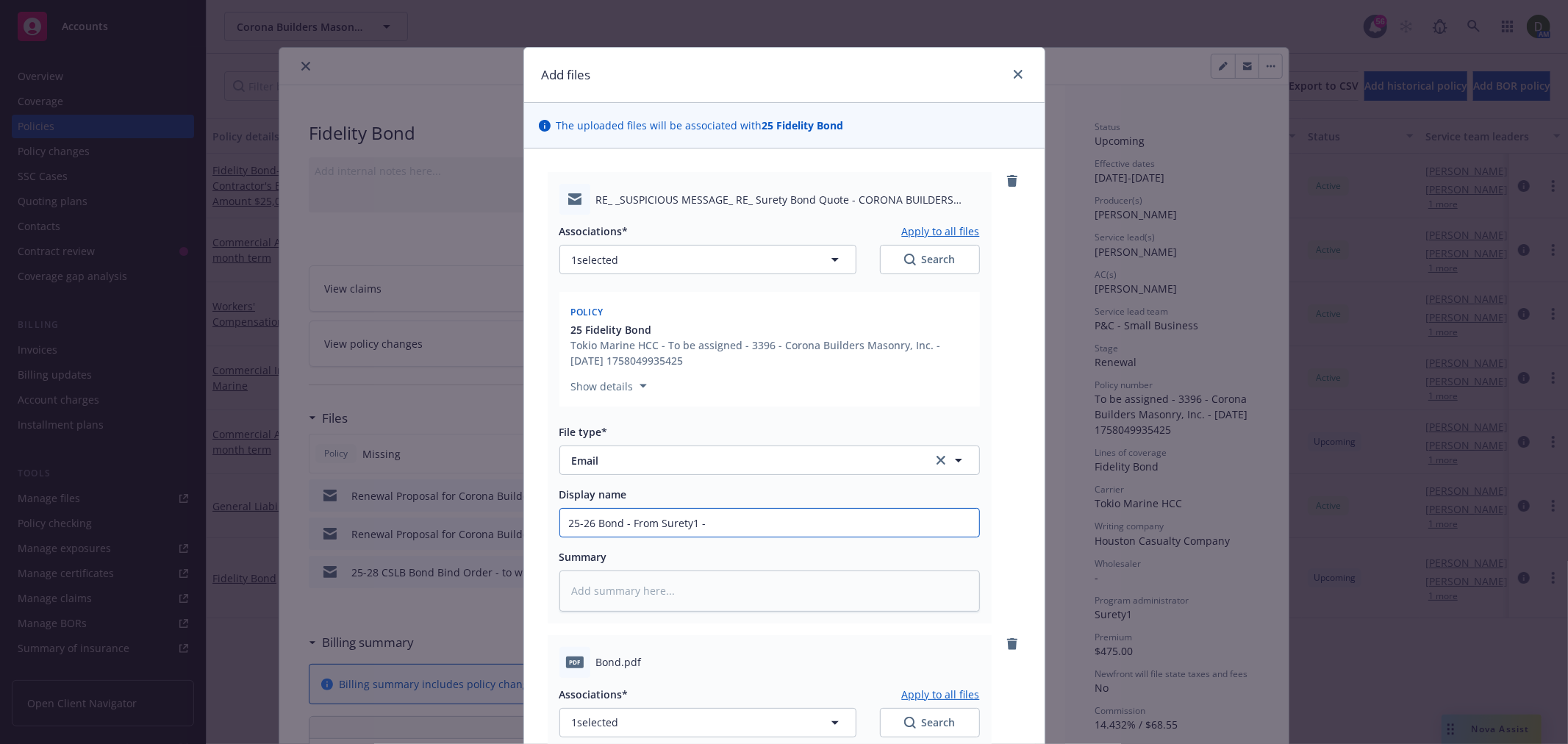
type input "25-26 Bond - From Surety1 - P"
type textarea "x"
type input "25-26 Bond - From Surety1 - Pa"
type textarea "x"
type input "25-26 Bond - From Surety1 - Pay"
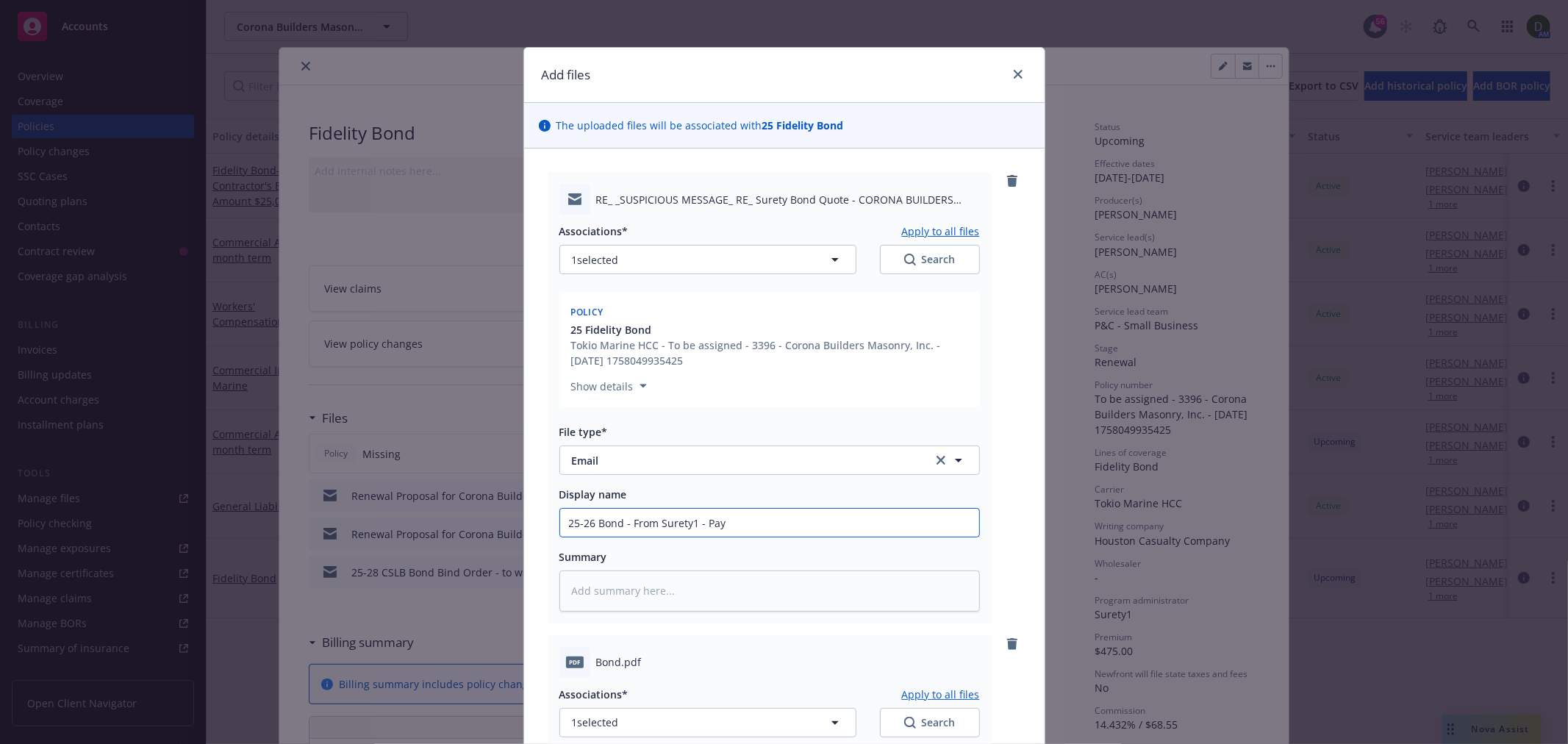
type textarea "x"
type input "25-26 Bond - From Surety1 - Paym"
type textarea "x"
type input "25-26 Bond - From Surety1 - Payme"
type textarea "x"
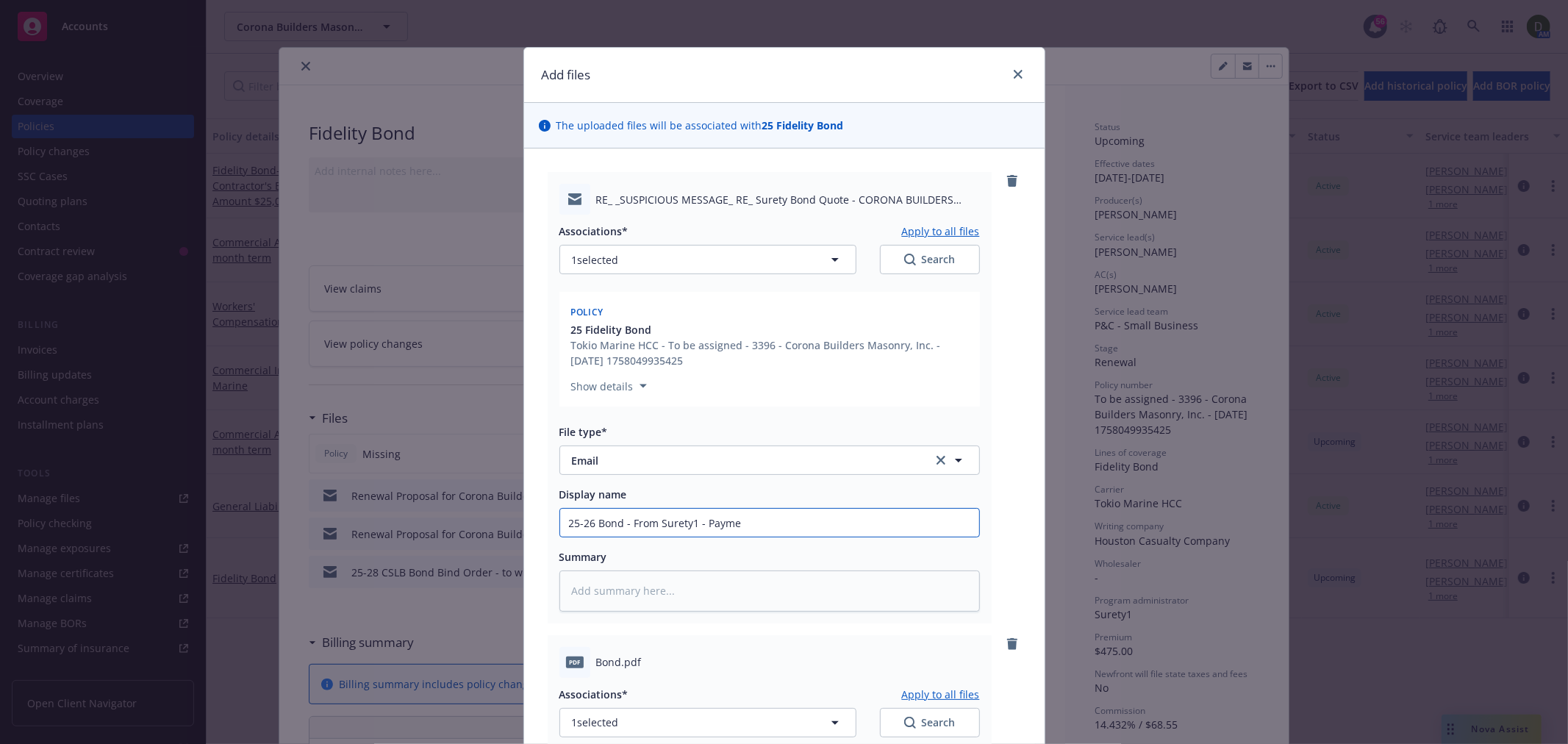
type input "25-26 Bond - From Surety1 - Paymen"
type textarea "x"
type input "25-26 Bond - From Surety1 - Payment"
type textarea "x"
type input "25-26 Bond - From Surety1 - Payment"
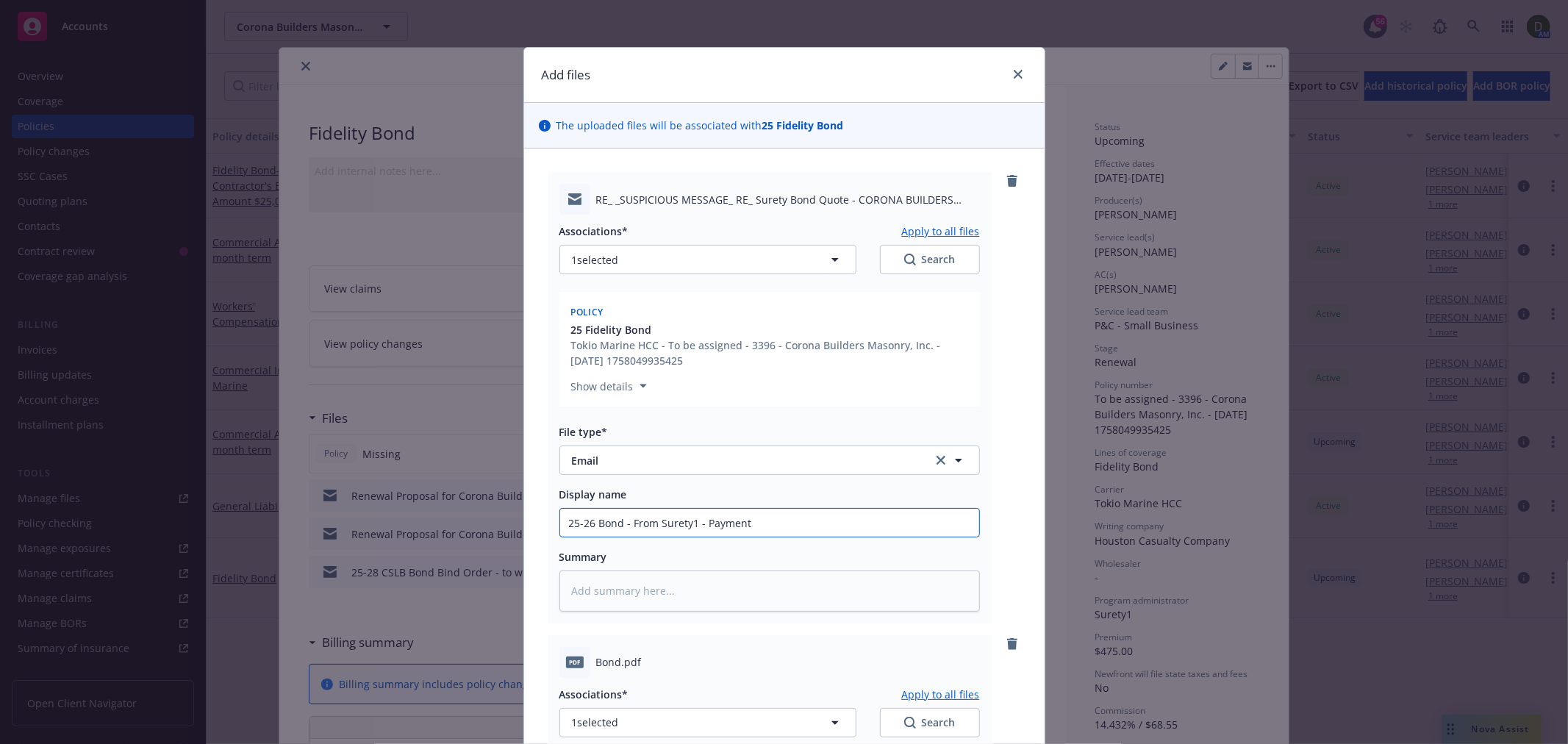
type textarea "x"
type input "25-26 Bond - From Surety1 - Payment a"
type textarea "x"
type input "25-26 Bond - From Surety1 - Payment an"
type textarea "x"
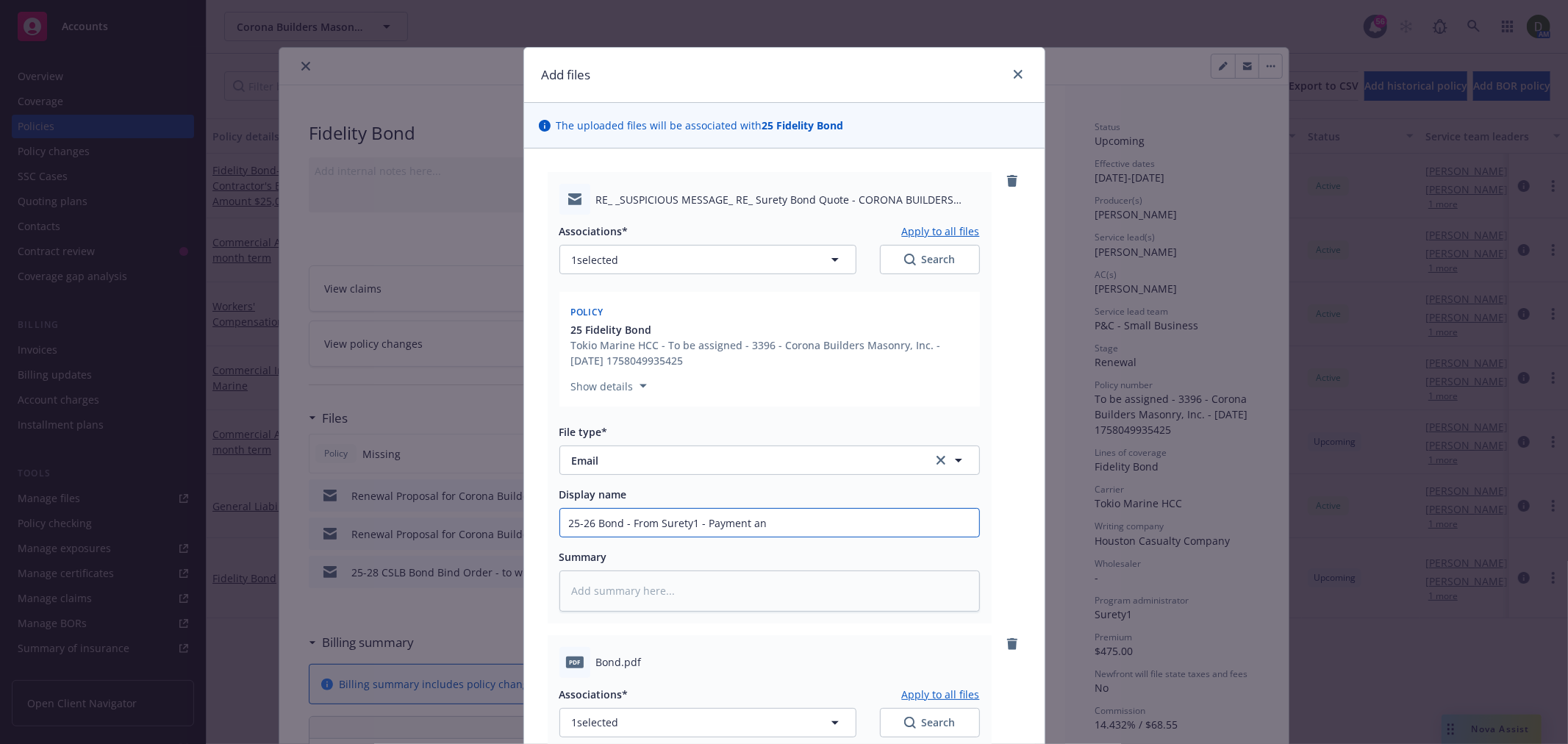
type input "25-26 Bond - From Surety1 - Payment and"
type textarea "x"
type input "25-26 Bond - From Surety1 - Payment and"
type textarea "x"
type input "25-26 Bond - From Surety1 - Payment and i"
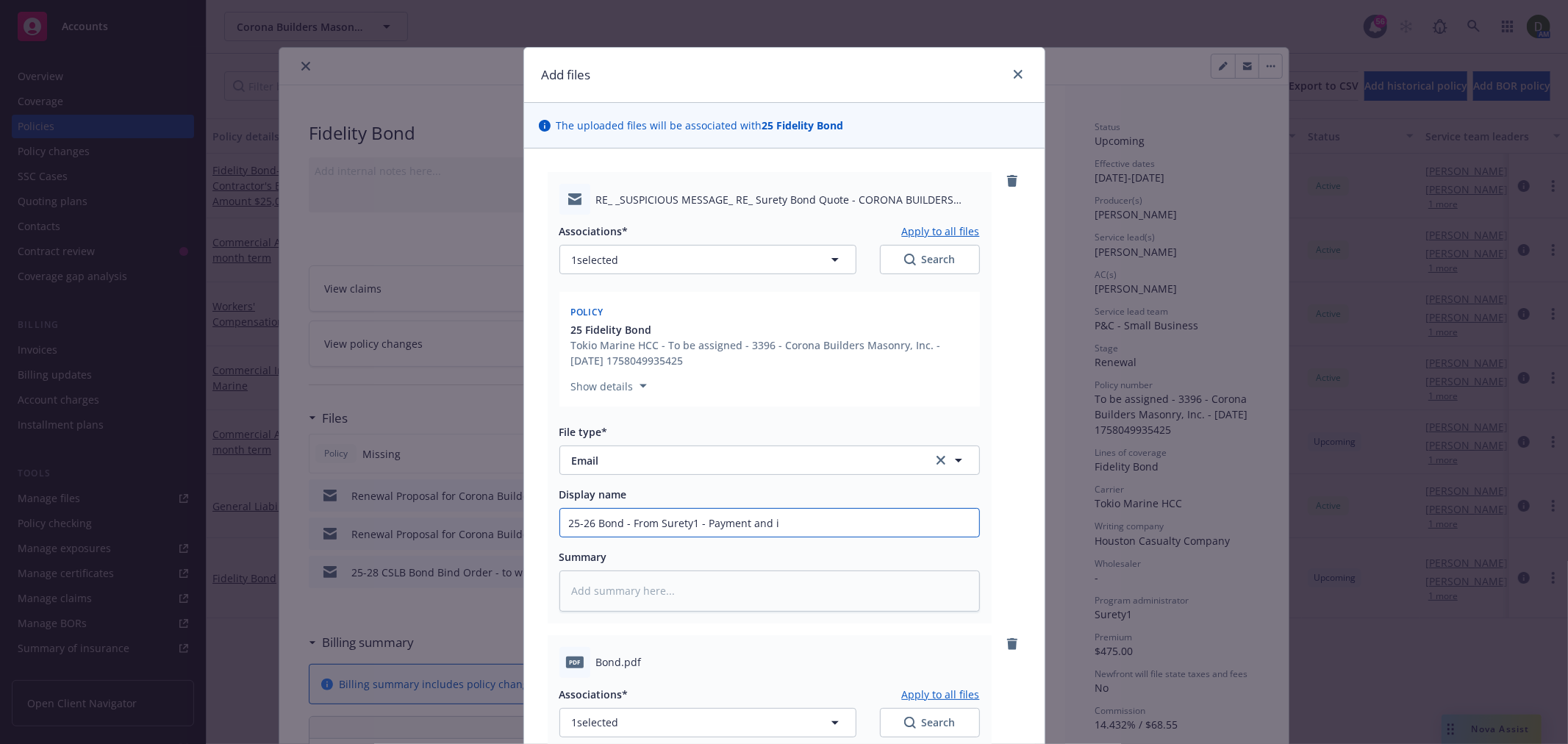
type textarea "x"
type input "25-26 Bond - From Surety1 - Payment and in"
type textarea "x"
type input "25-26 Bond - From Surety1 - Payment and ind"
type textarea "x"
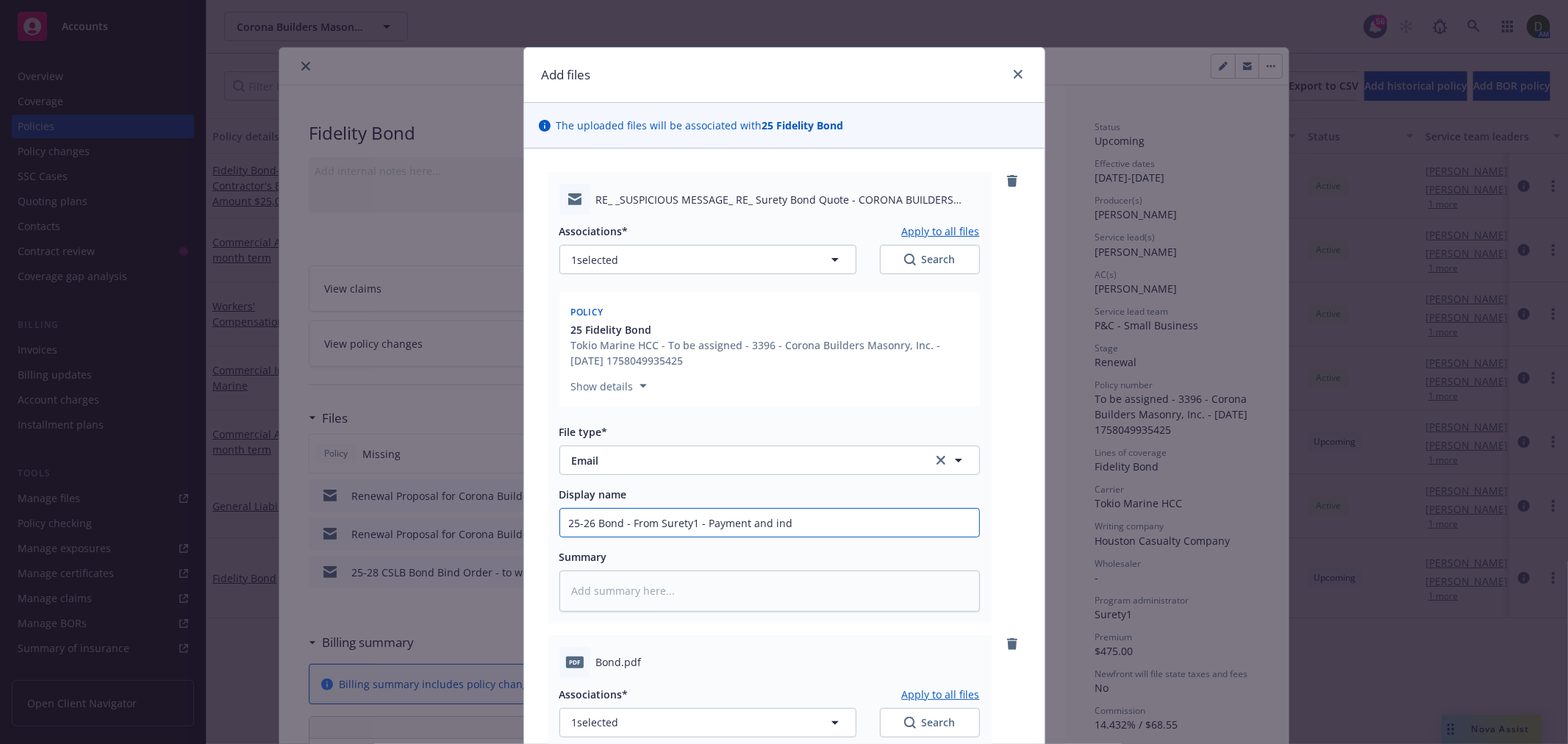
type input "25-26 Bond - From Surety1 - Payment and inde"
type textarea "x"
type input "25-26 Bond - From Surety1 - Payment and indem"
type textarea "x"
type input "25-26 Bond - From Surety1 - Payment and indemn"
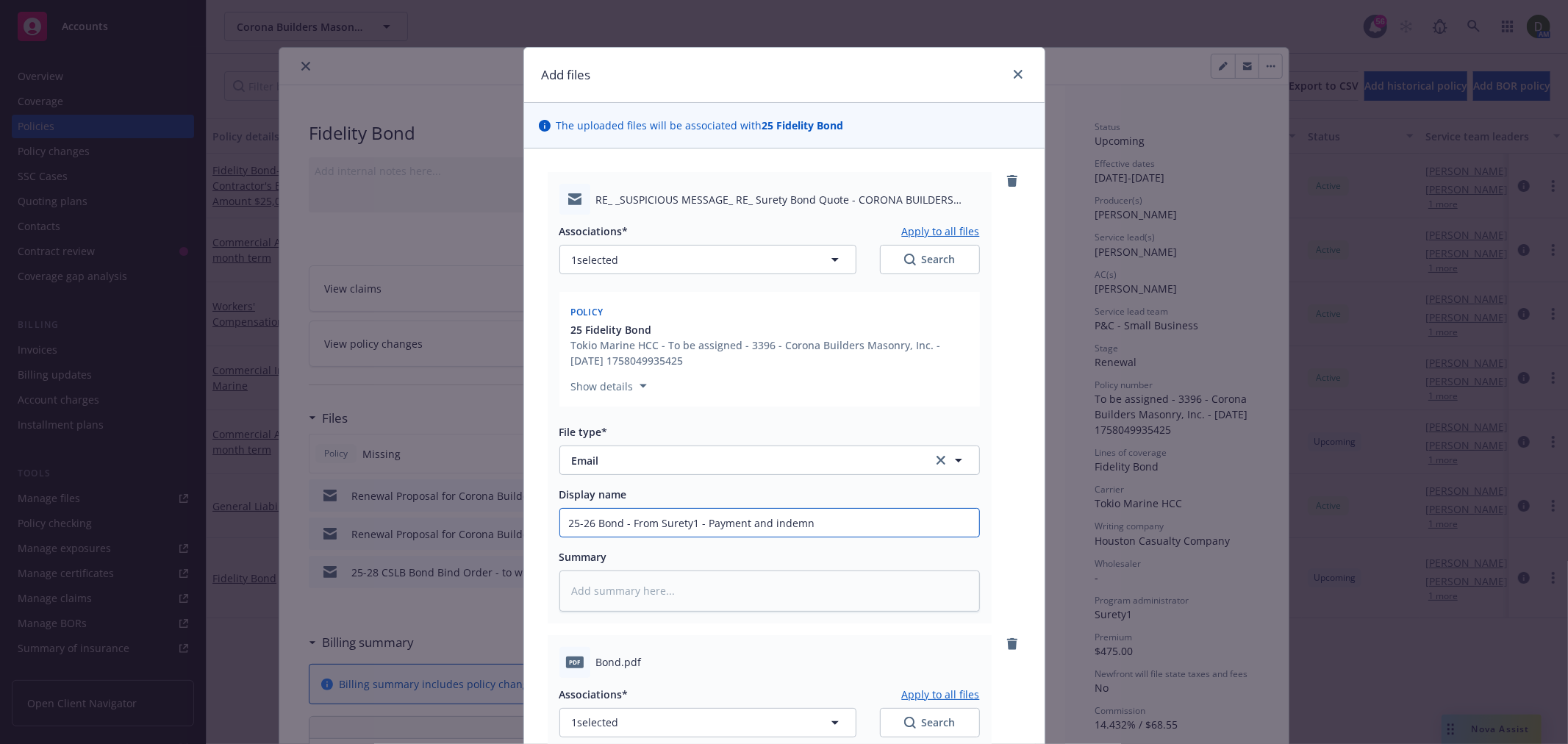
type textarea "x"
type input "25-26 Bond - From Surety1 - Payment and indemni"
type textarea "x"
type input "25-26 Bond - From Surety1 - Payment and indemnity"
type textarea "x"
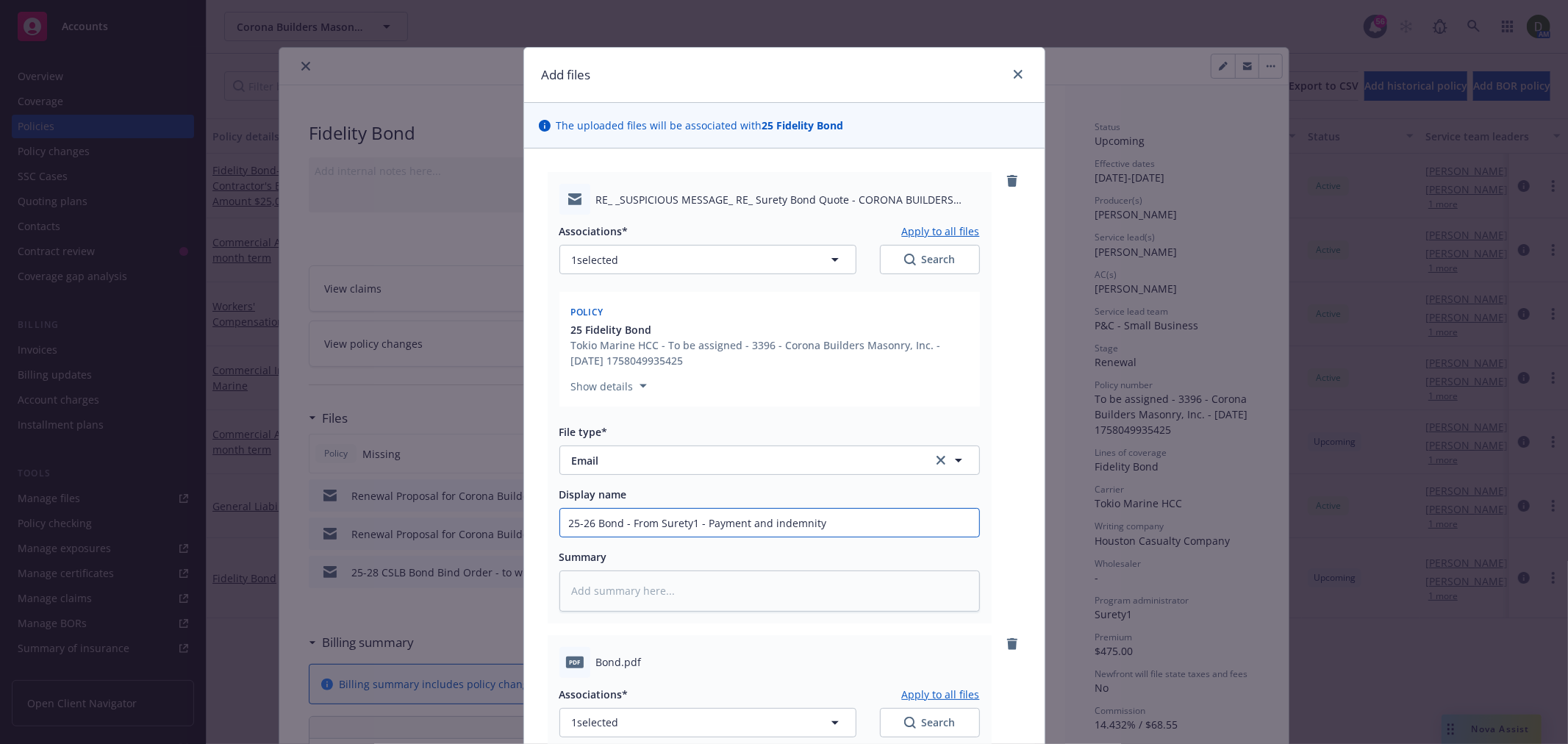
type input "25-26 Bond - From Surety1 - Payment and indemnity"
type textarea "x"
type input "25-26 Bond - From Surety1 - Payment and indemnity w"
type textarea "x"
type input "25-26 Bond - From Surety1 - Payment and indemnity we"
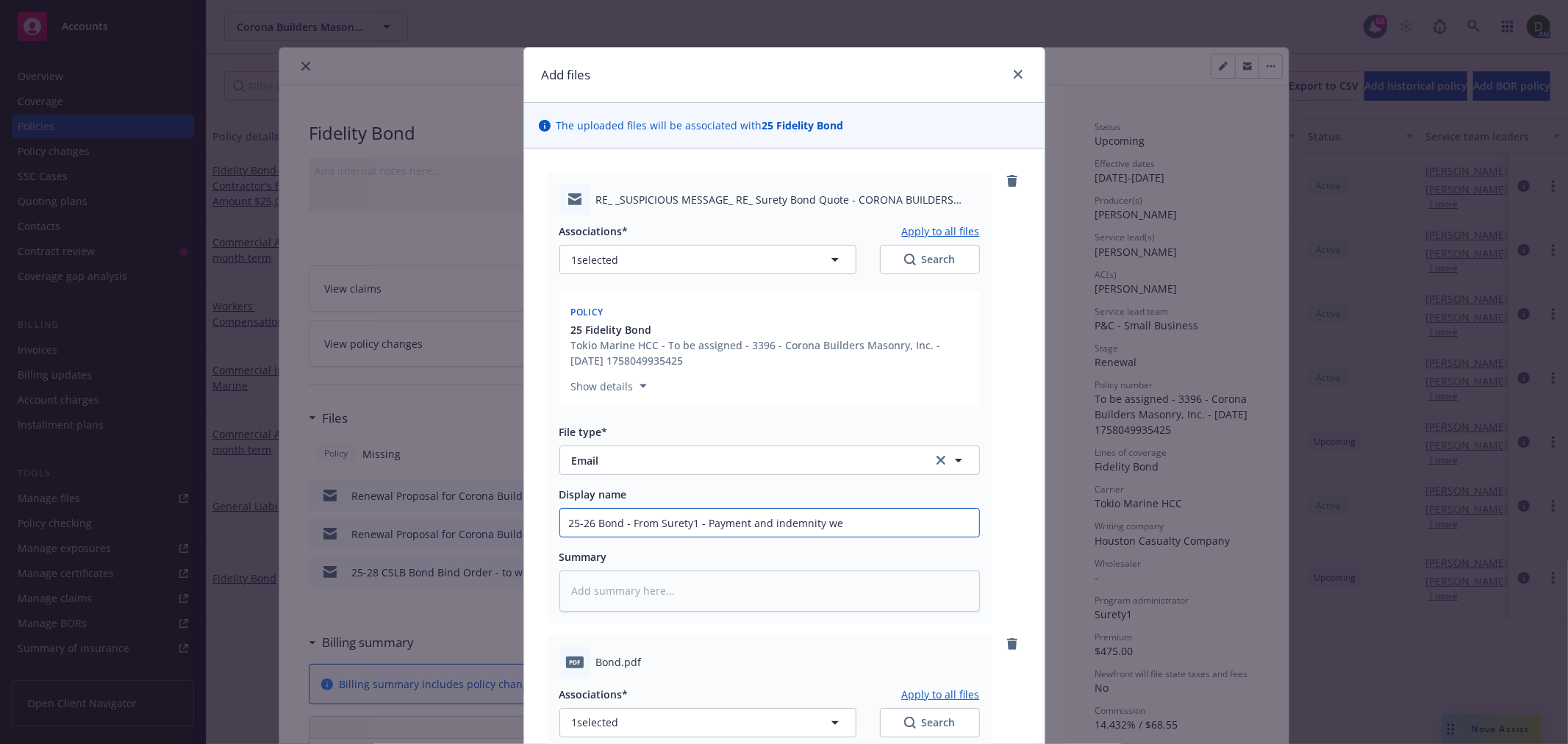
type textarea "x"
type input "25-26 Bond - From Surety1 - Payment and indemnity wer"
type textarea "x"
type input "25-26 Bond - From Surety1 - Payment and indemnity were"
type textarea "x"
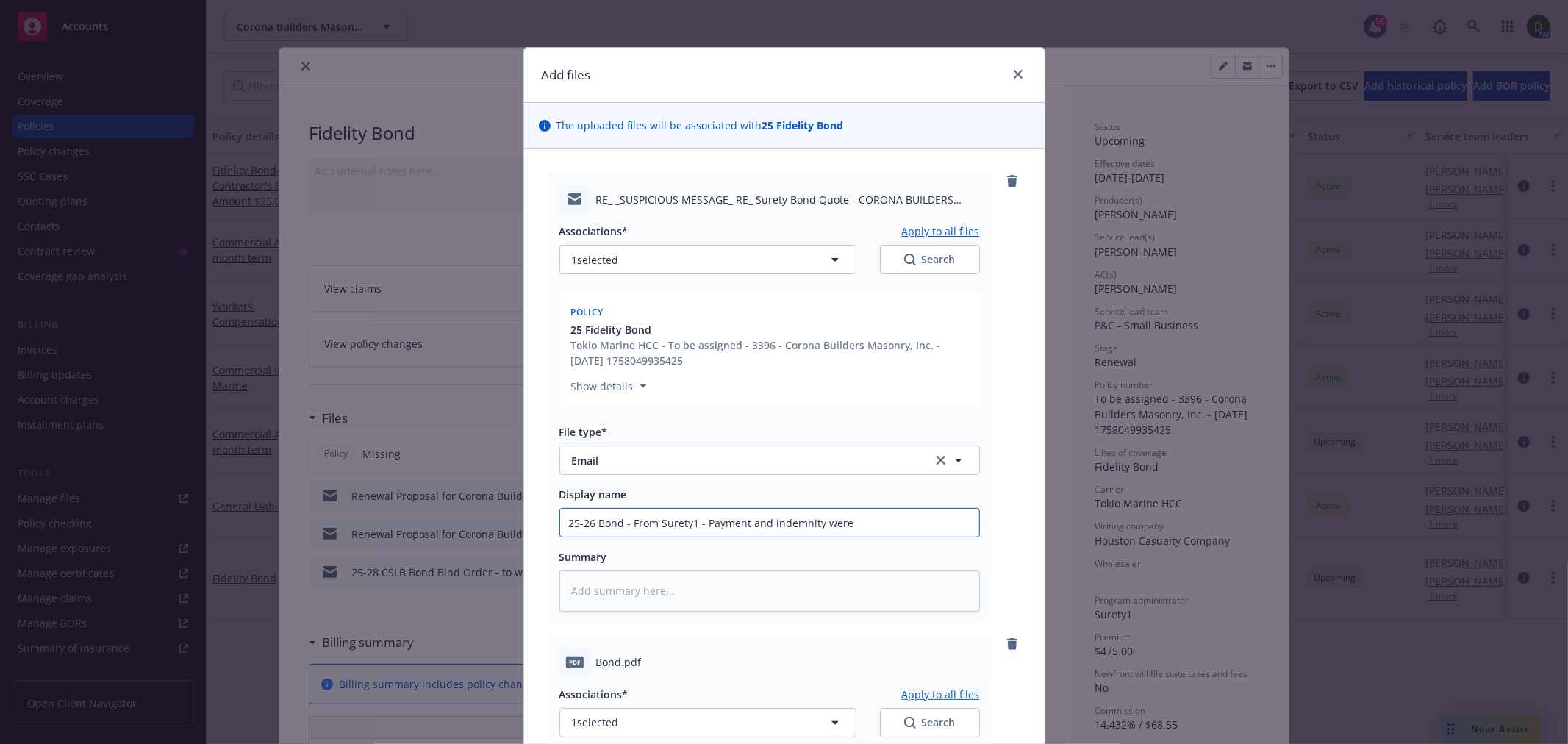
type input "25-26 Bond - From Surety1 - Payment and indemnity were"
type textarea "x"
type input "25-26 Bond - From Surety1 - Payment and indemnity were r"
type textarea "x"
type input "25-26 Bond - From Surety1 - Payment and indemnity were re"
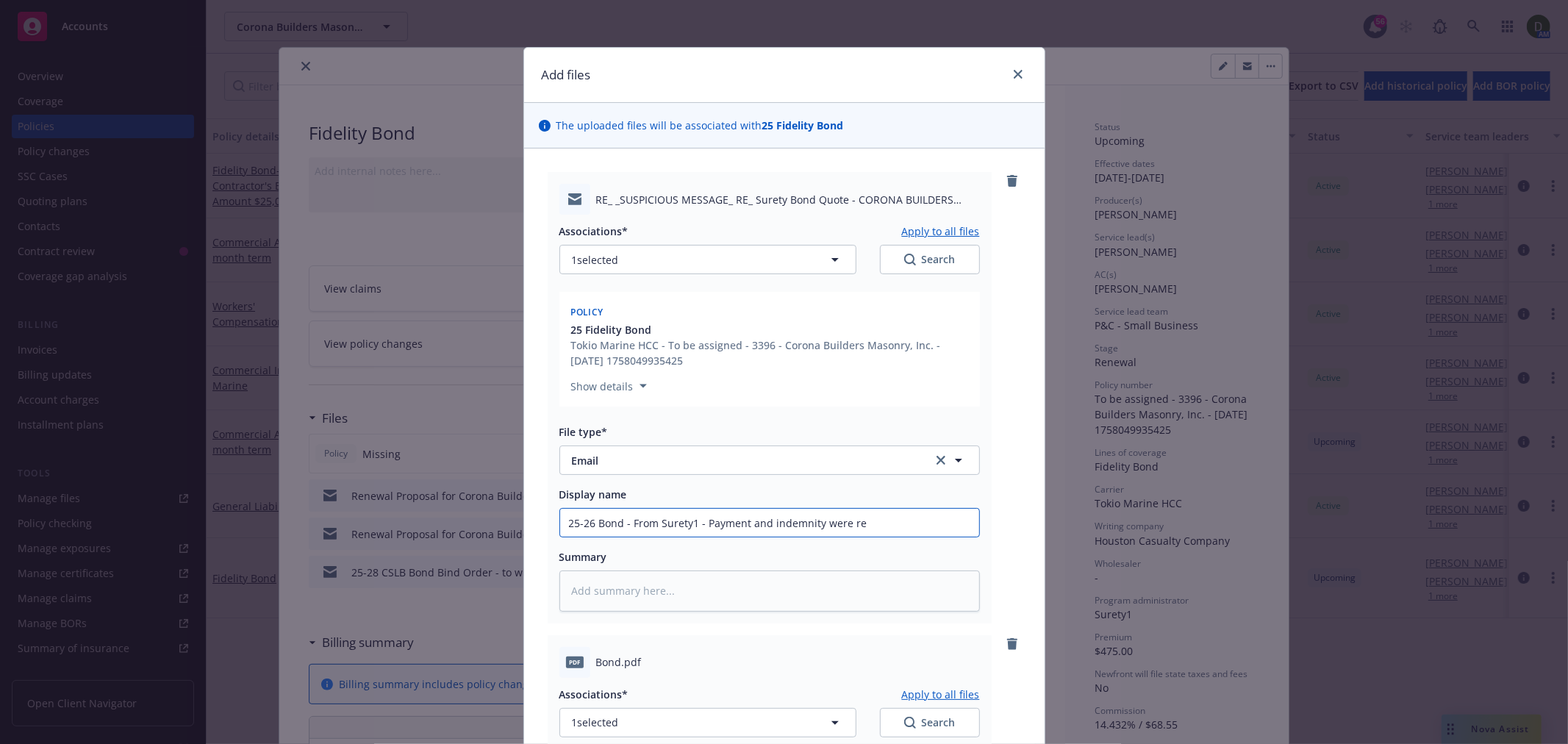
type textarea "x"
type input "25-26 Bond - From Surety1 - Payment and indemnity were rec"
type textarea "x"
type input "25-26 Bond - From Surety1 - Payment and indemnity were rece"
type textarea "x"
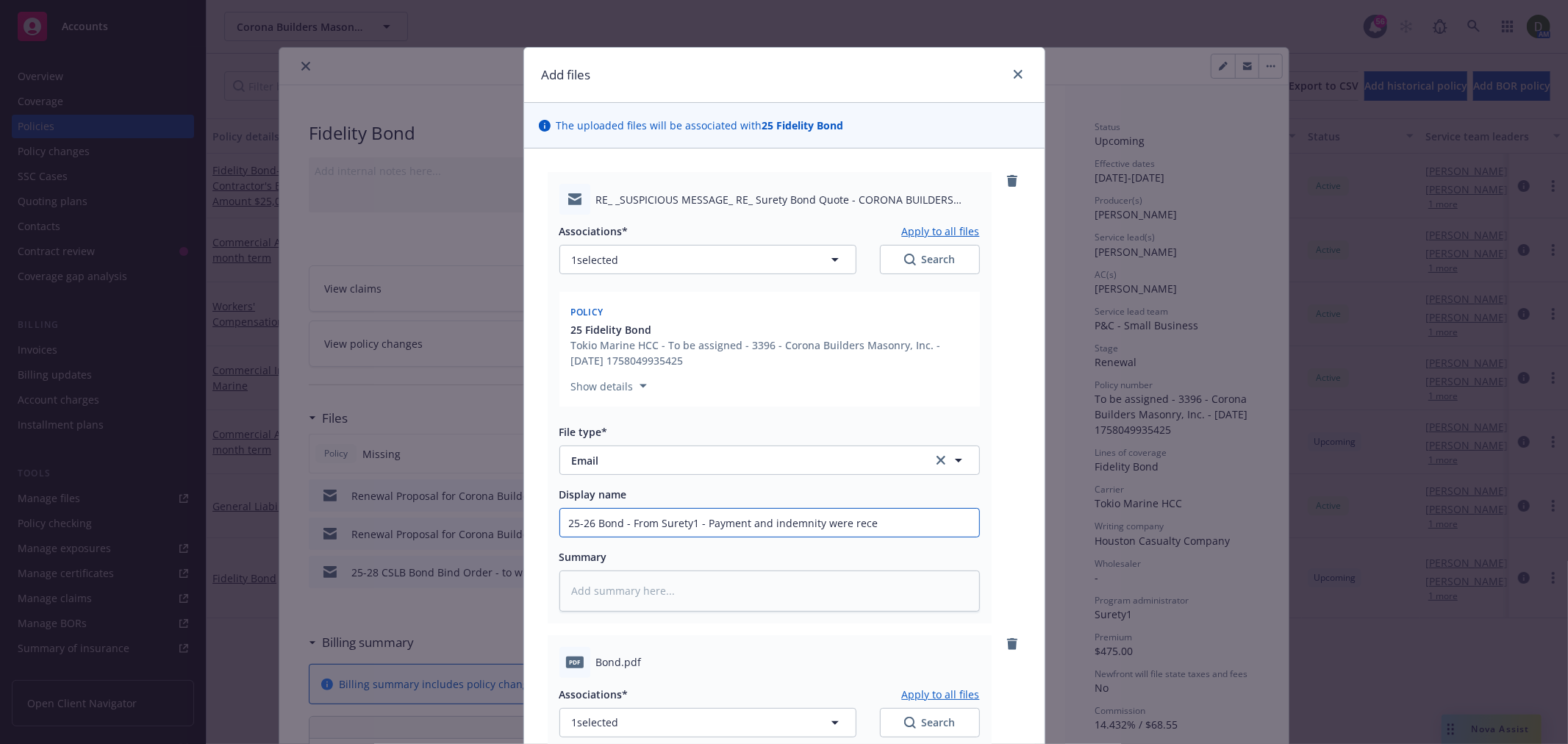
type input "25-26 Bond - From Surety1 - Payment and indemnity were recei"
type textarea "x"
type input "25-26 Bond - From Surety1 - Payment and indemnity were receiv"
type textarea "x"
type input "25-26 Bond - From Surety1 - Payment and indemnity were receive"
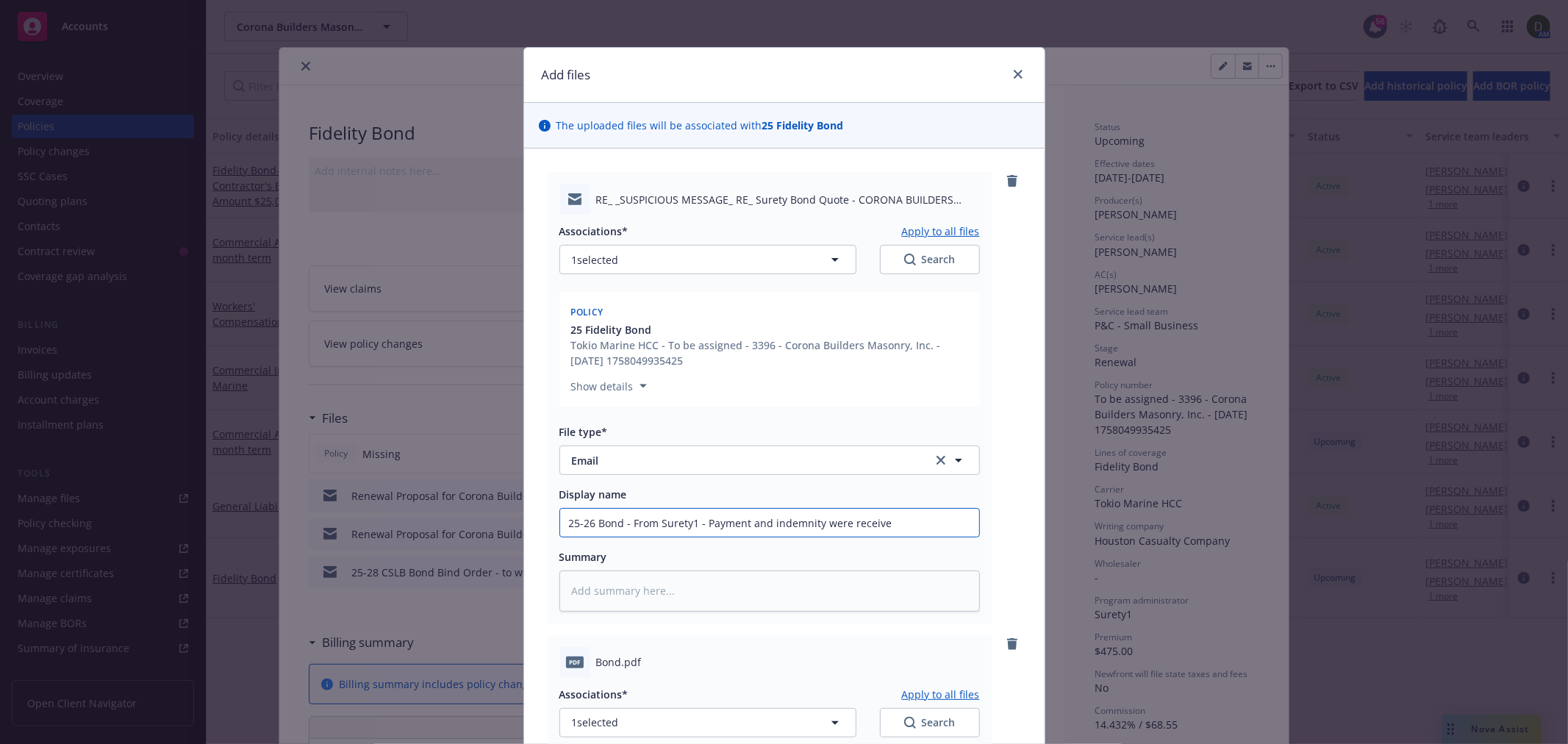
type textarea "x"
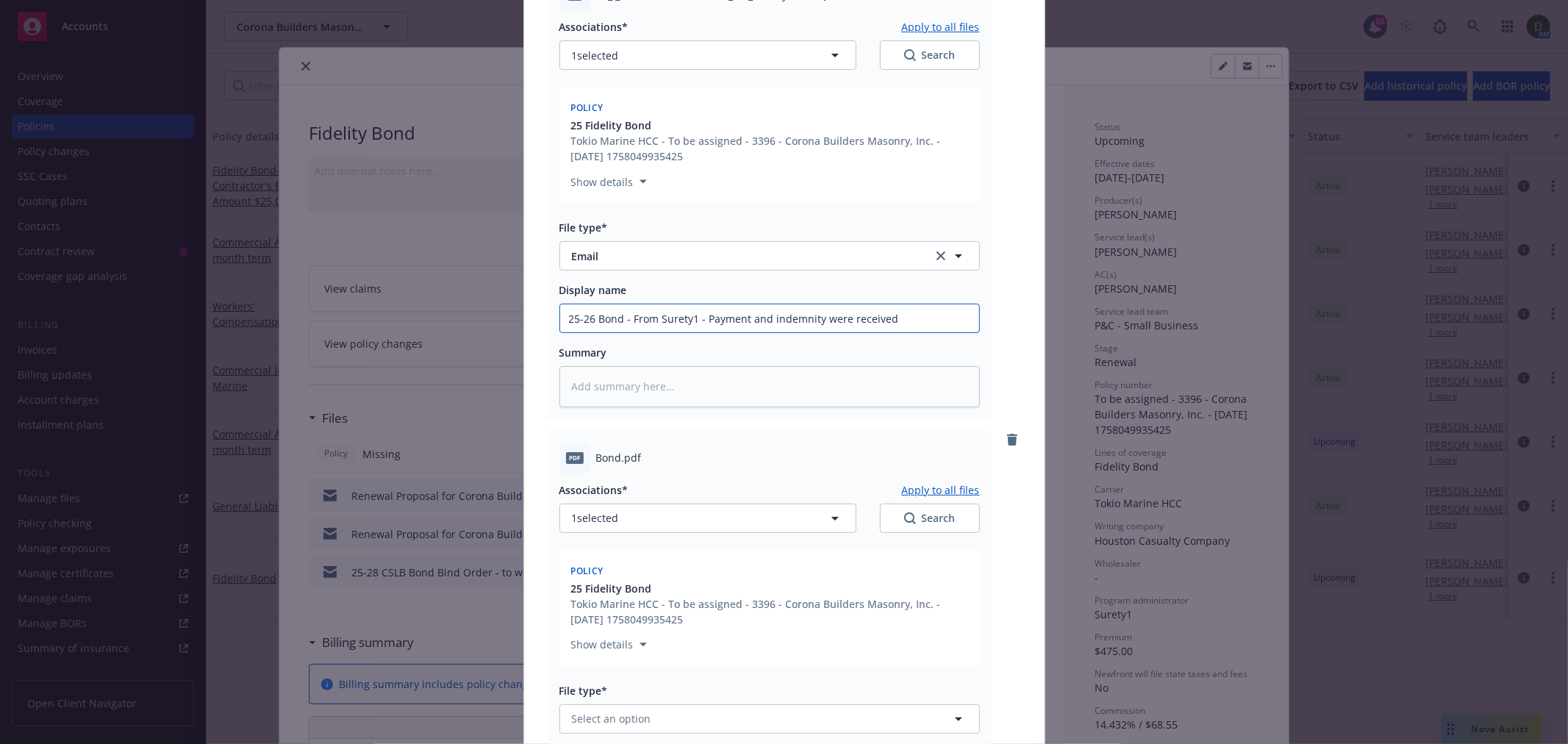
scroll to position [326, 0]
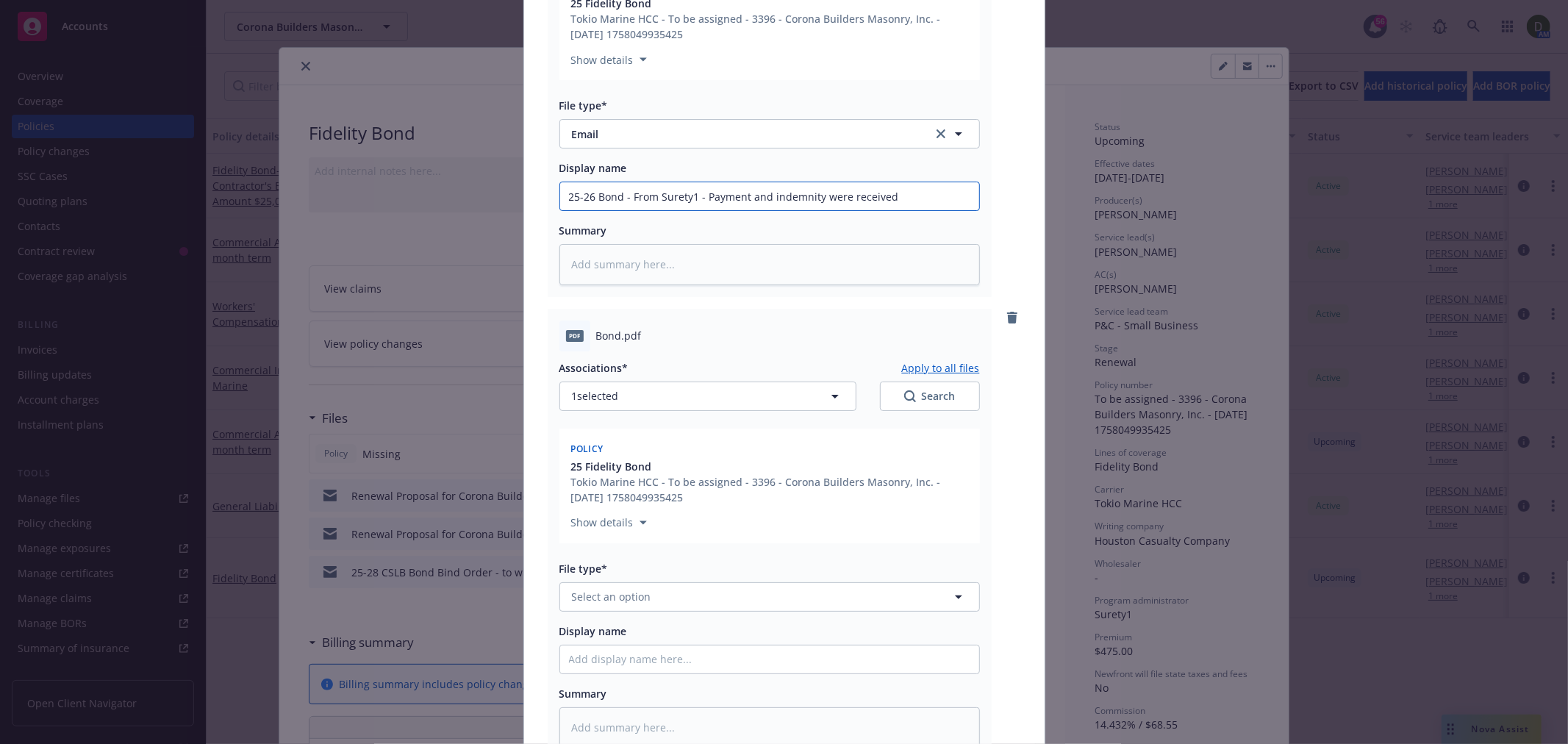
type input "25-26 Bond - From Surety1 - Payment and indemnity were received"
click at [681, 599] on button "Select an option" at bounding box center [770, 597] width 421 height 30
type input "policy"
click at [674, 639] on div "Policy" at bounding box center [769, 637] width 401 height 21
click at [676, 651] on input "Display name" at bounding box center [770, 659] width 419 height 28
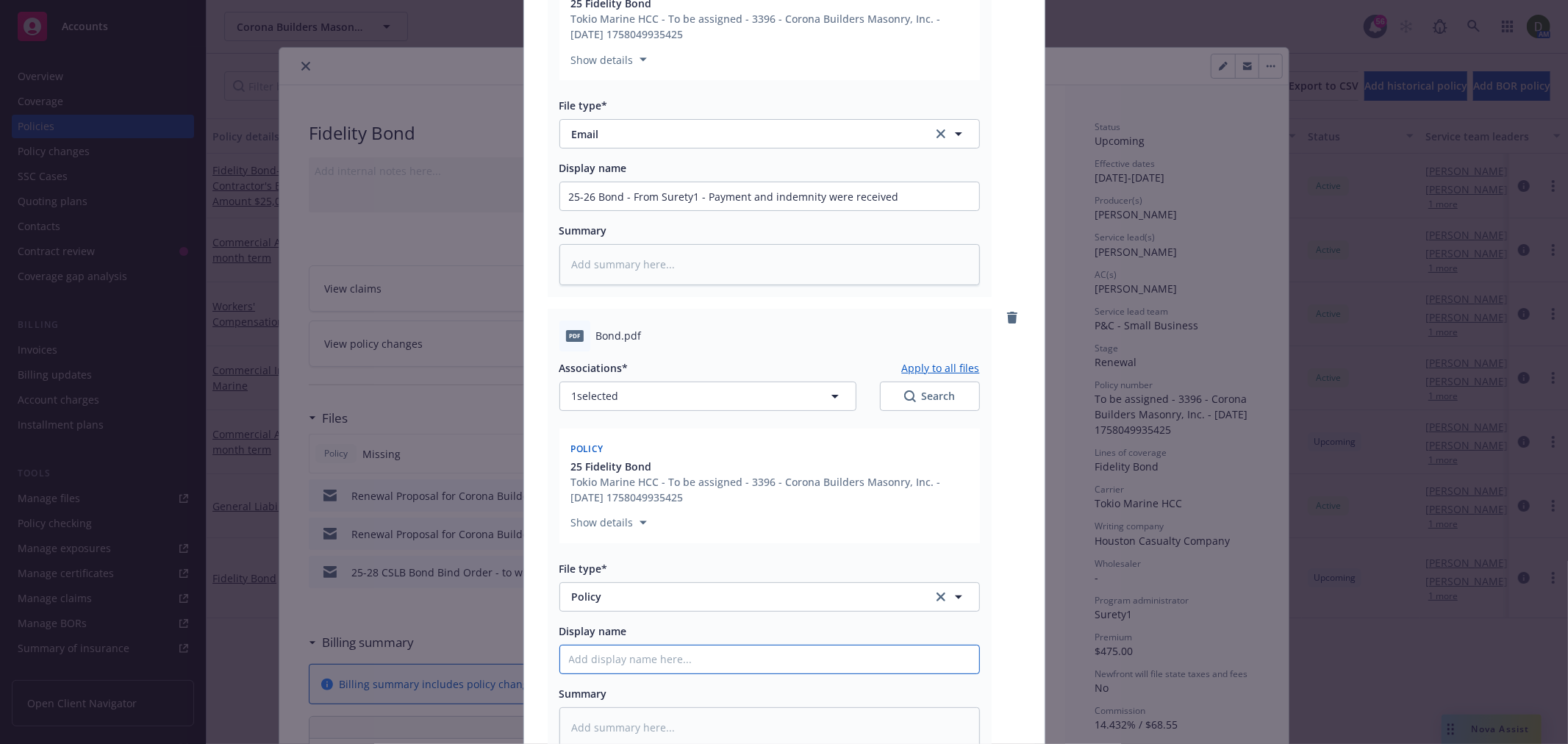
type textarea "x"
type input "2"
type textarea "x"
type input "25"
type textarea "x"
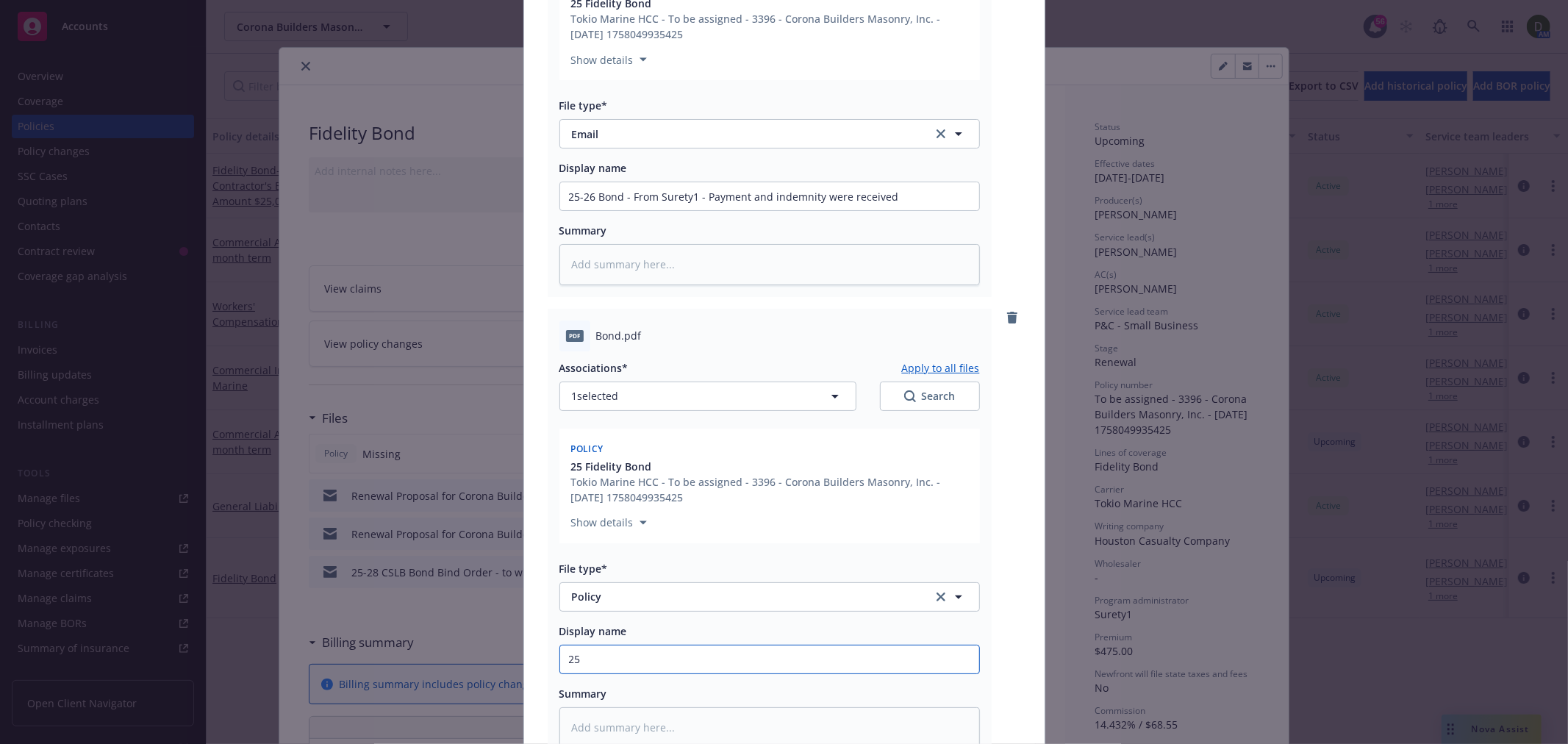
type input "25-"
type textarea "x"
type input "25-2"
type textarea "x"
type input "25-26"
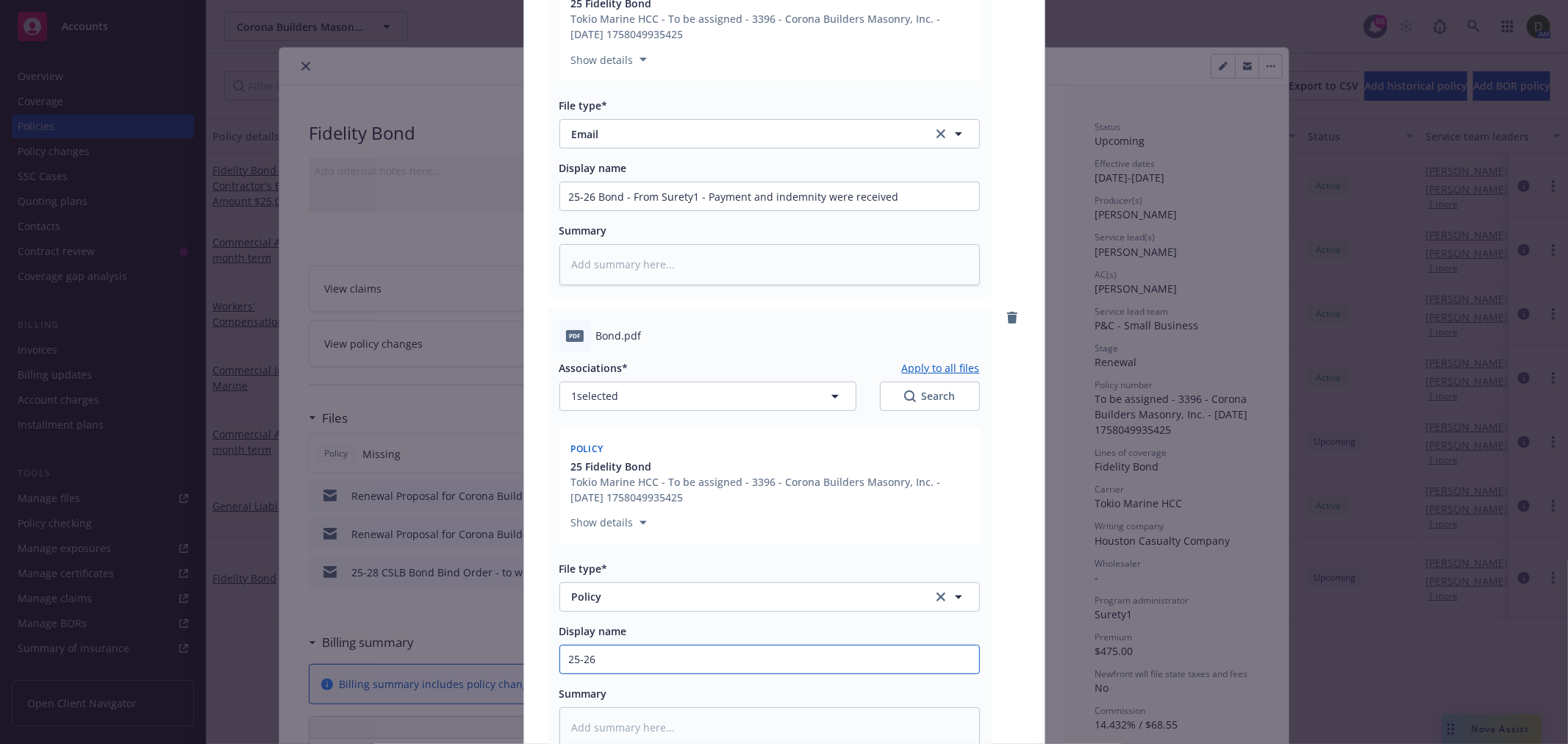
type textarea "x"
type input "25-26"
type textarea "x"
type input "25-26 C"
type textarea "x"
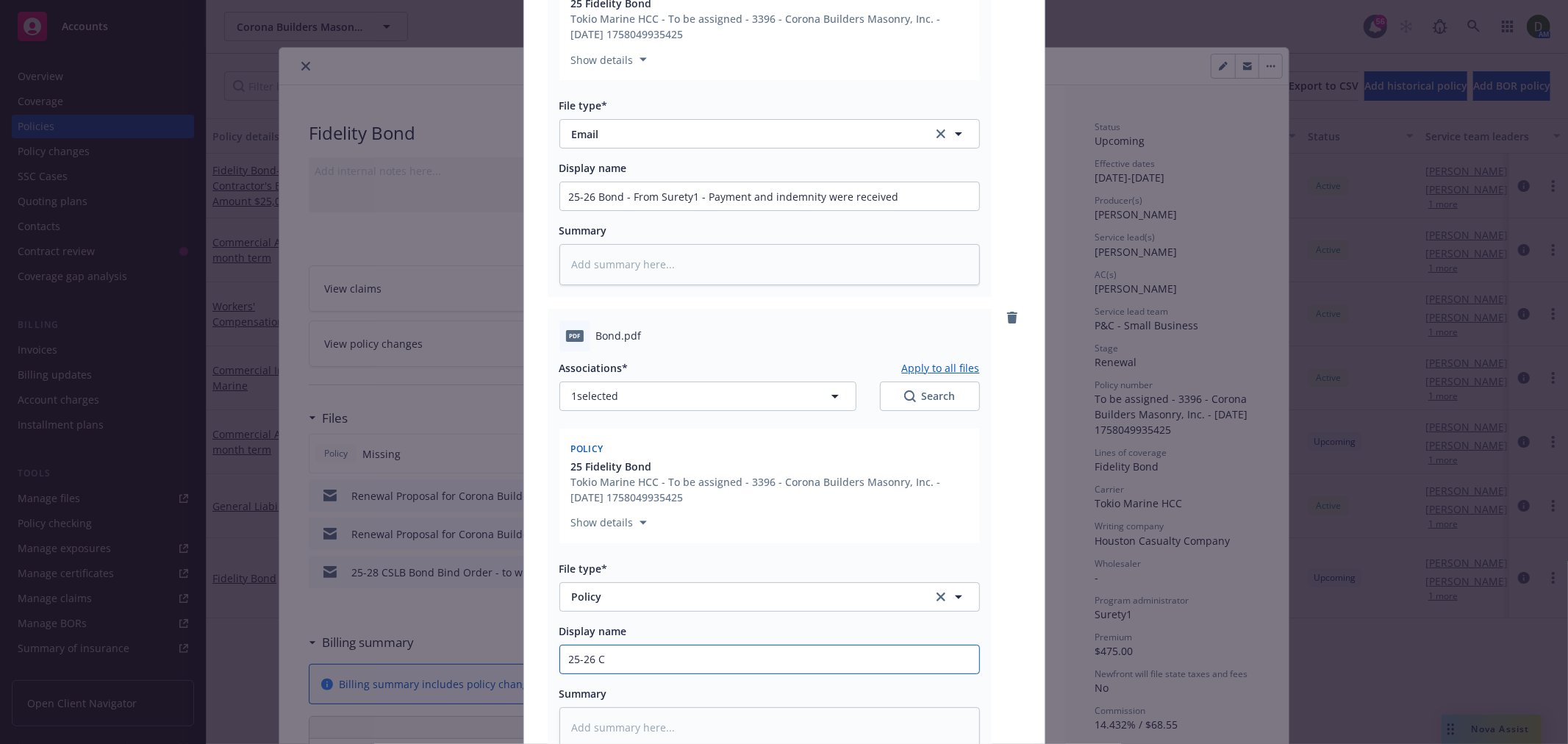
type input "25-26 Co"
type textarea "x"
type input "25-26 Cop"
type textarea "x"
type input "25-26 Copy"
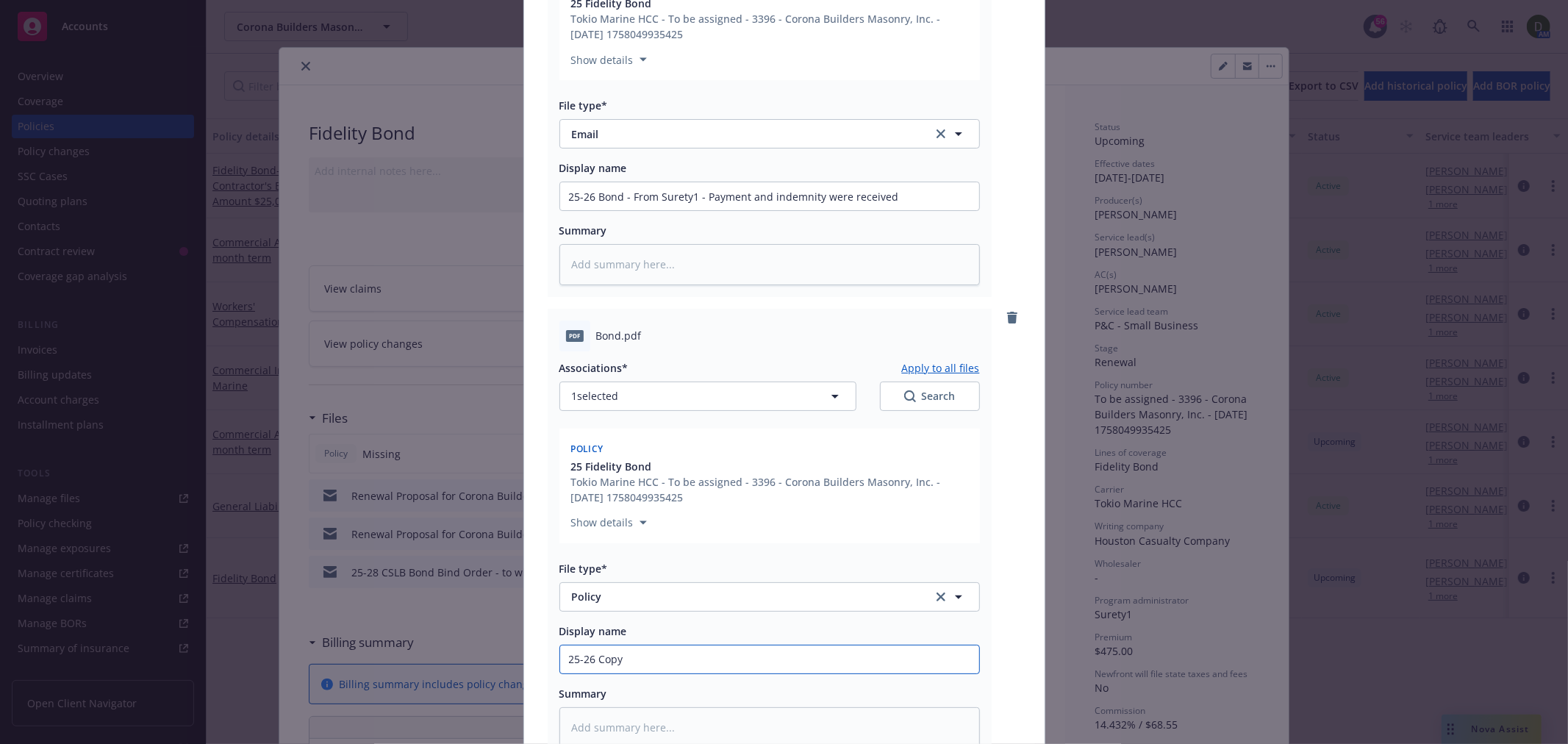
type textarea "x"
type input "25-26 Copy o"
type textarea "x"
type input "25-26 Copy of"
type textarea "x"
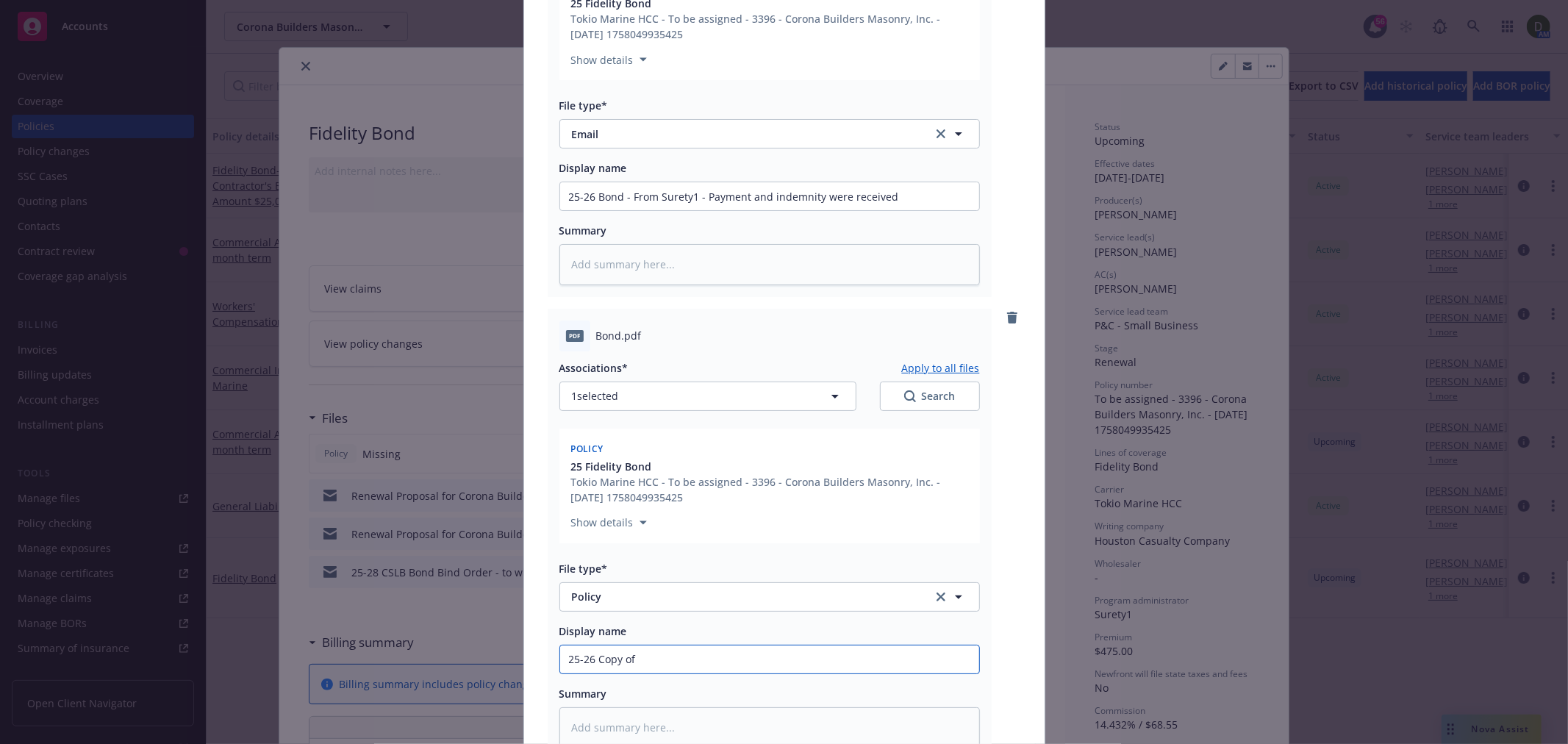
type input "25-26 Copy of"
type textarea "x"
type input "25-26 Copy of B"
type textarea "x"
type input "25-26 Copy of Bo"
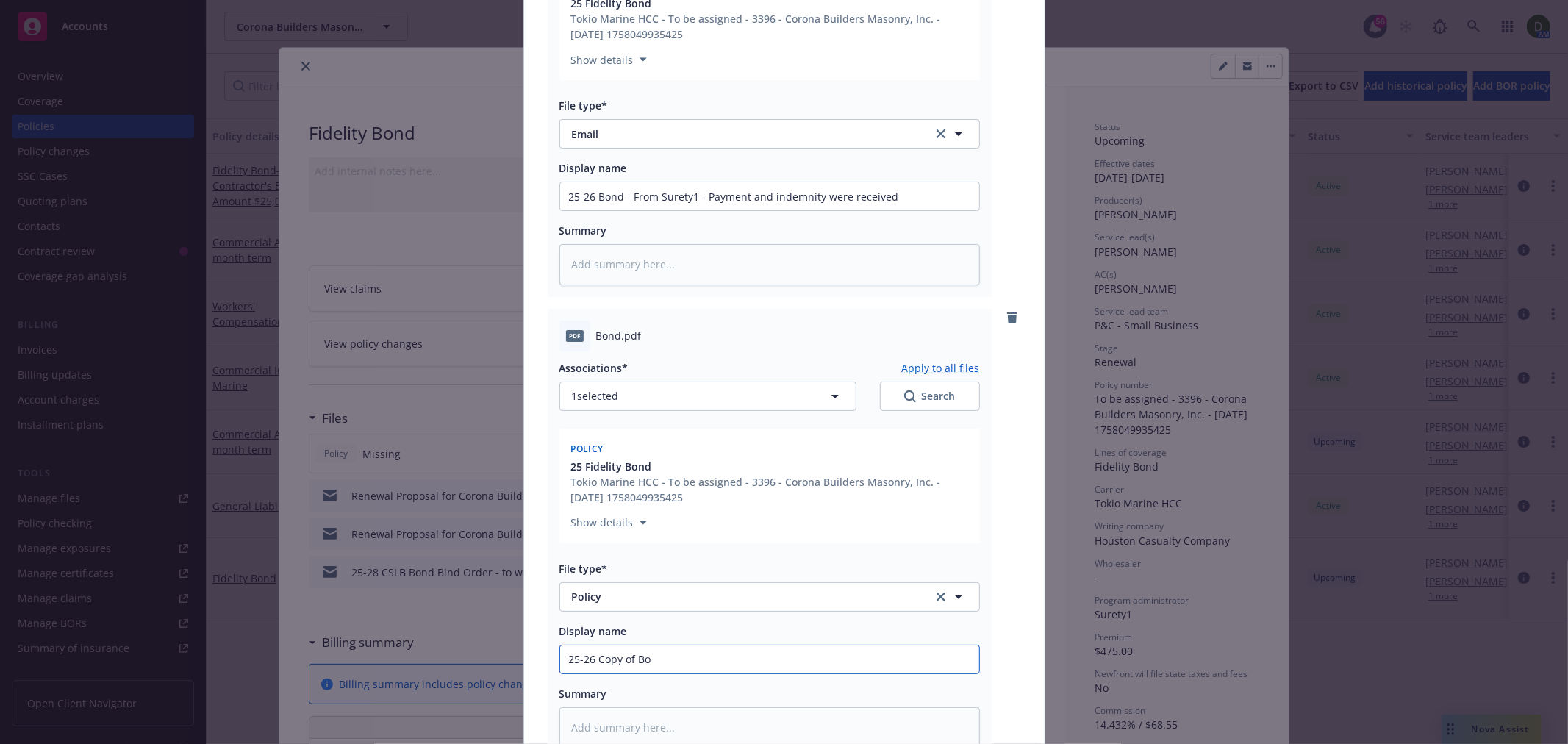
type textarea "x"
type input "25-26 Copy of Bon"
type textarea "x"
type input "25-26 Copy of Bo"
type textarea "x"
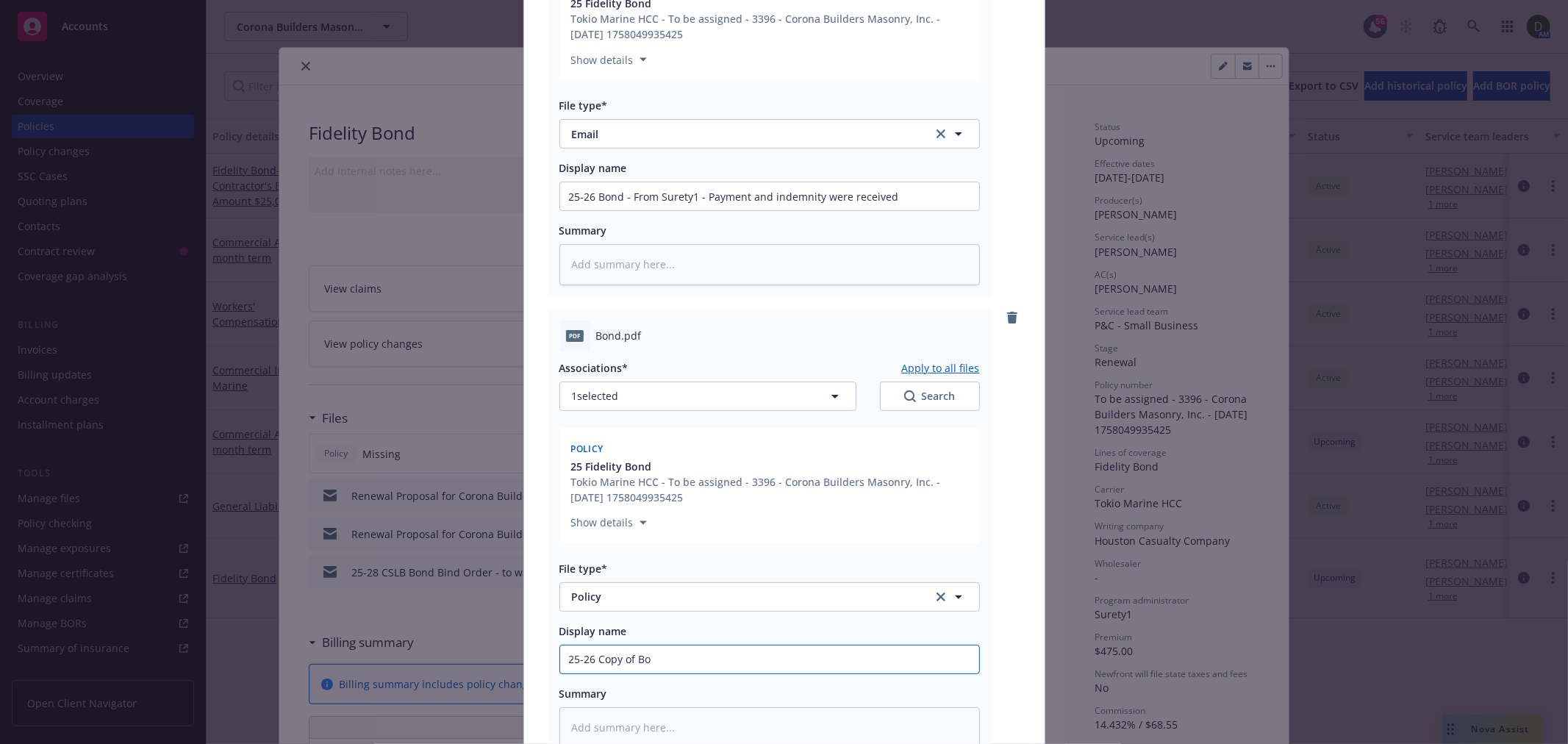
type input "25-26 Copy of B"
type textarea "x"
type input "25-26 Copy of"
type textarea "x"
type input "25-26 Copy of b"
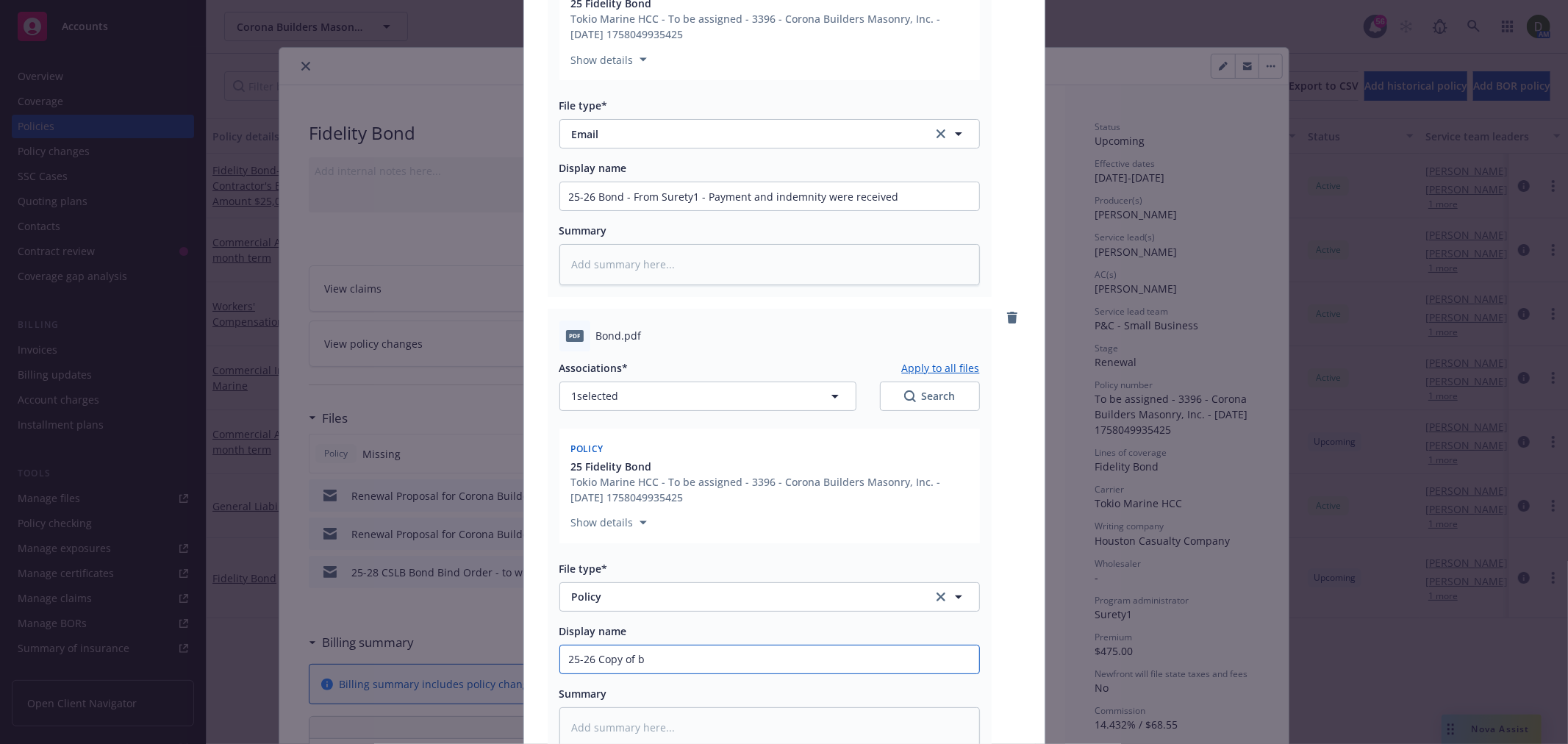
type textarea "x"
type input "25-26 Copy of bo"
type textarea "x"
type input "25-26 Copy of bond"
type textarea "x"
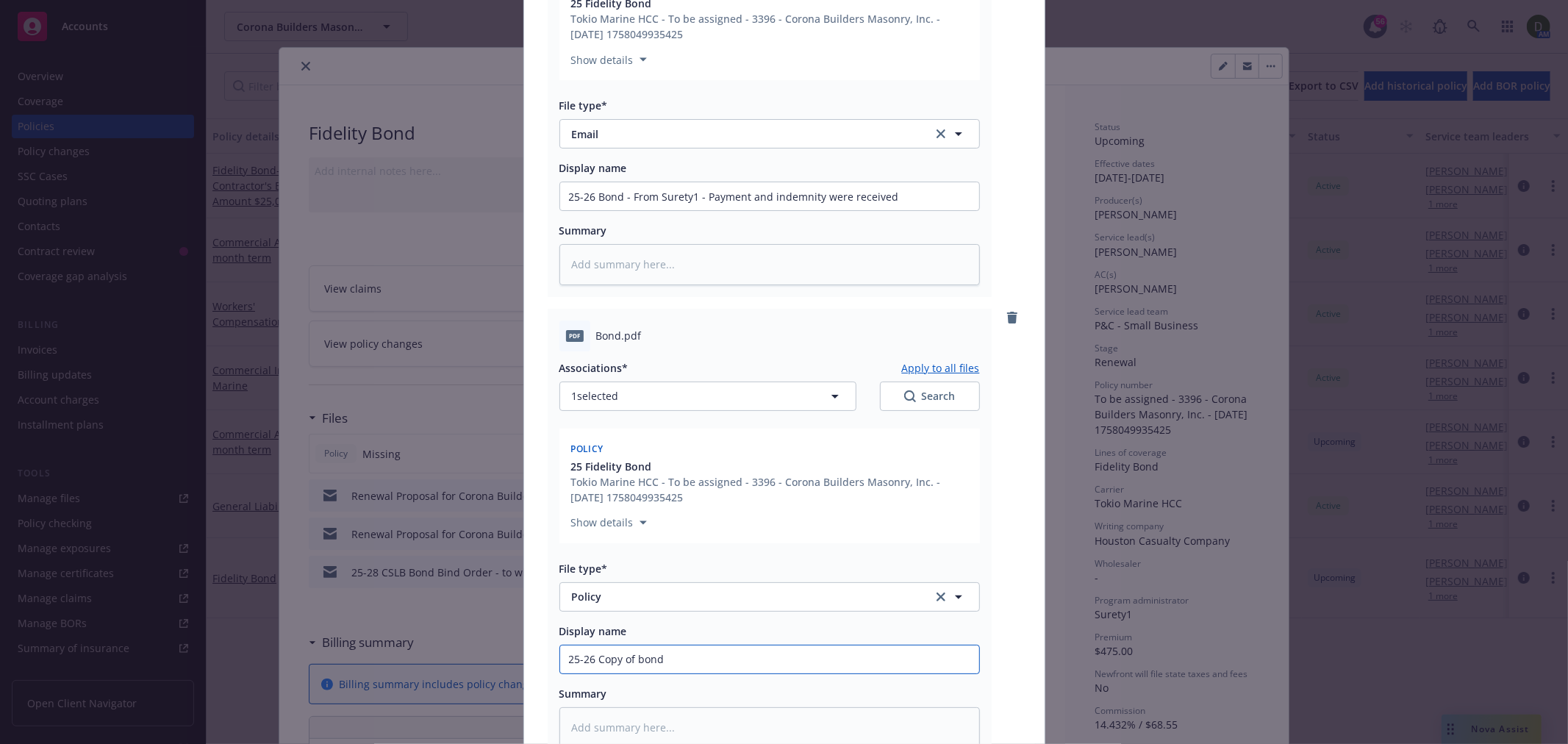
type input "25-26 Copy of bond"
click at [938, 187] on input "25-26 Bond - From Surety1 - Payment and indemnity were received" at bounding box center [770, 196] width 419 height 28
type textarea "x"
type input "25-26 Bond - From Surety1 - Payment and indemnity were received"
type textarea "x"
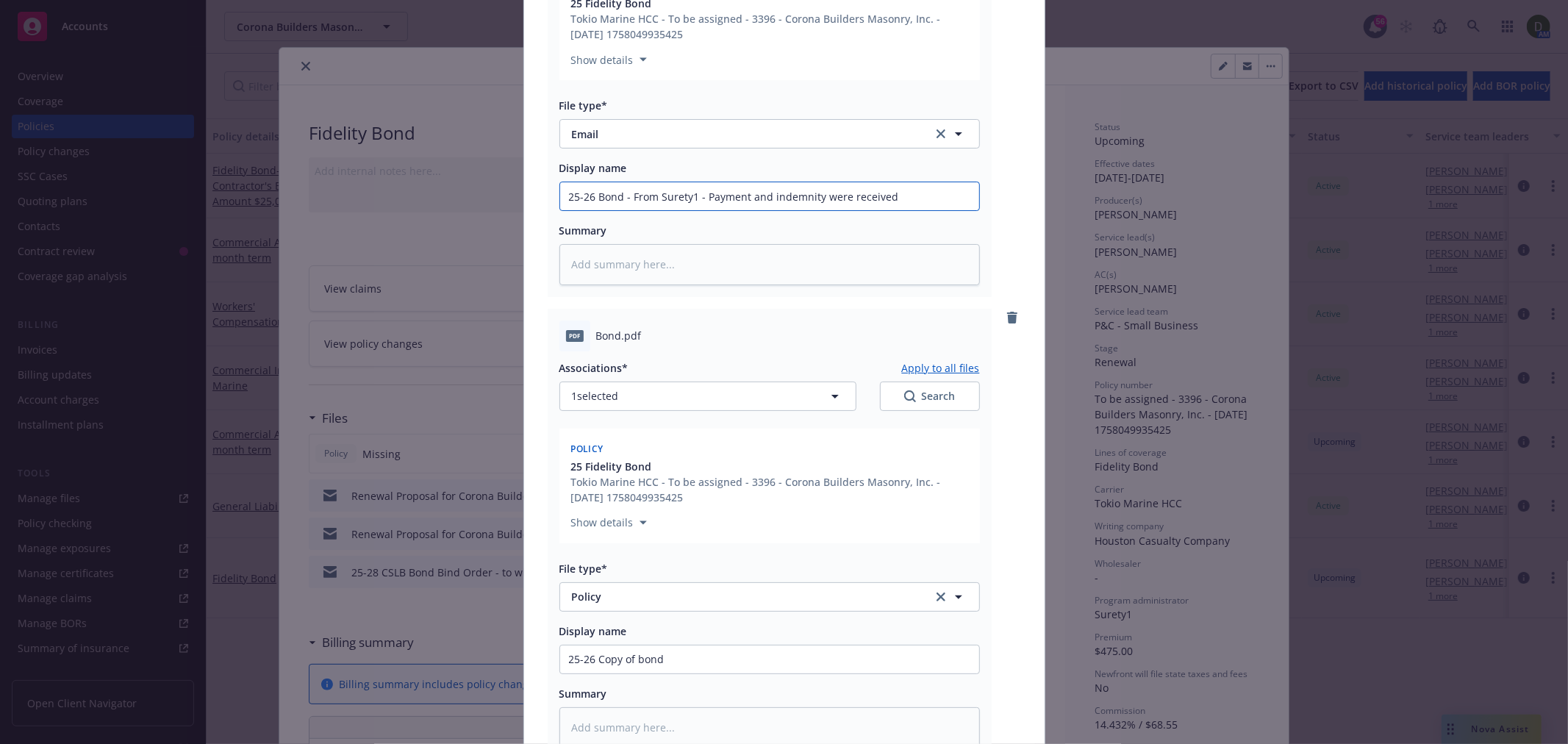
type input "25-26 Bond - From Surety1 - Payment and indemnity were received +"
type textarea "x"
type input "25-26 Bond - From Surety1 - Payment and indemnity were received +"
type textarea "x"
type input "25-26 Bond - From Surety1 - Payment and indemnity were received + c"
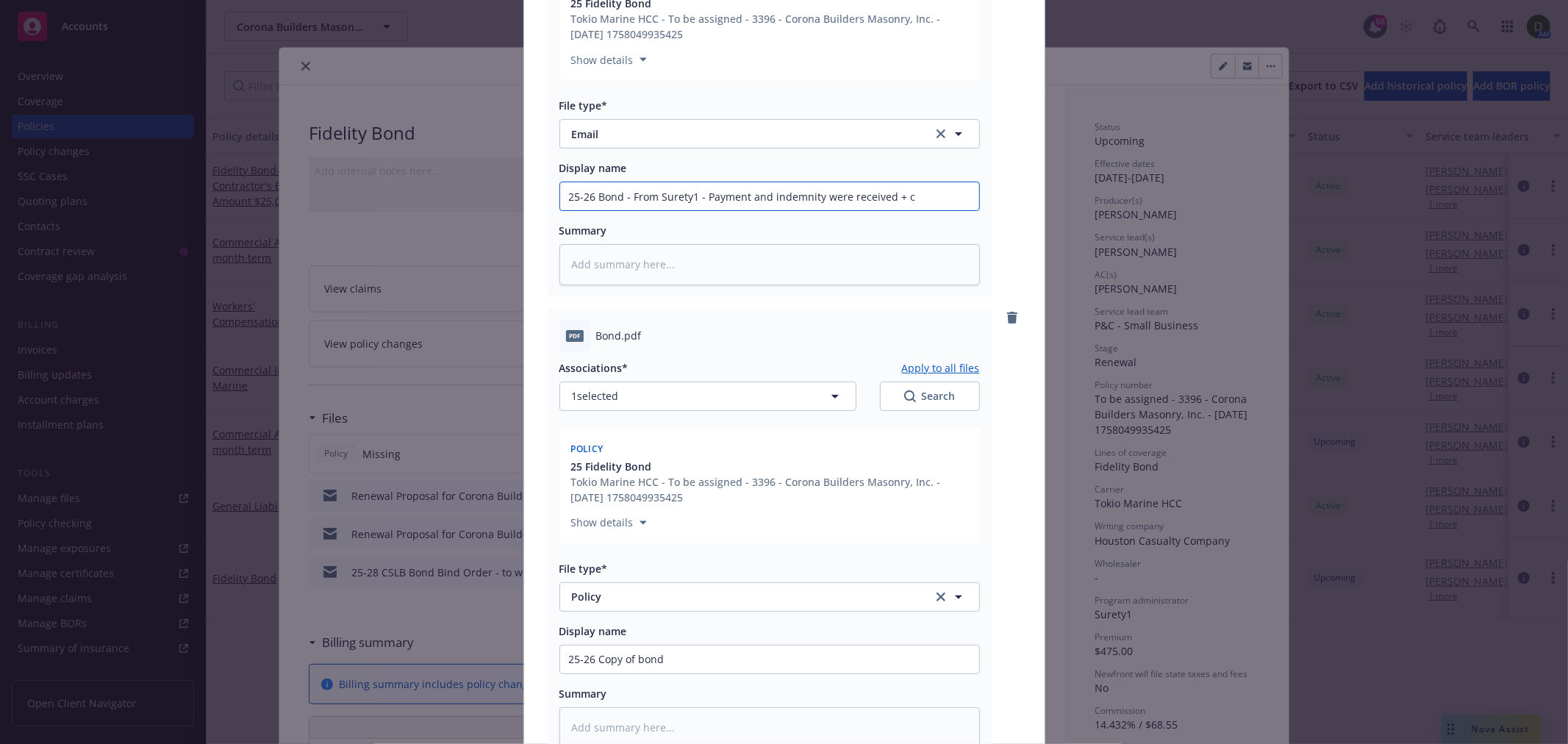
type textarea "x"
type input "25-26 Bond - From Surety1 - Payment and indemnity were received + co"
type textarea "x"
type input "25-26 Bond - From Surety1 - Payment and indemnity were received + con"
type textarea "x"
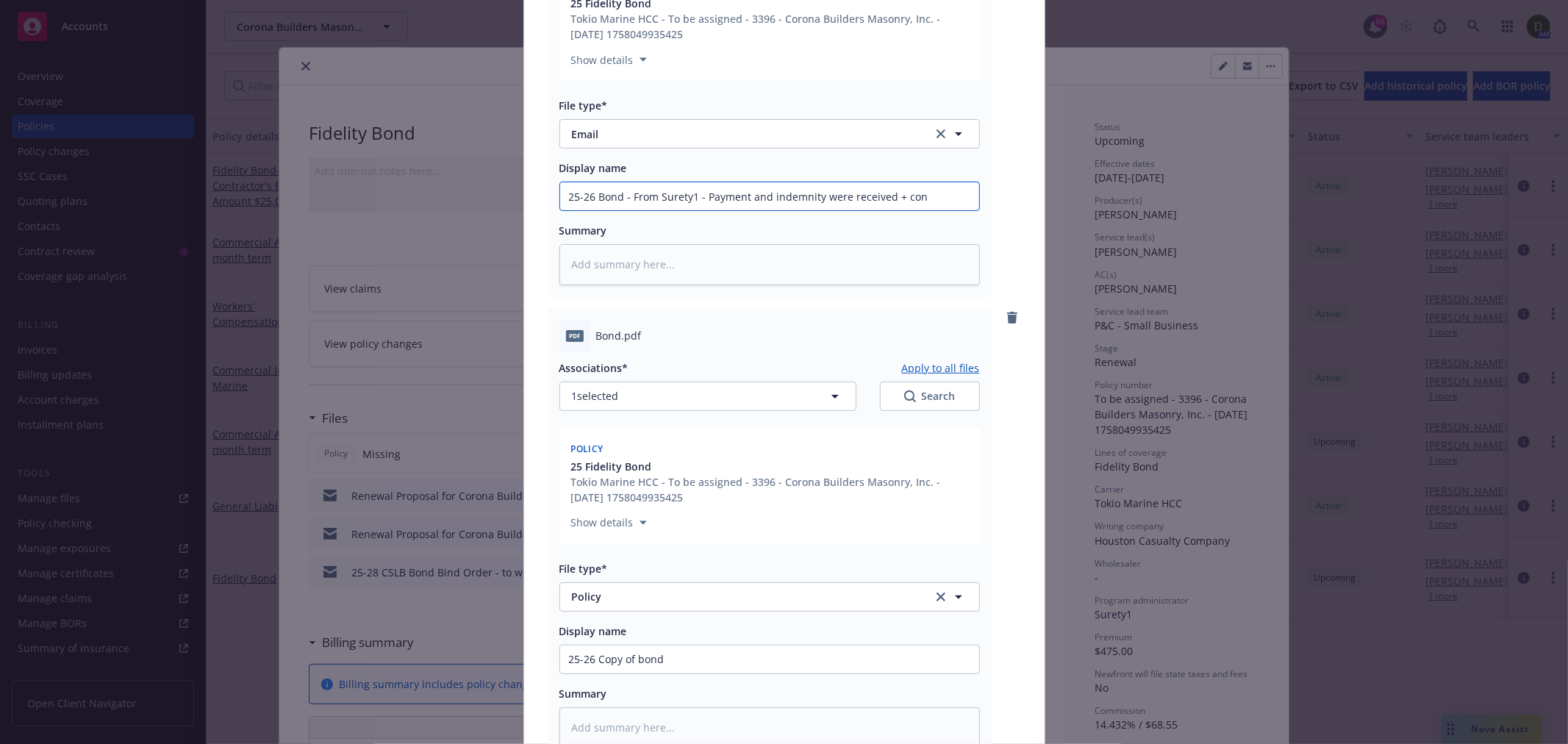
type input "25-26 Bond - From Surety1 - Payment and indemnity were received + conf"
type textarea "x"
type input "25-26 Bond - From Surety1 - Payment and indemnity were received + confi"
type textarea "x"
type input "25-26 Bond - From Surety1 - Payment and indemnity were received + confir"
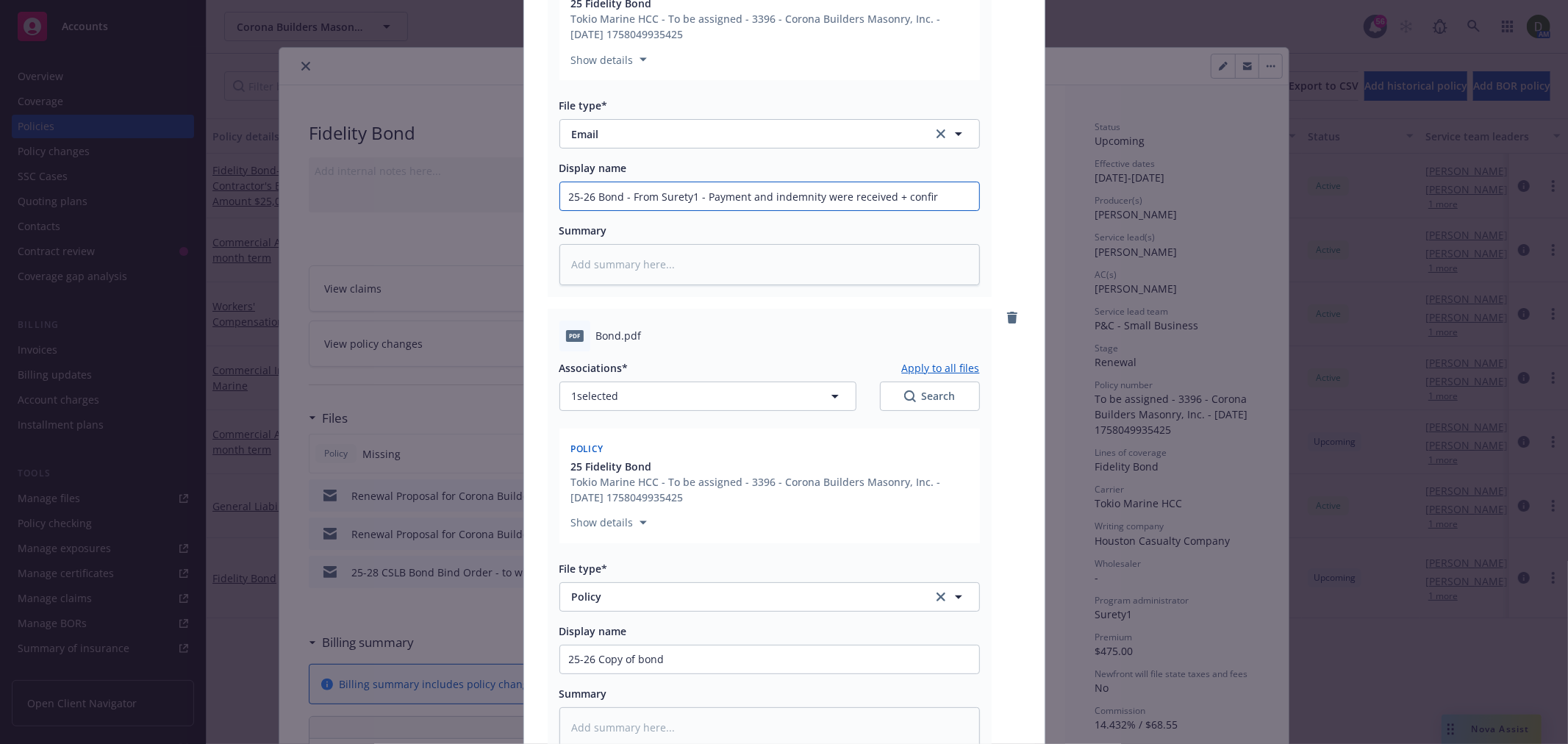
type textarea "x"
type input "25-26 Bond - From Surety1 - Payment and indemnity were received + confirma"
type textarea "x"
type input "25-26 Bond - From Surety1 - Payment and indemnity were received + confirmat"
type textarea "x"
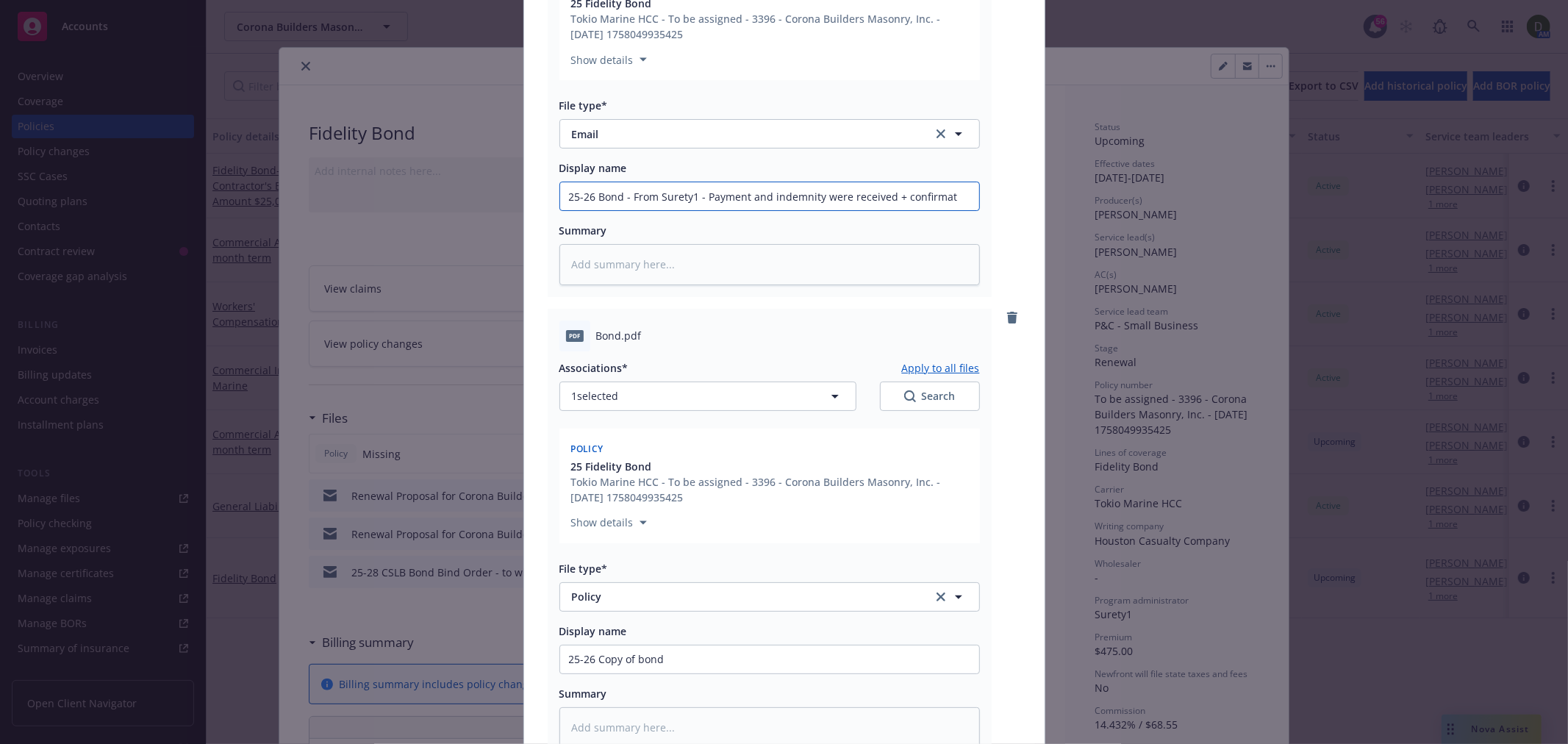
type input "25-26 Bond - From Surety1 - Payment and indemnity were received + confirmati"
type textarea "x"
type input "25-26 Bond - From Surety1 - Payment and indemnity were received + confirmatio"
type textarea "x"
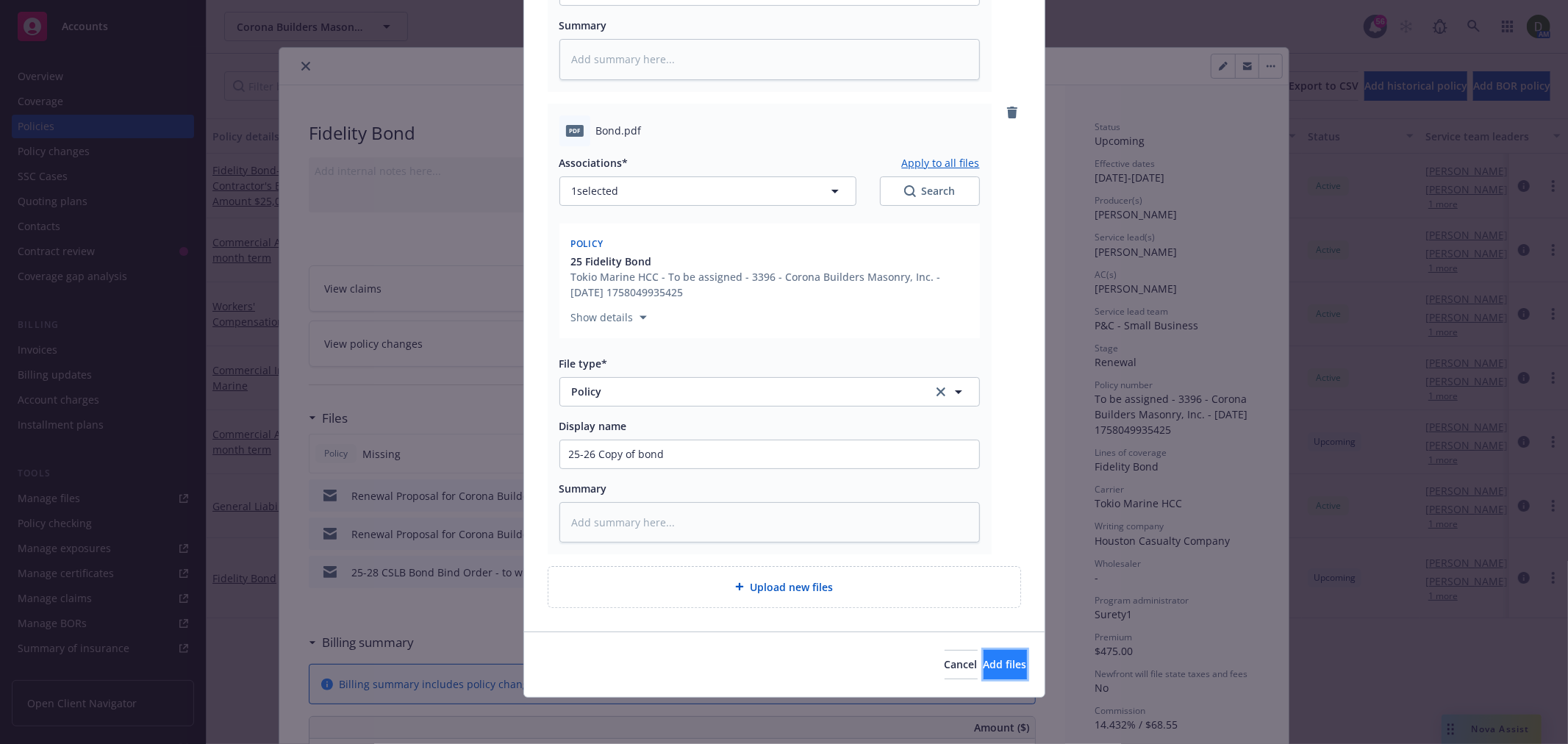
click at [989, 663] on span "Add files" at bounding box center [1005, 664] width 43 height 14
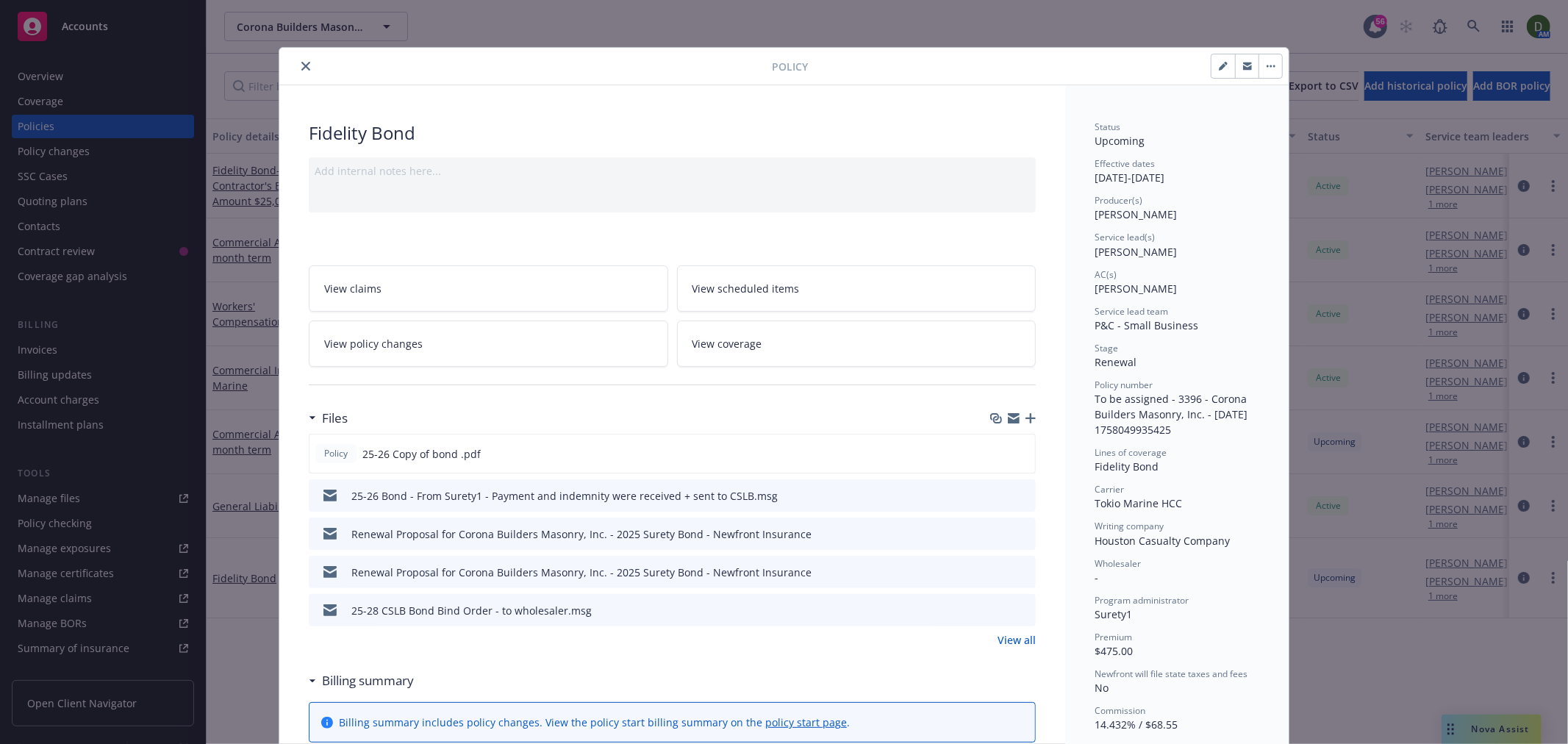
click at [1212, 70] on button "button" at bounding box center [1223, 66] width 24 height 24
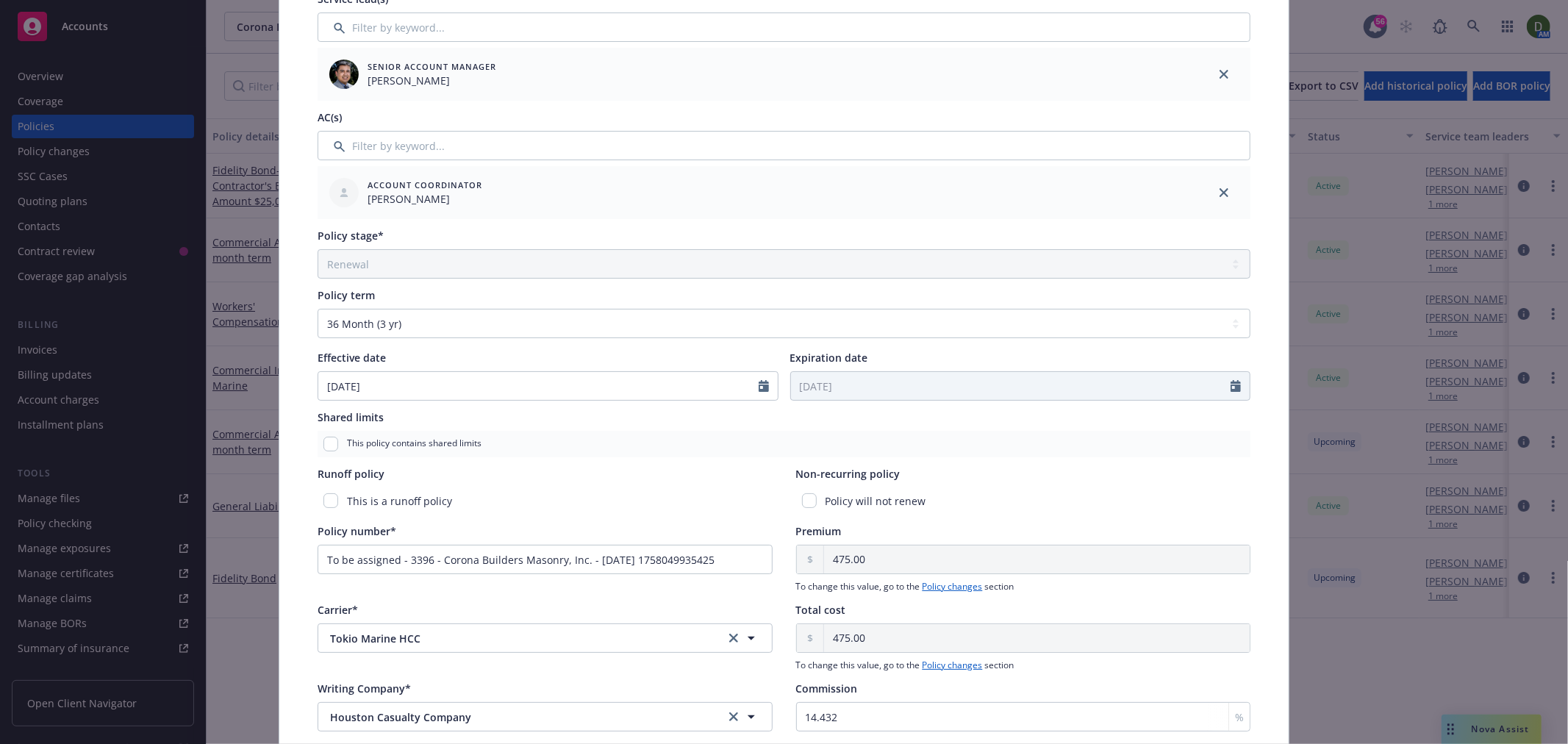
scroll to position [408, 0]
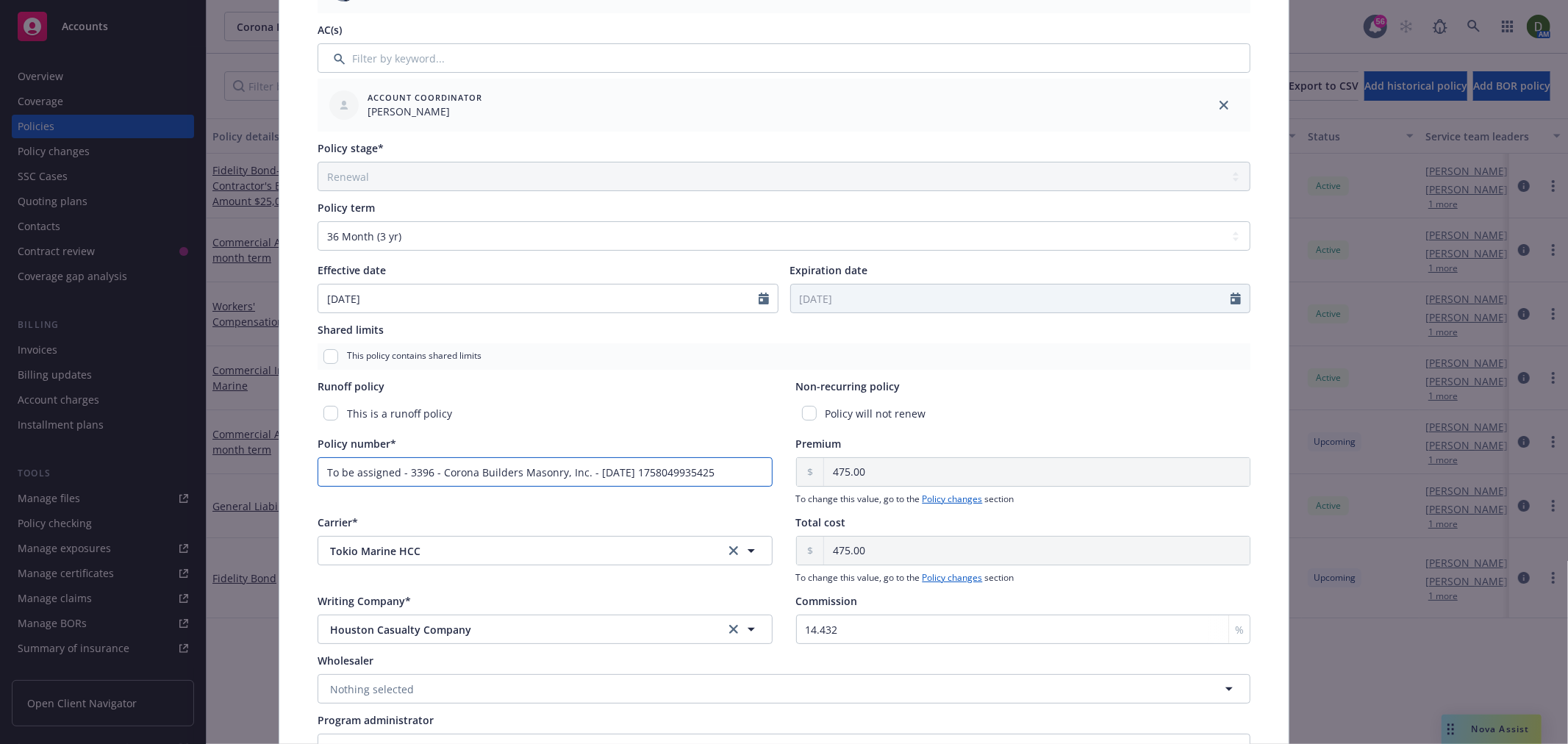
click at [490, 465] on input "To be assigned - 3396 - Corona Builders Masonry, Inc. - 09/16/2025 1758049935425" at bounding box center [545, 472] width 455 height 30
click at [491, 465] on input "To be assigned - 3396 - Corona Builders Masonry, Inc. - 09/16/2025 1758049935425" at bounding box center [545, 472] width 455 height 30
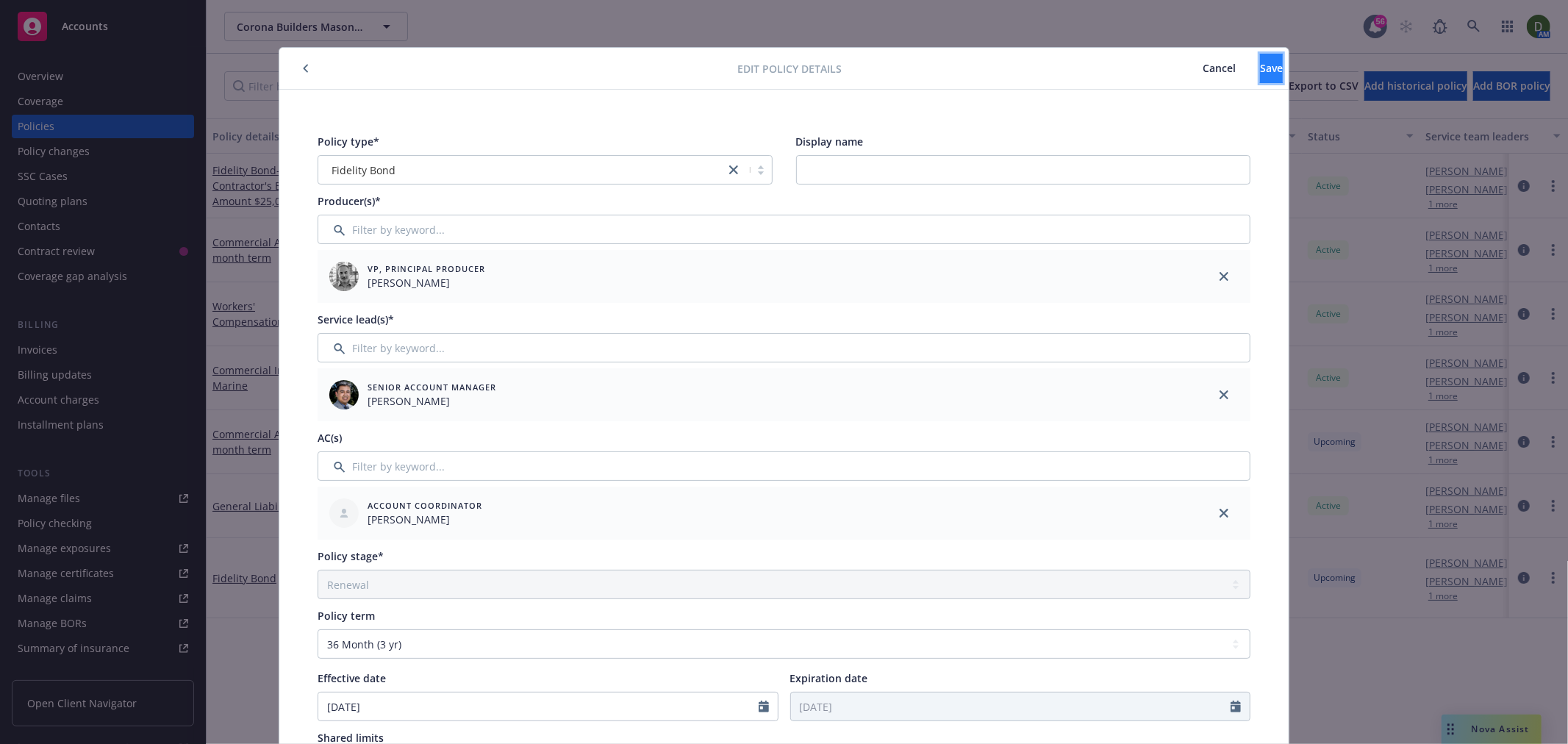
click at [1260, 67] on button "Save" at bounding box center [1272, 68] width 23 height 30
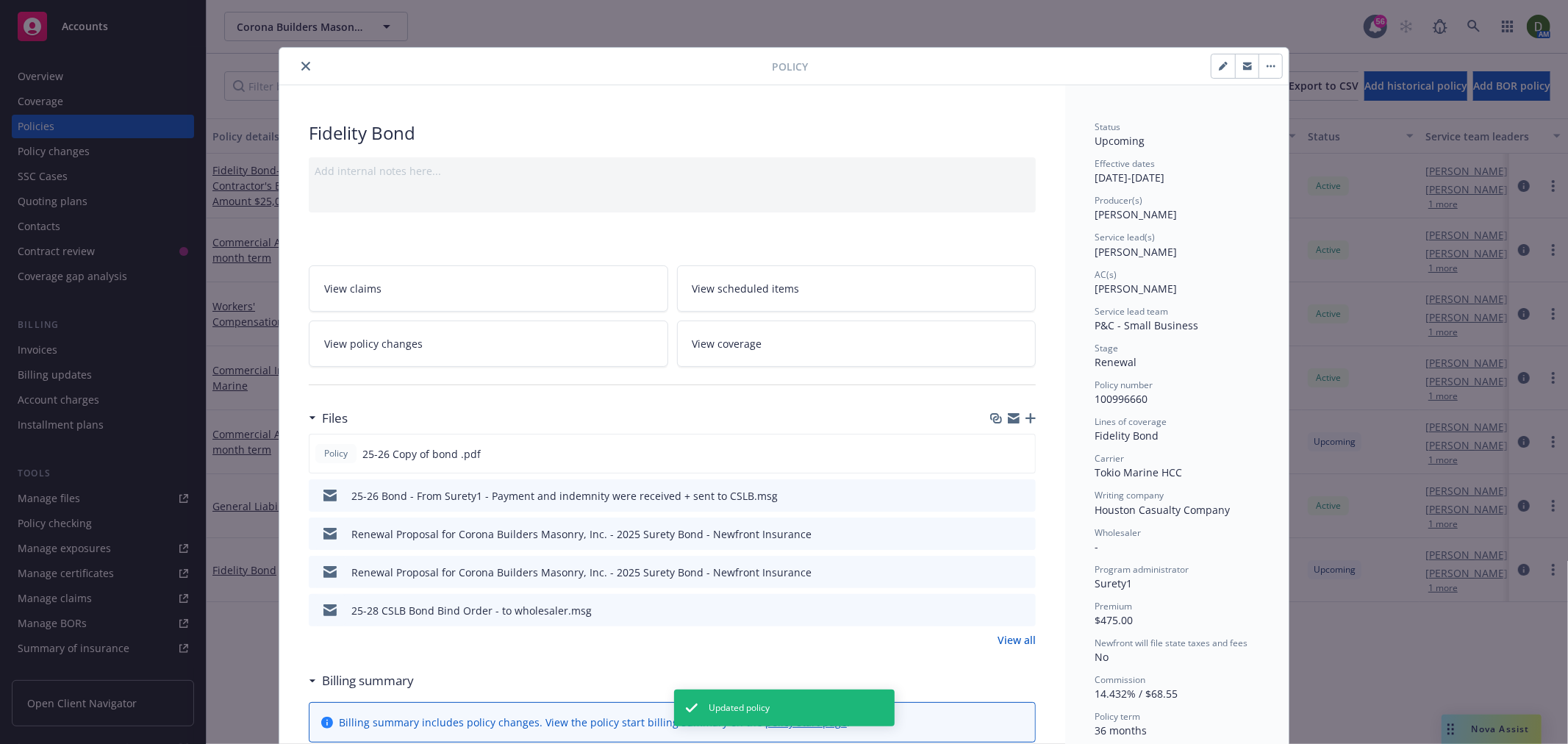
click at [301, 58] on button "close" at bounding box center [306, 66] width 17 height 17
